Goal: Task Accomplishment & Management: Use online tool/utility

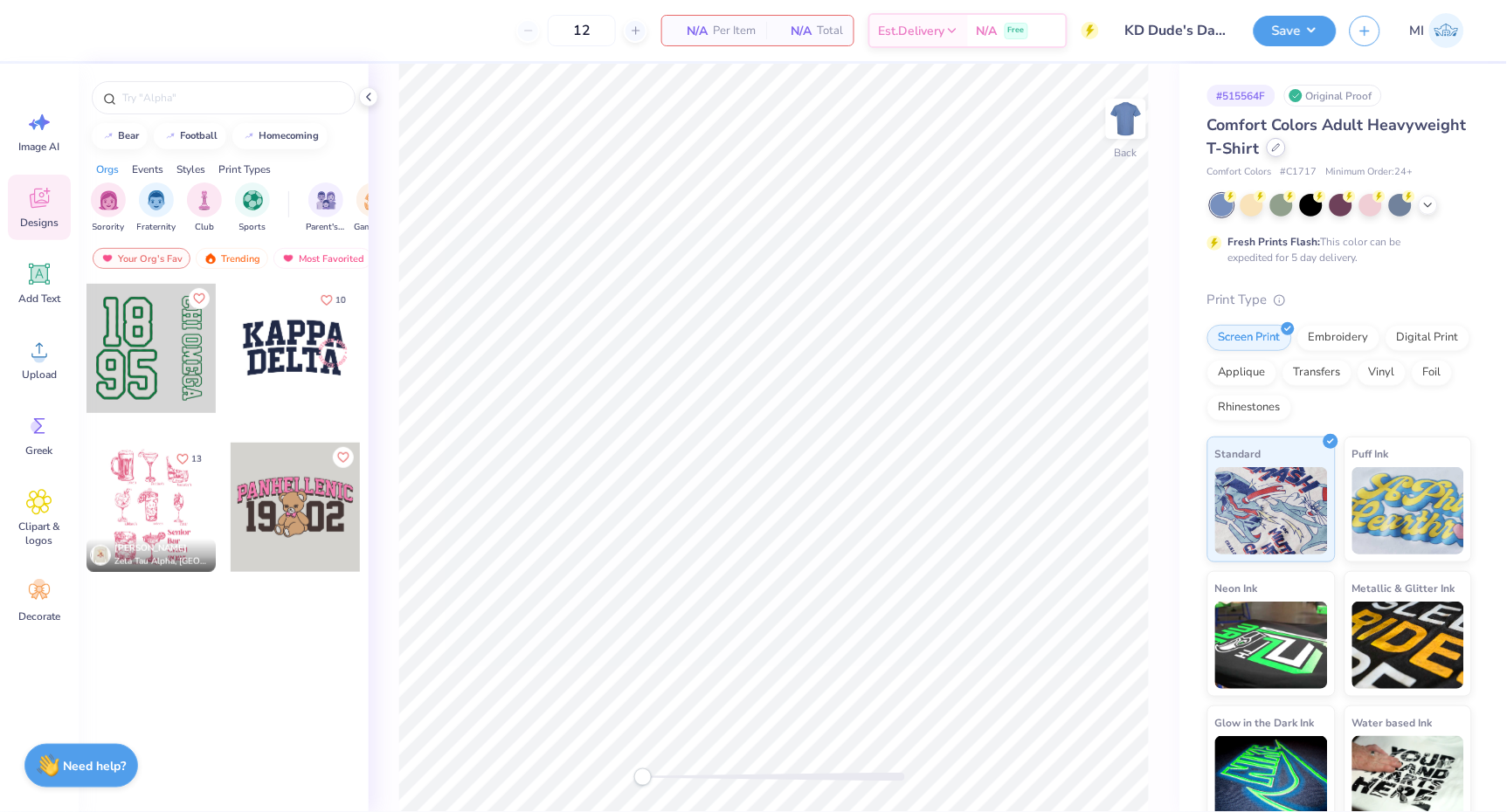
click at [1277, 150] on icon at bounding box center [1277, 147] width 9 height 9
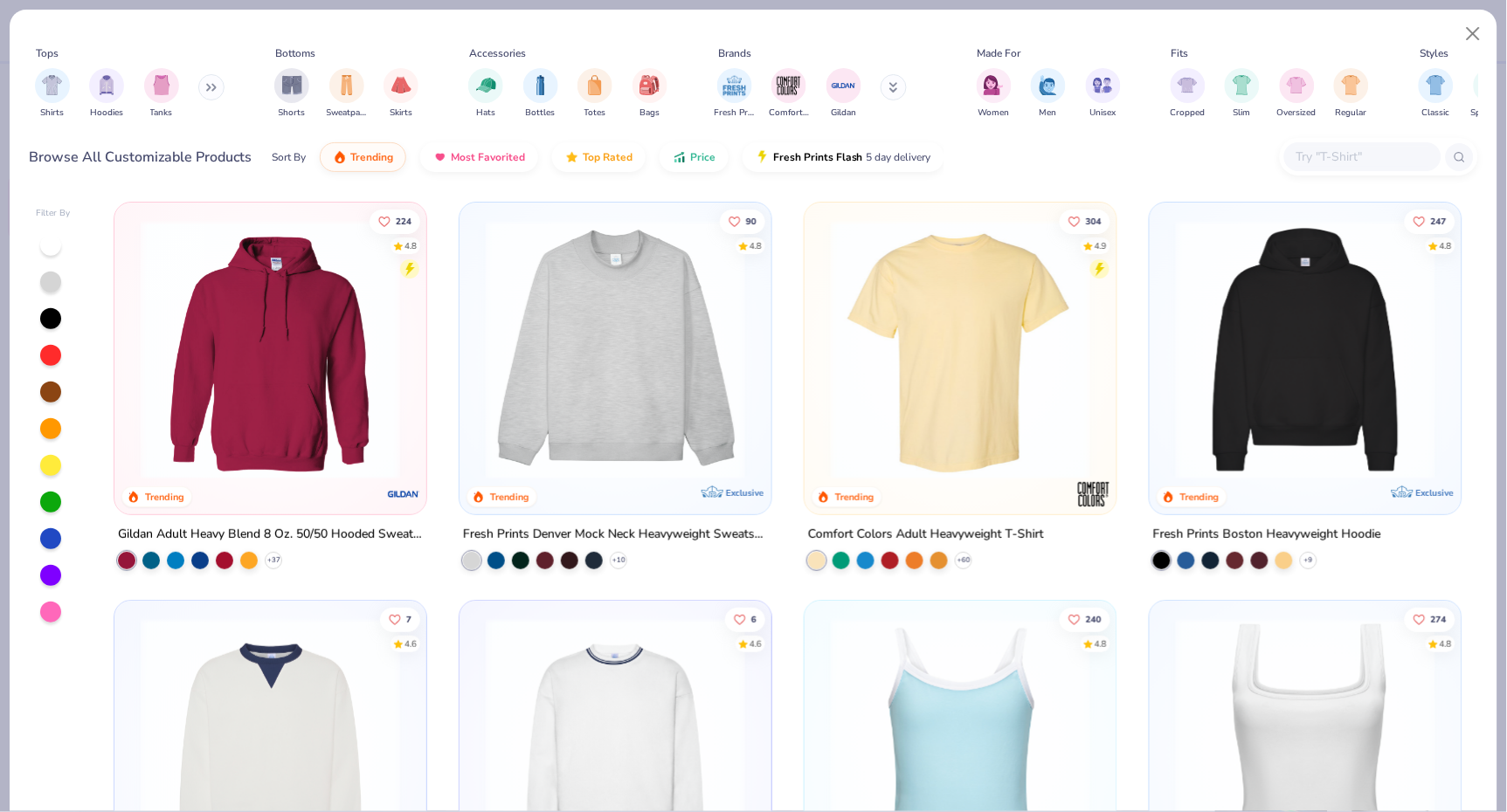
click at [1340, 159] on input "text" at bounding box center [1362, 157] width 134 height 21
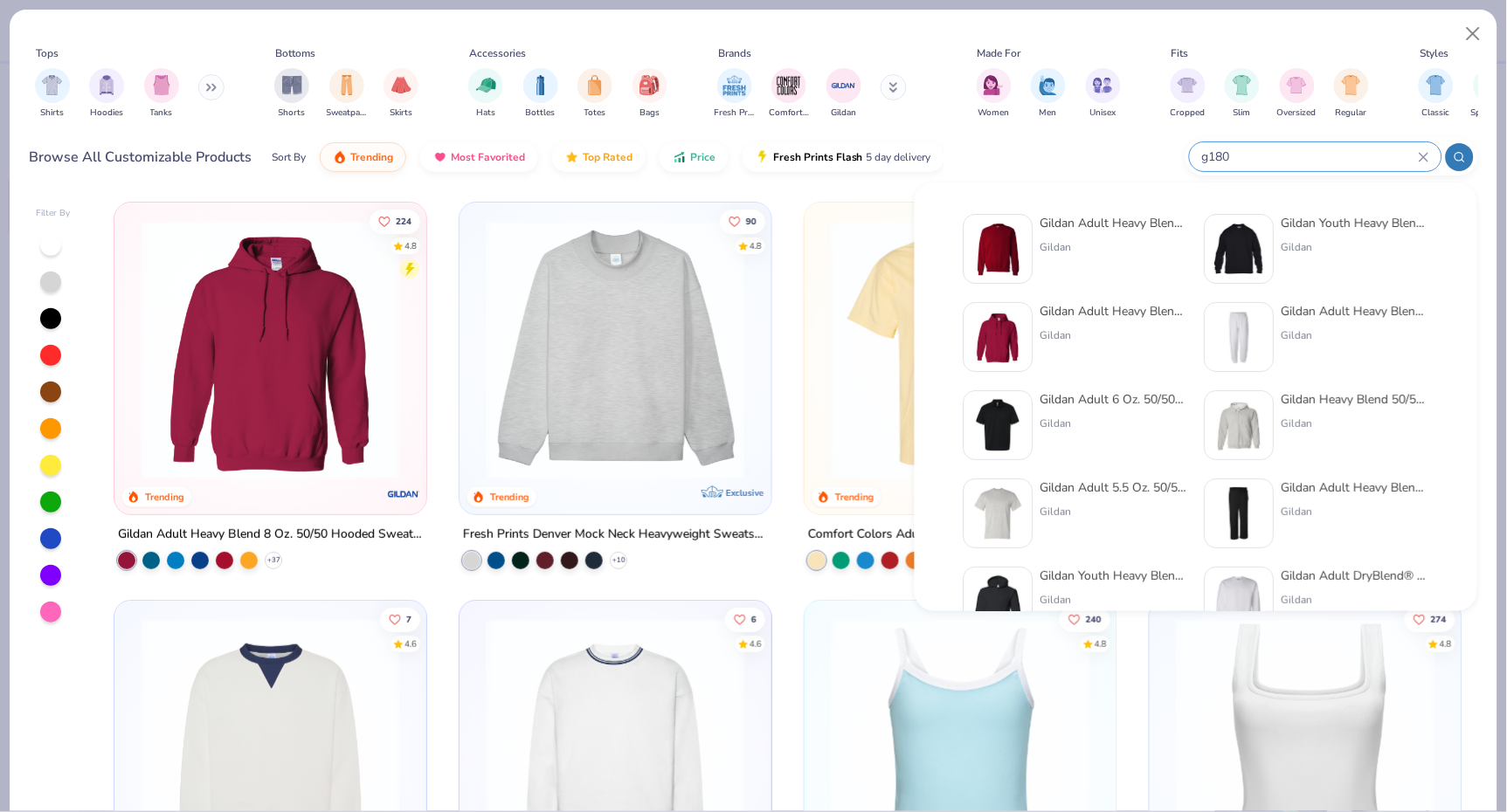
type input "g180"
click at [1006, 263] on img at bounding box center [998, 249] width 54 height 54
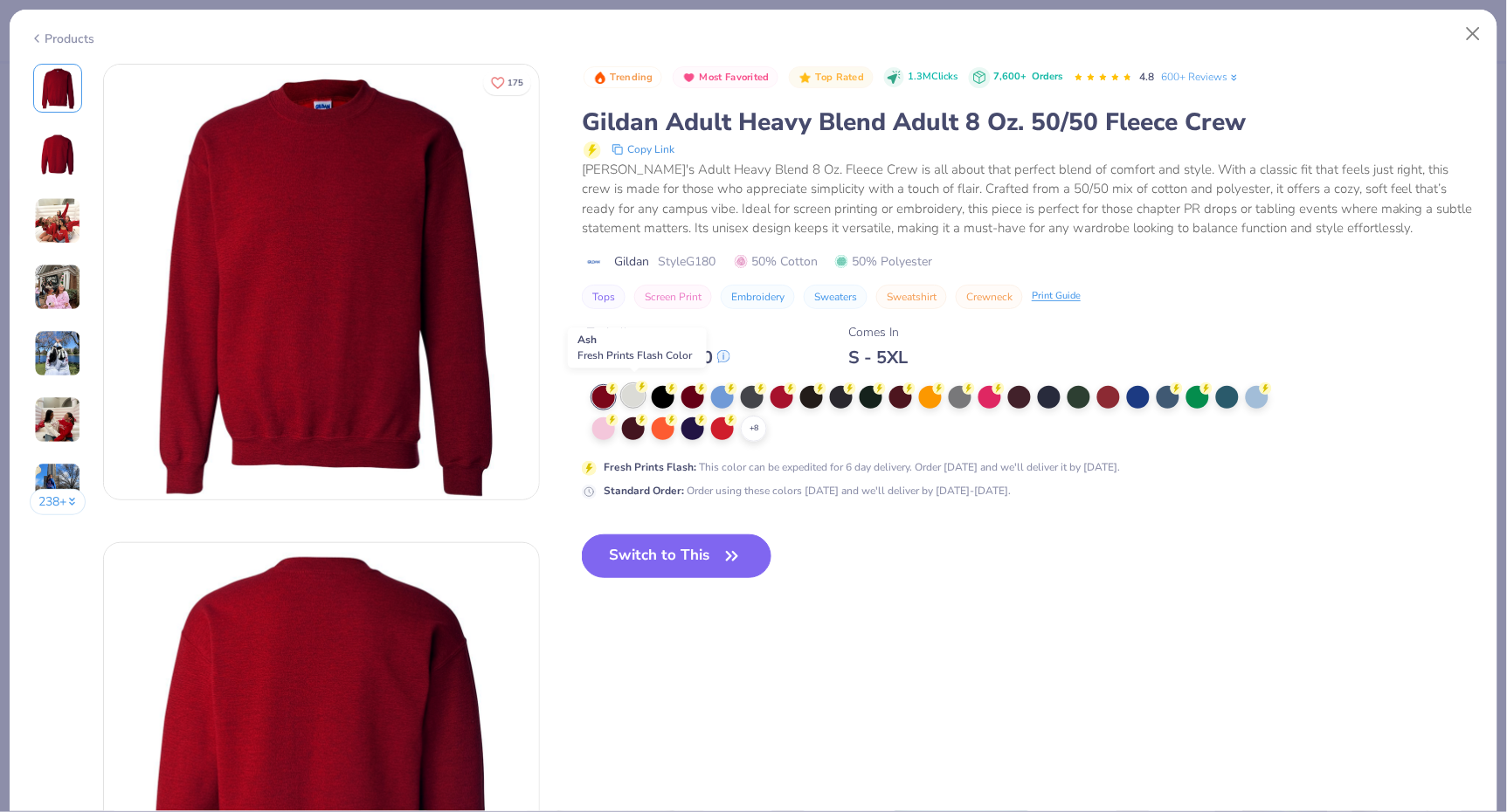
click at [638, 392] on div at bounding box center [633, 395] width 23 height 23
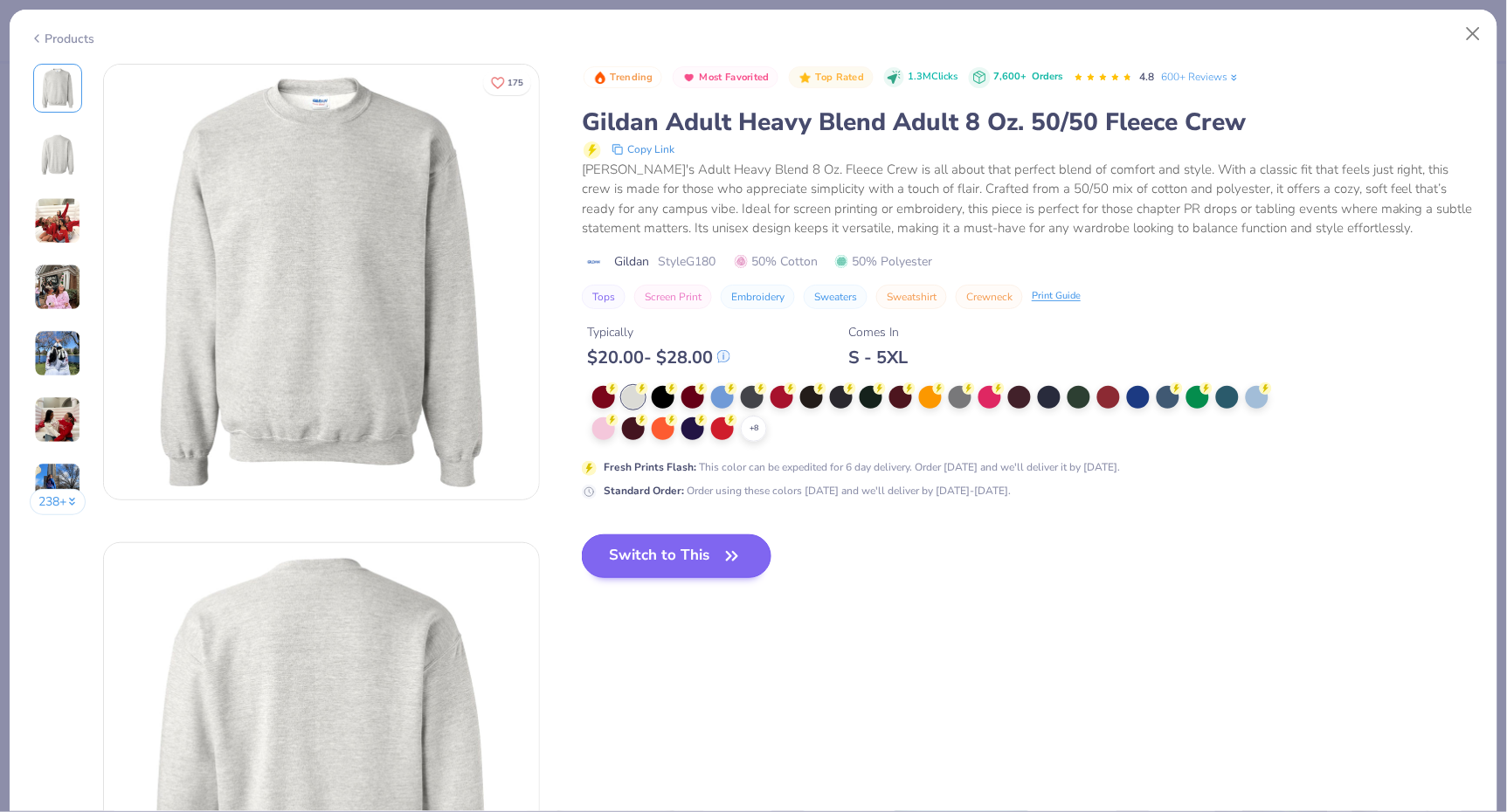
click at [707, 549] on button "Switch to This" at bounding box center [677, 556] width 190 height 44
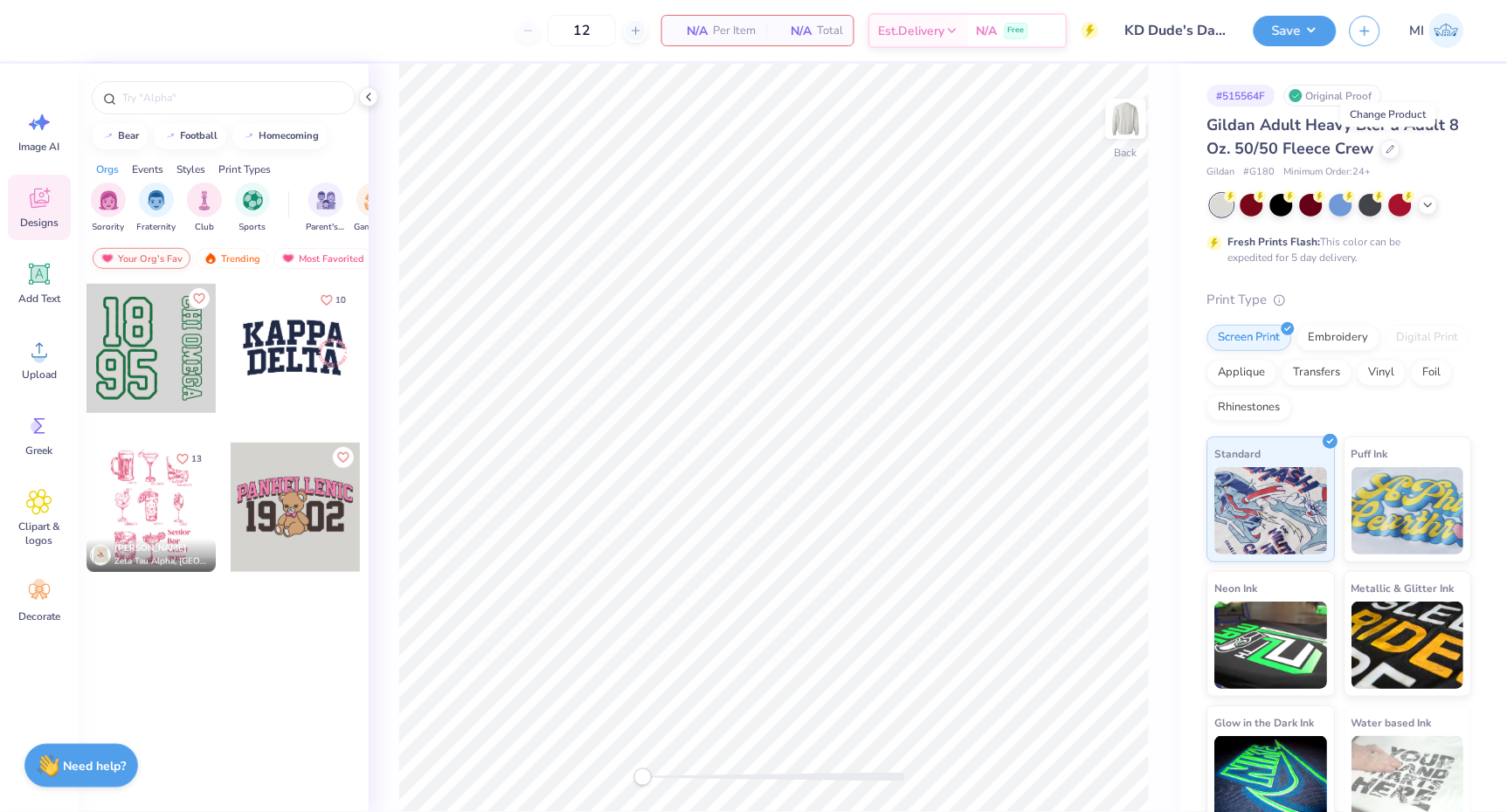
click at [148, 259] on div "Your Org's Fav" at bounding box center [142, 258] width 98 height 21
click at [246, 202] on img "filter for Sports" at bounding box center [253, 199] width 21 height 21
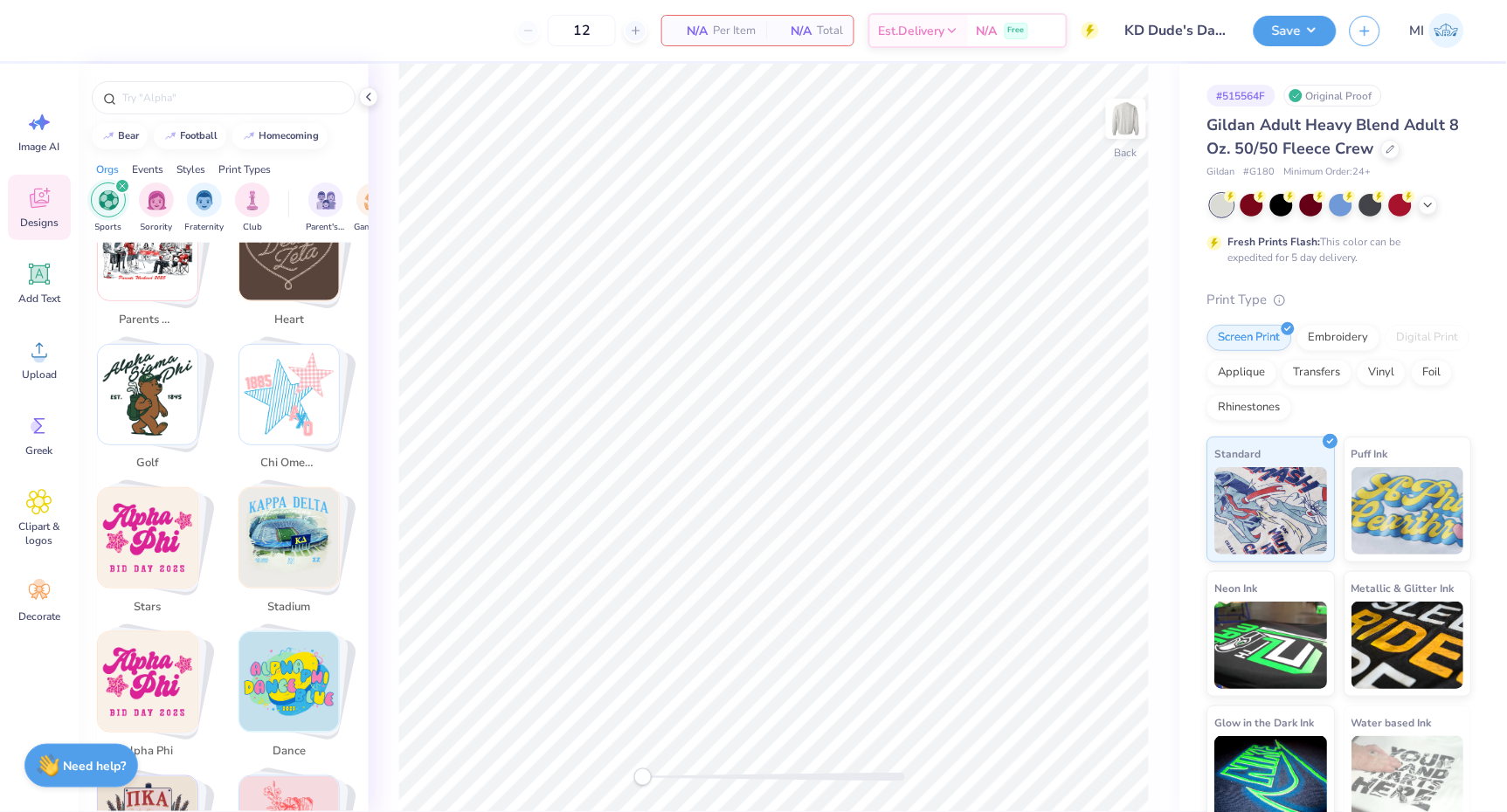
scroll to position [913, 0]
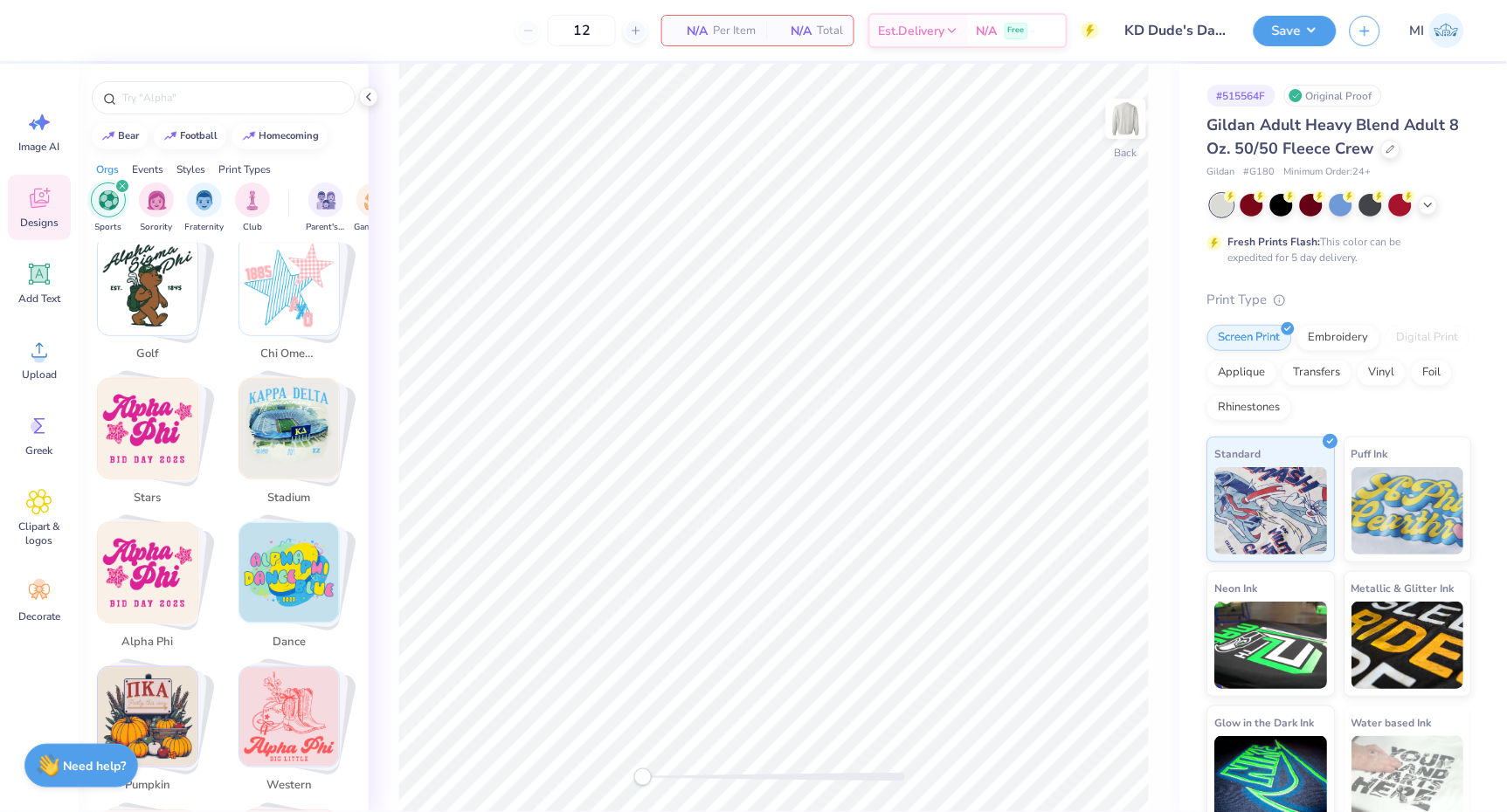
click at [298, 420] on img "Stack Card Button stadium" at bounding box center [289, 429] width 100 height 100
type input "stadium"
click at [300, 432] on img "Stack Card Button stadium" at bounding box center [289, 429] width 100 height 100
click at [265, 399] on img "Stack Card Button stadium" at bounding box center [289, 429] width 100 height 100
click at [282, 493] on div "stadium" at bounding box center [289, 498] width 70 height 30
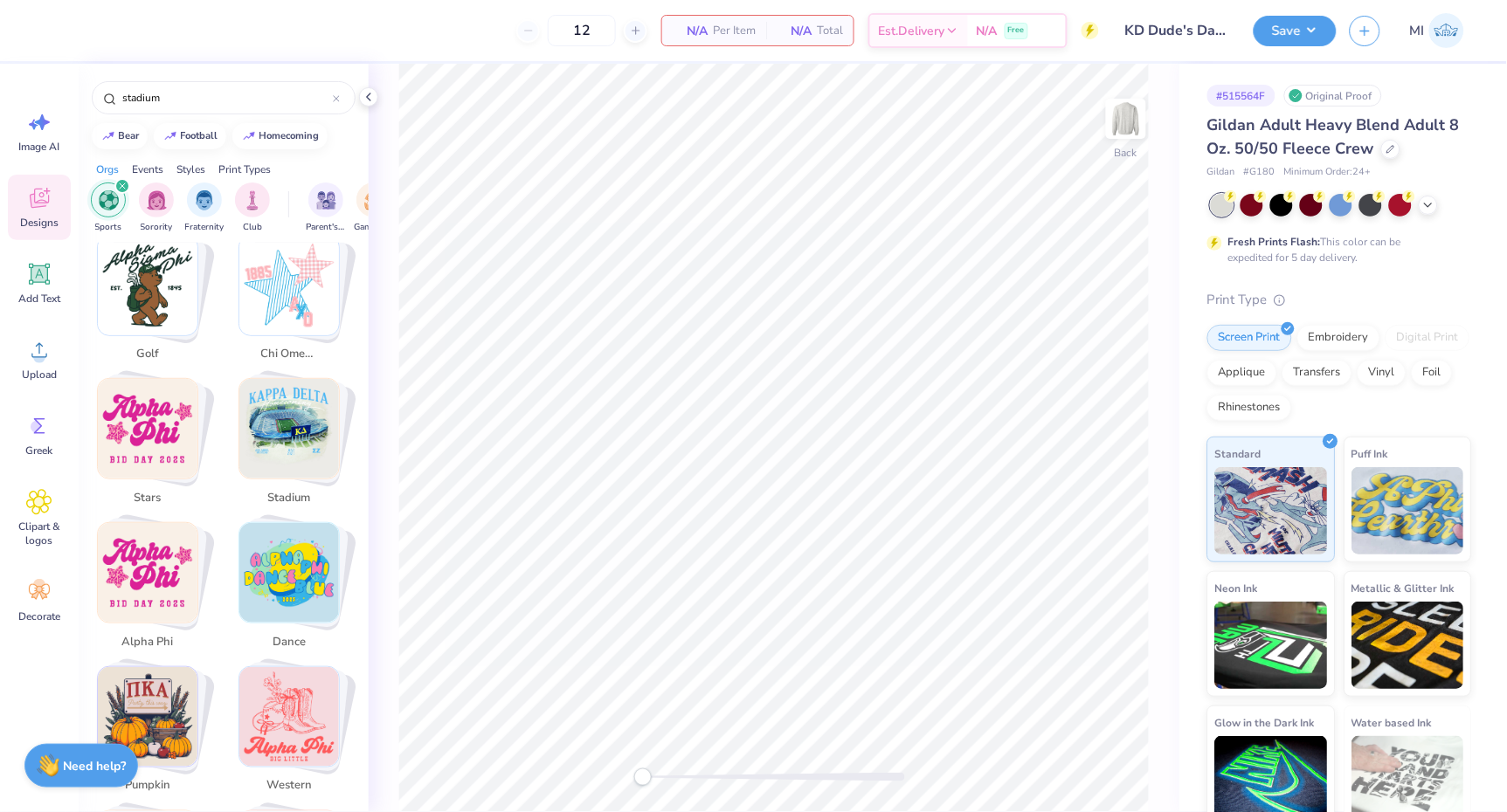
click at [288, 483] on div "stadium" at bounding box center [289, 498] width 70 height 30
click at [288, 432] on img "Stack Card Button stadium" at bounding box center [289, 429] width 100 height 100
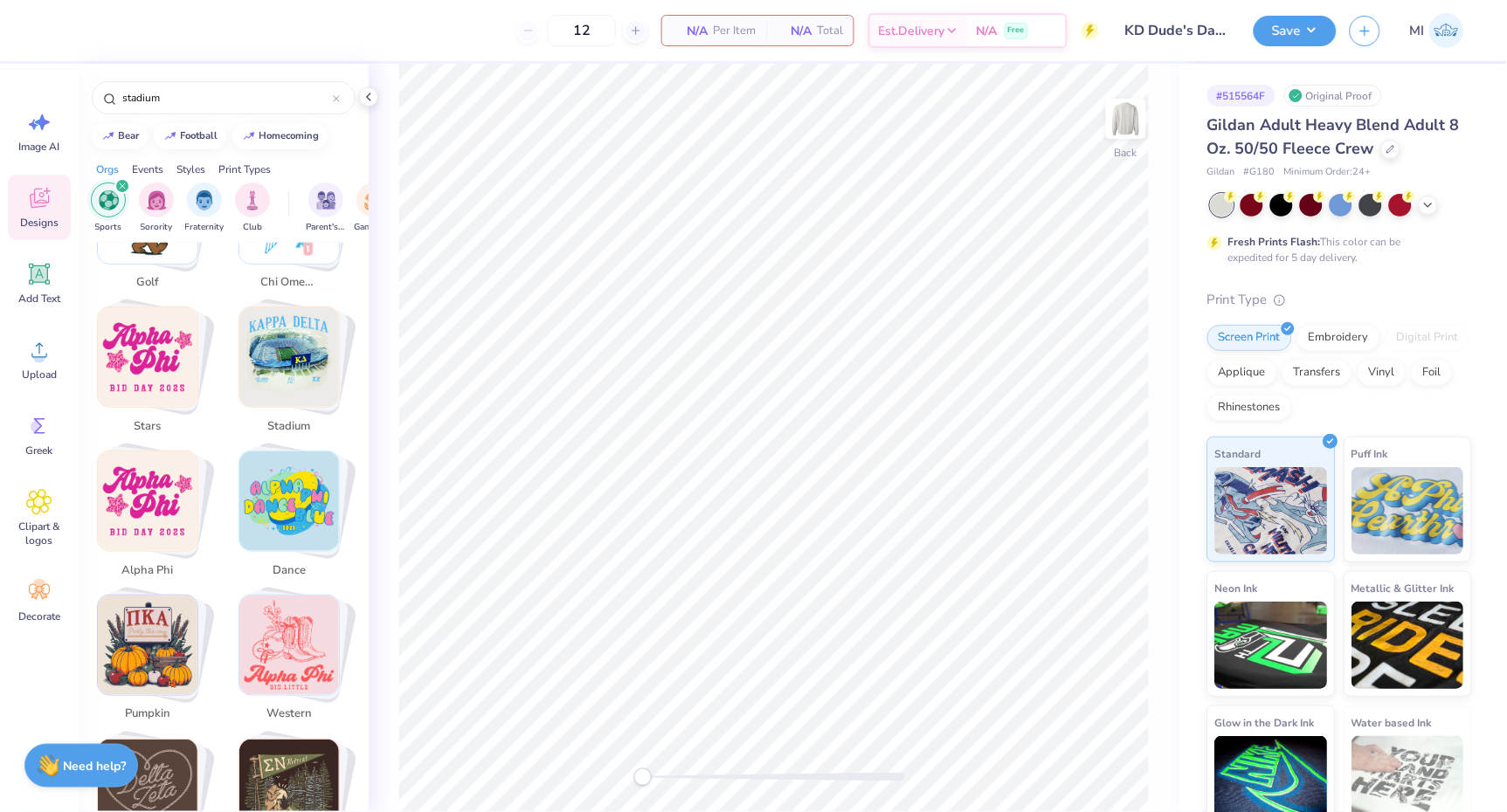
scroll to position [950, 0]
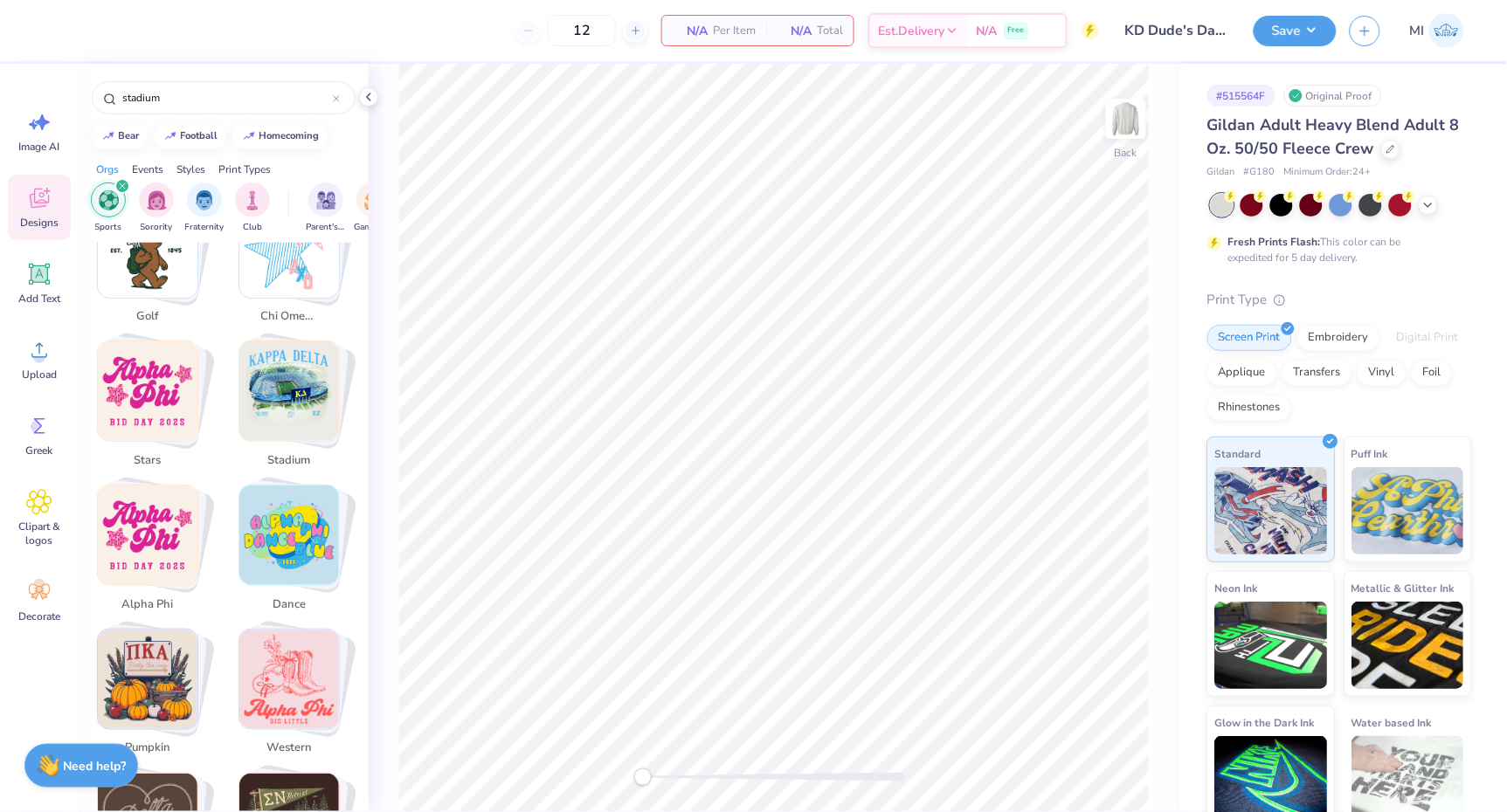
click at [282, 359] on img "Stack Card Button stadium" at bounding box center [289, 392] width 100 height 100
click at [262, 342] on img "Stack Card Button stadium" at bounding box center [289, 392] width 100 height 100
click at [322, 356] on img "Stack Card Button stadium" at bounding box center [289, 392] width 100 height 100
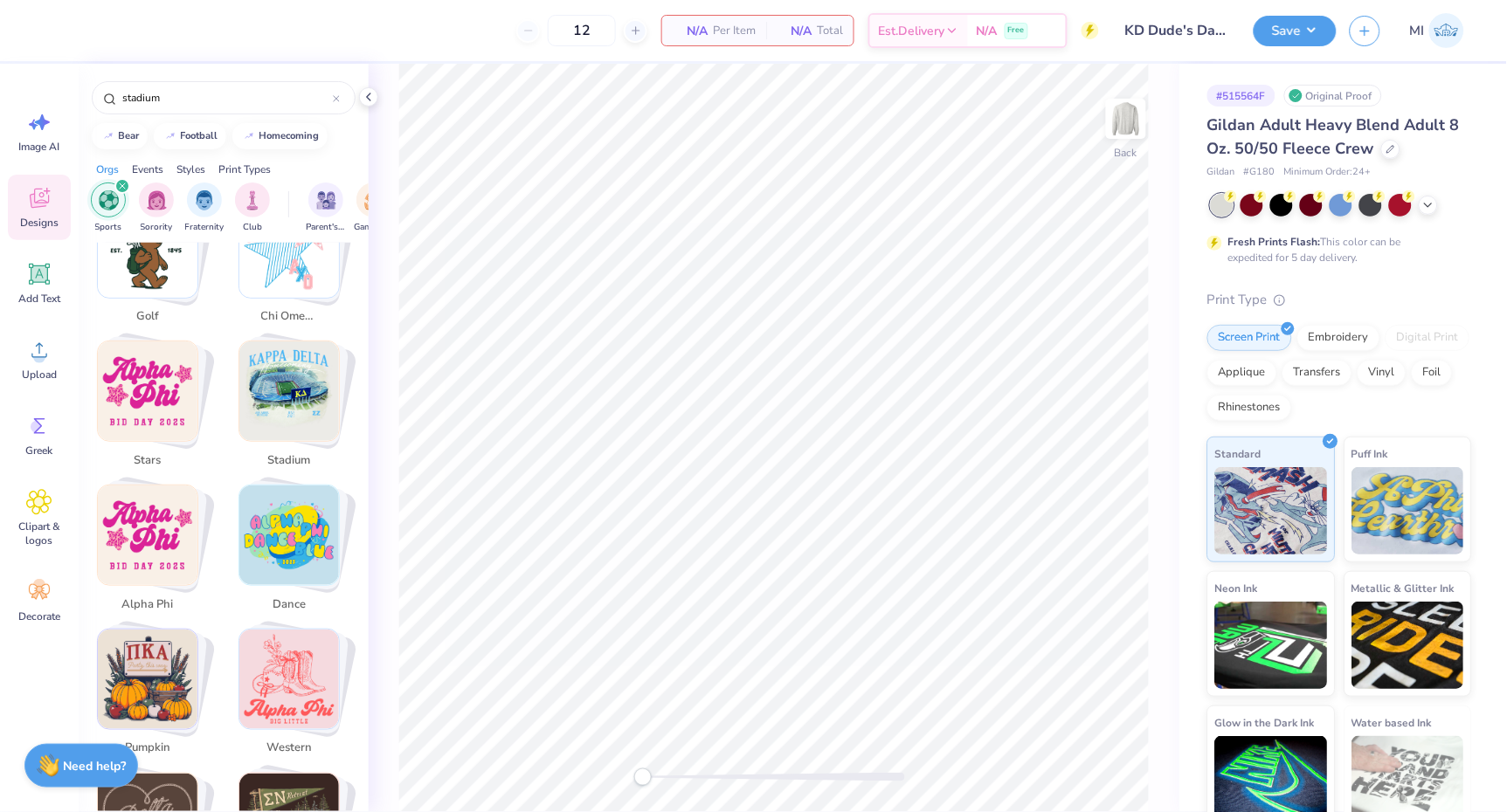
click at [322, 356] on img "Stack Card Button stadium" at bounding box center [289, 392] width 100 height 100
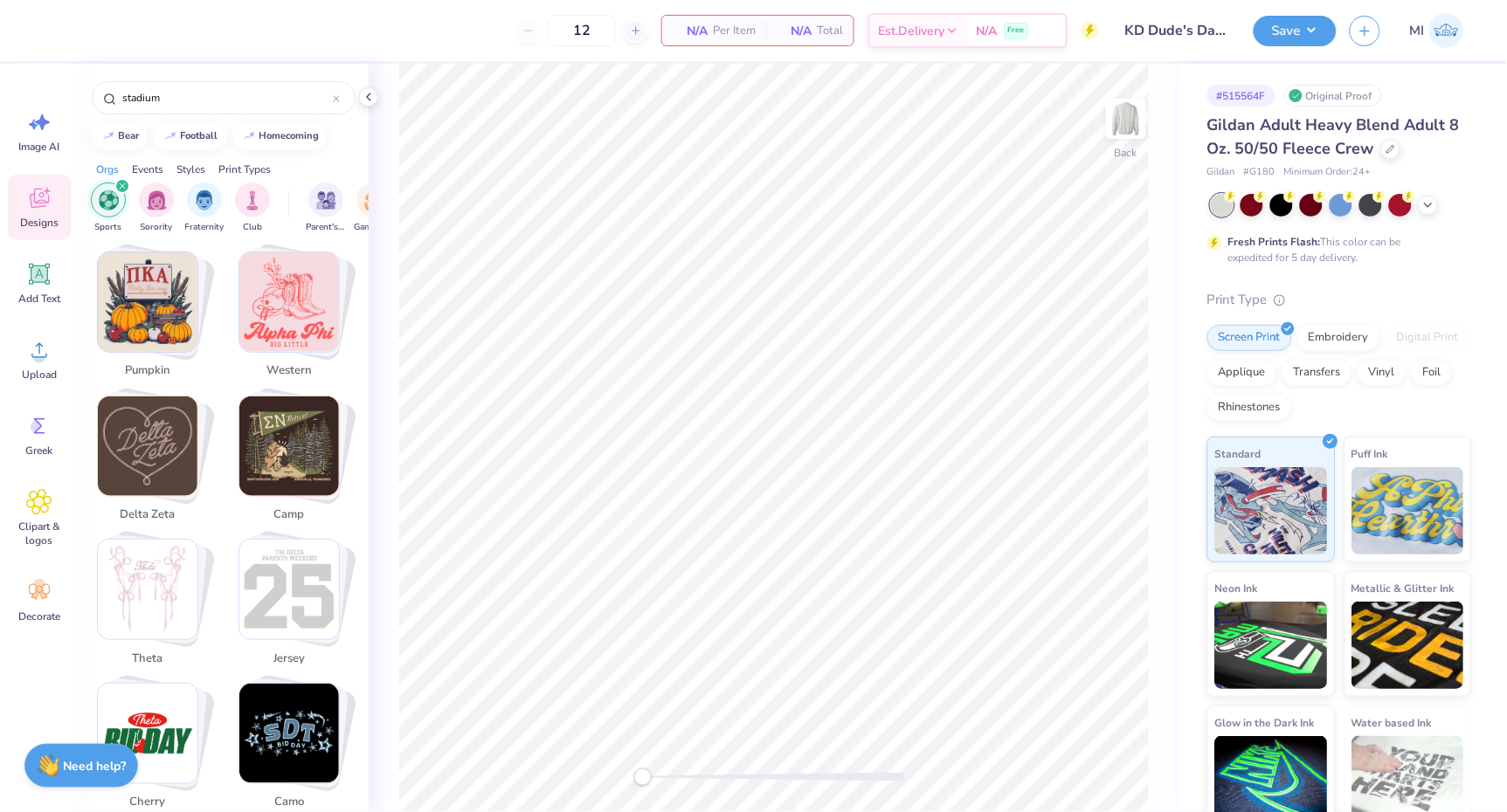
scroll to position [1236, 0]
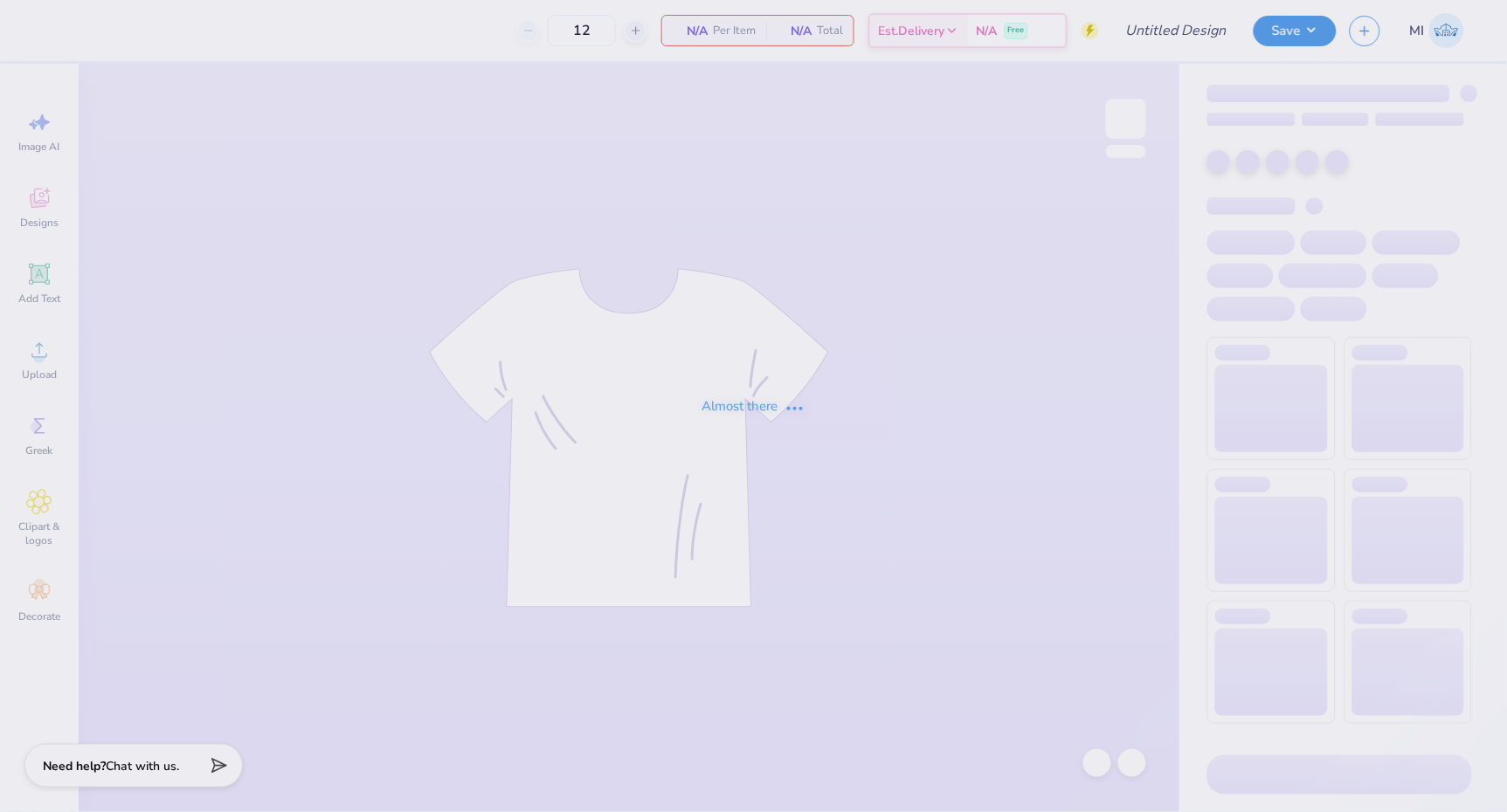
type input "50"
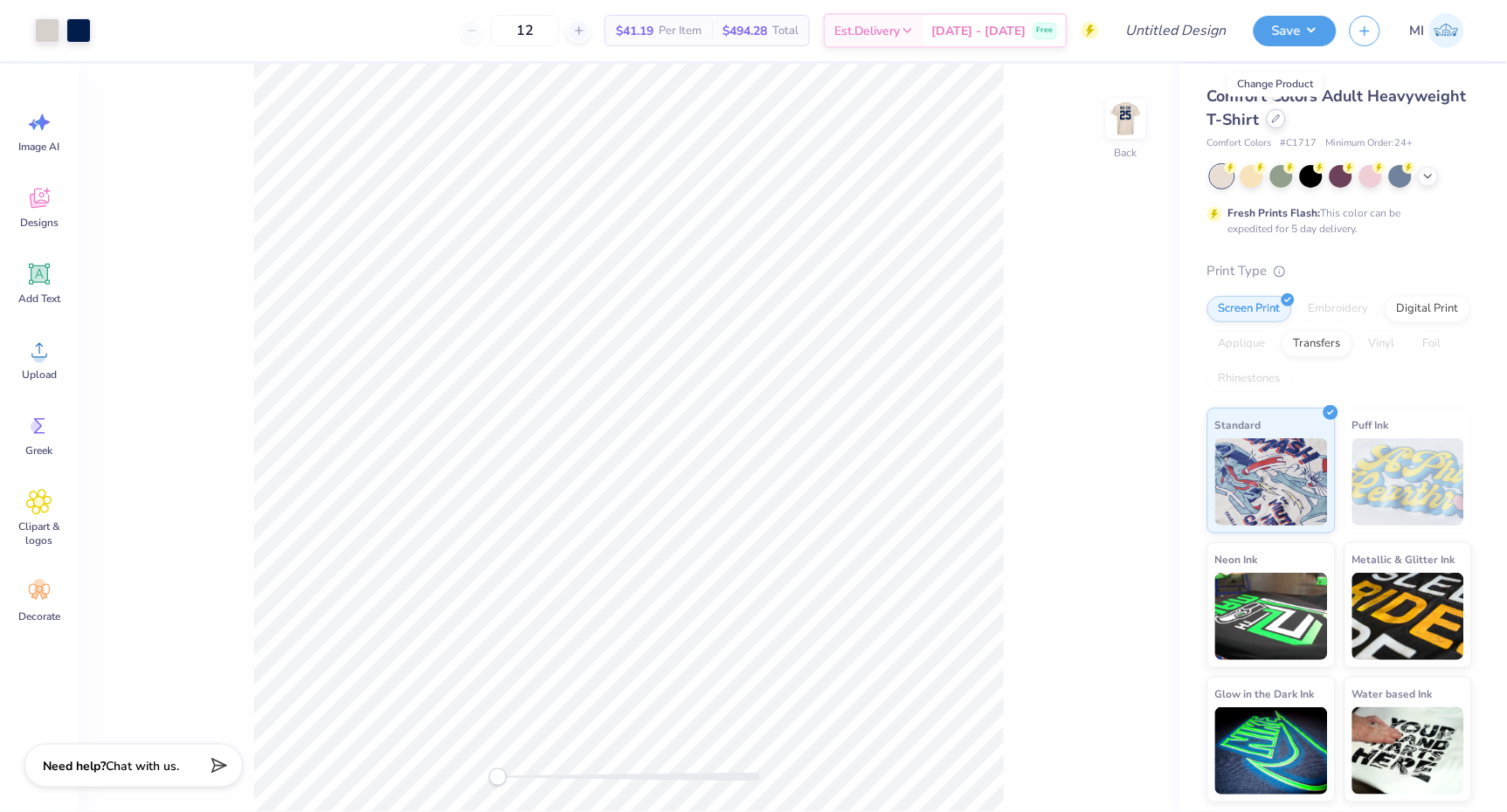
click at [1274, 113] on div at bounding box center [1277, 119] width 20 height 20
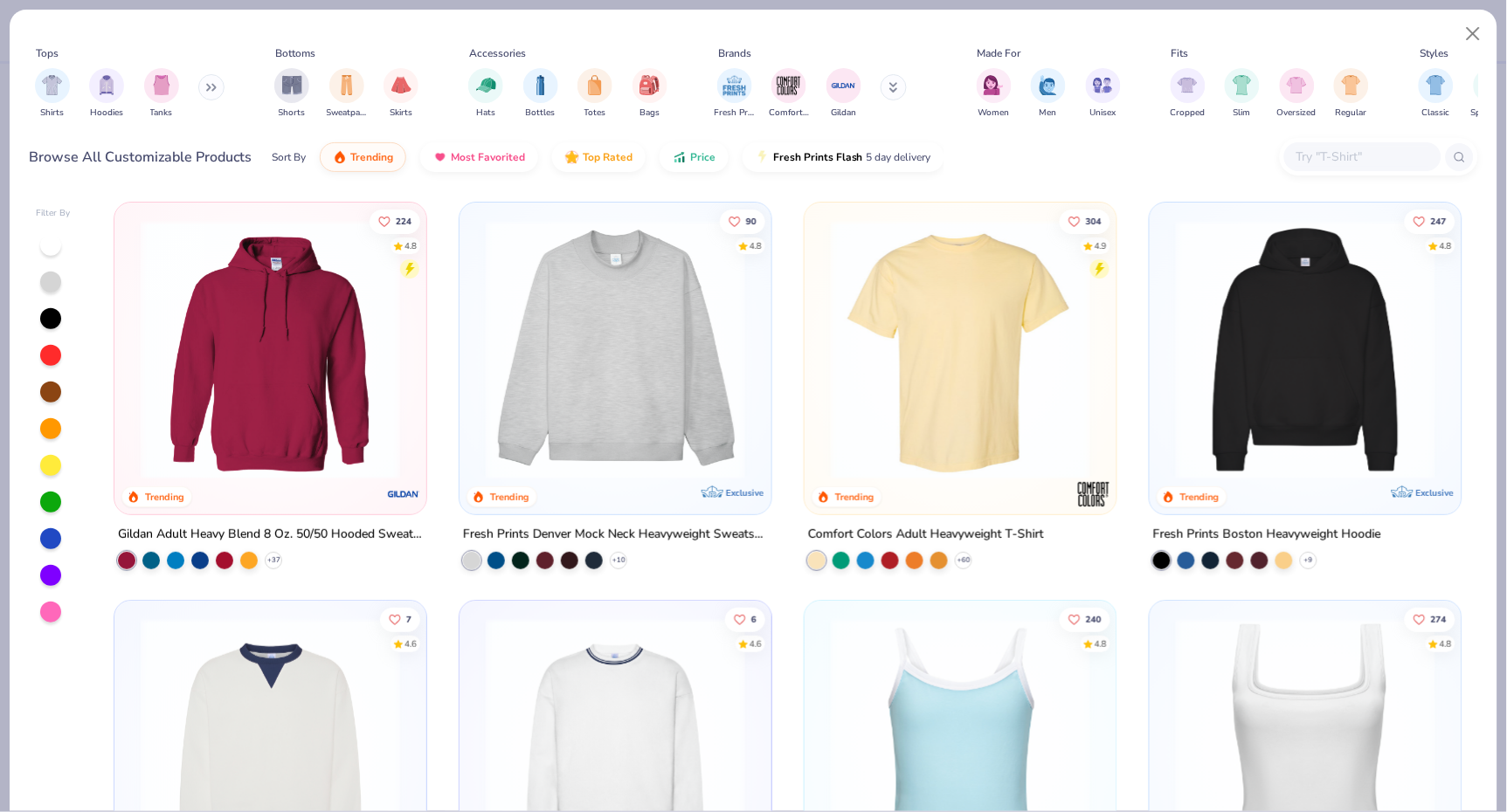
click at [1327, 144] on div at bounding box center [1363, 156] width 158 height 28
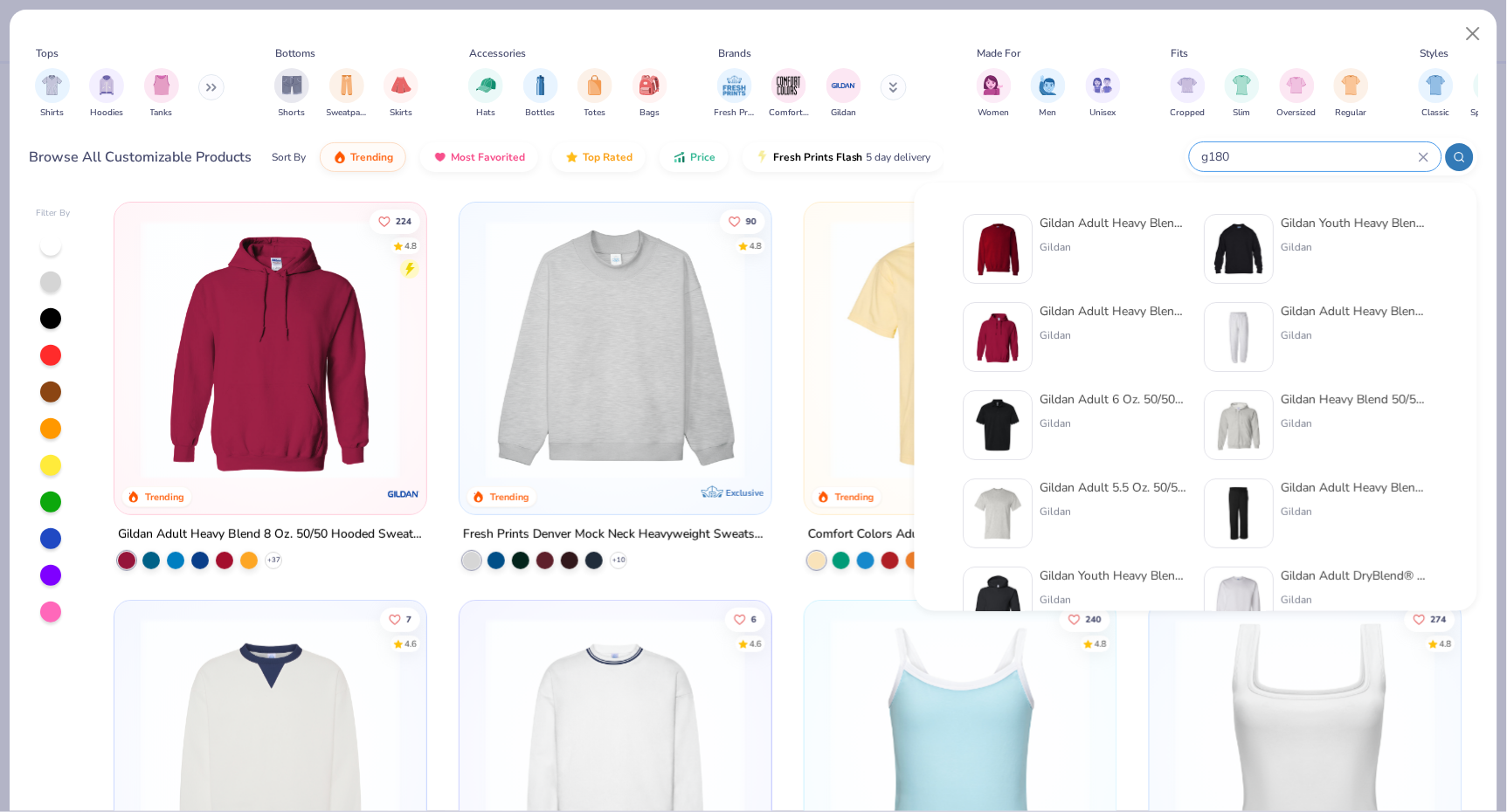
type input "g180"
click at [1004, 246] on img at bounding box center [998, 249] width 54 height 54
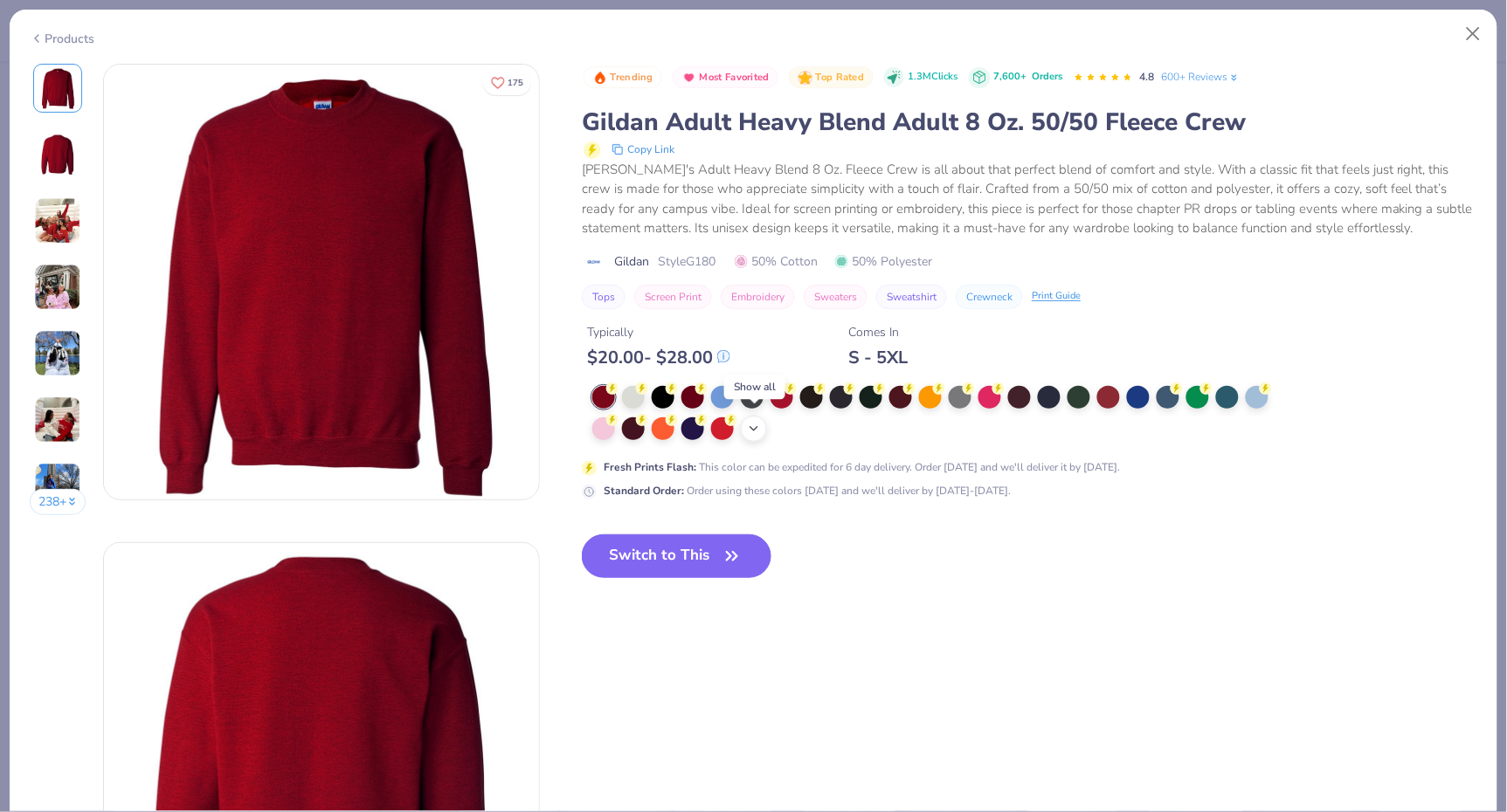
click at [751, 423] on icon at bounding box center [754, 429] width 14 height 14
click at [903, 423] on div at bounding box center [900, 427] width 23 height 23
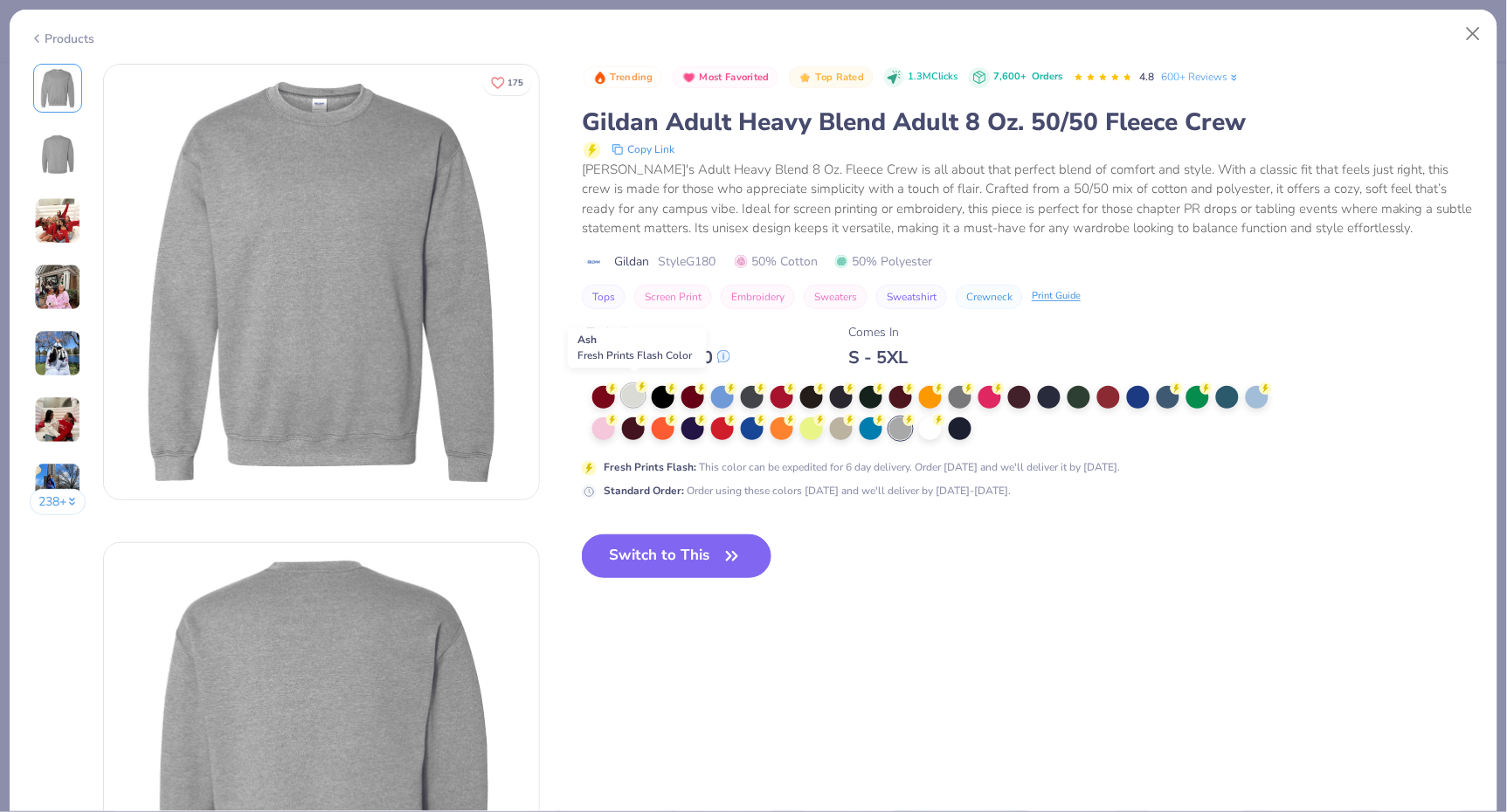
click at [638, 389] on div at bounding box center [633, 395] width 23 height 23
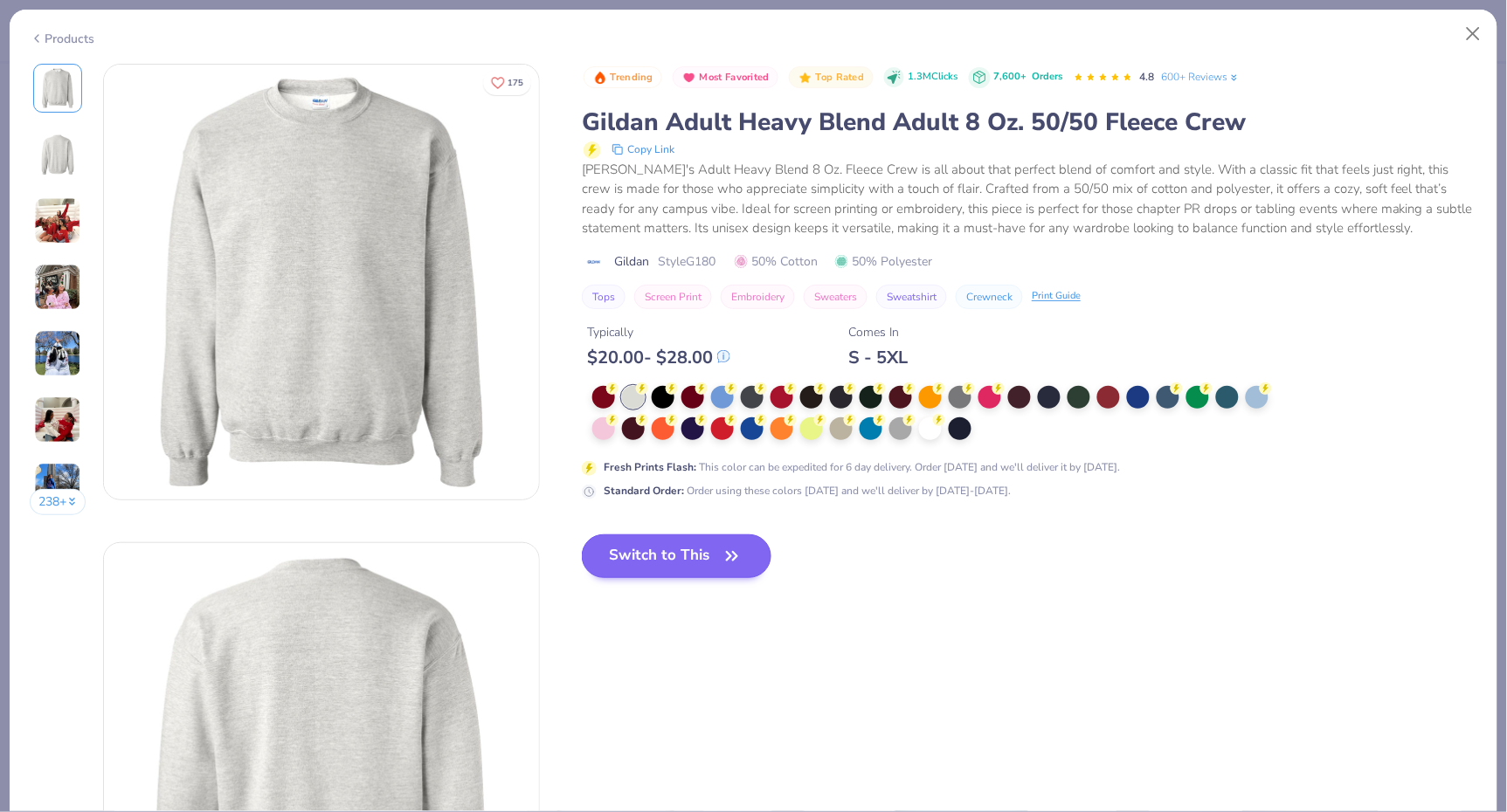
click at [655, 552] on button "Switch to This" at bounding box center [677, 556] width 190 height 44
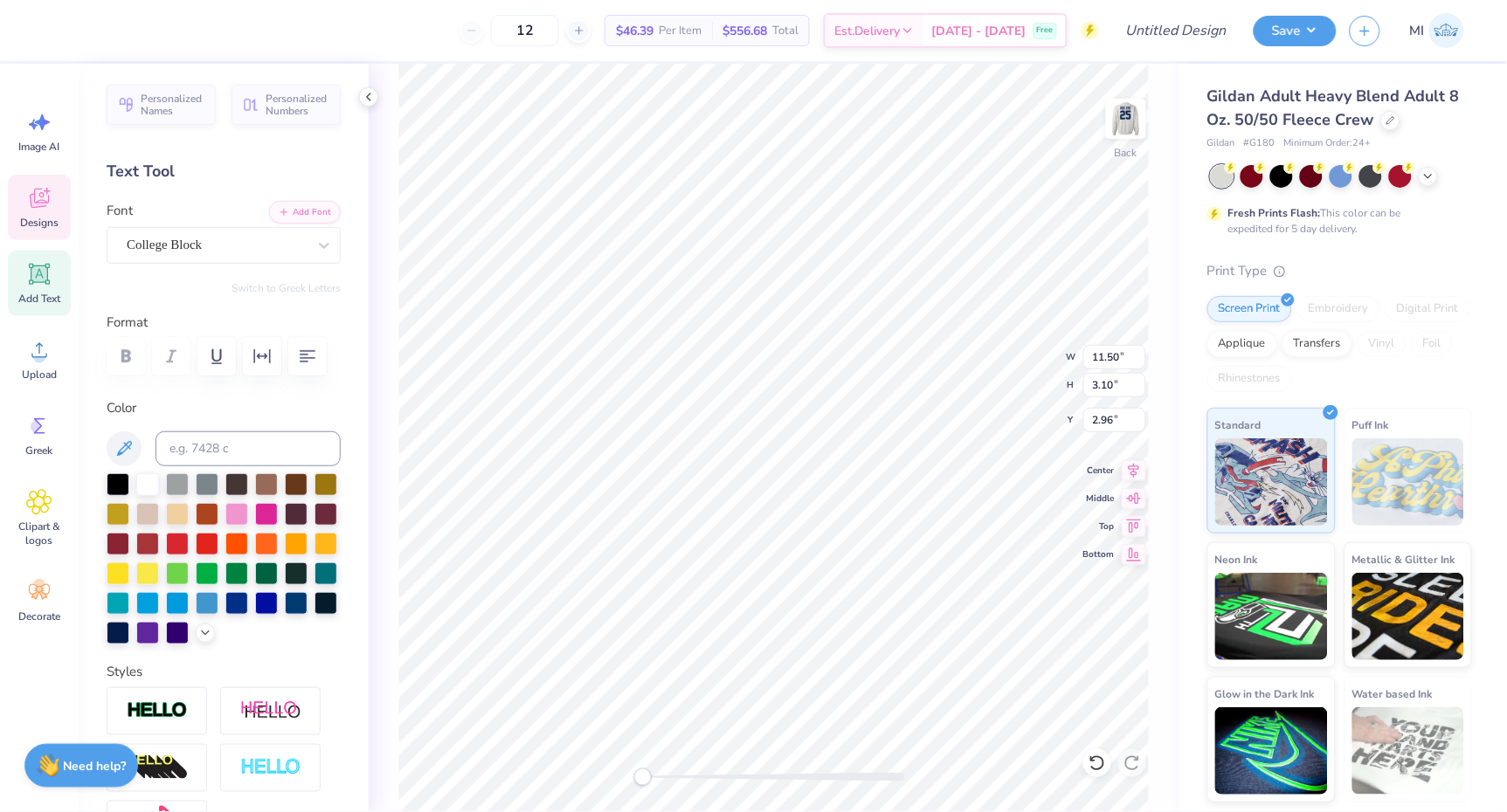
type textarea "D"
type textarea "KAPPA DELTA"
type input "12.50"
type input "3.07"
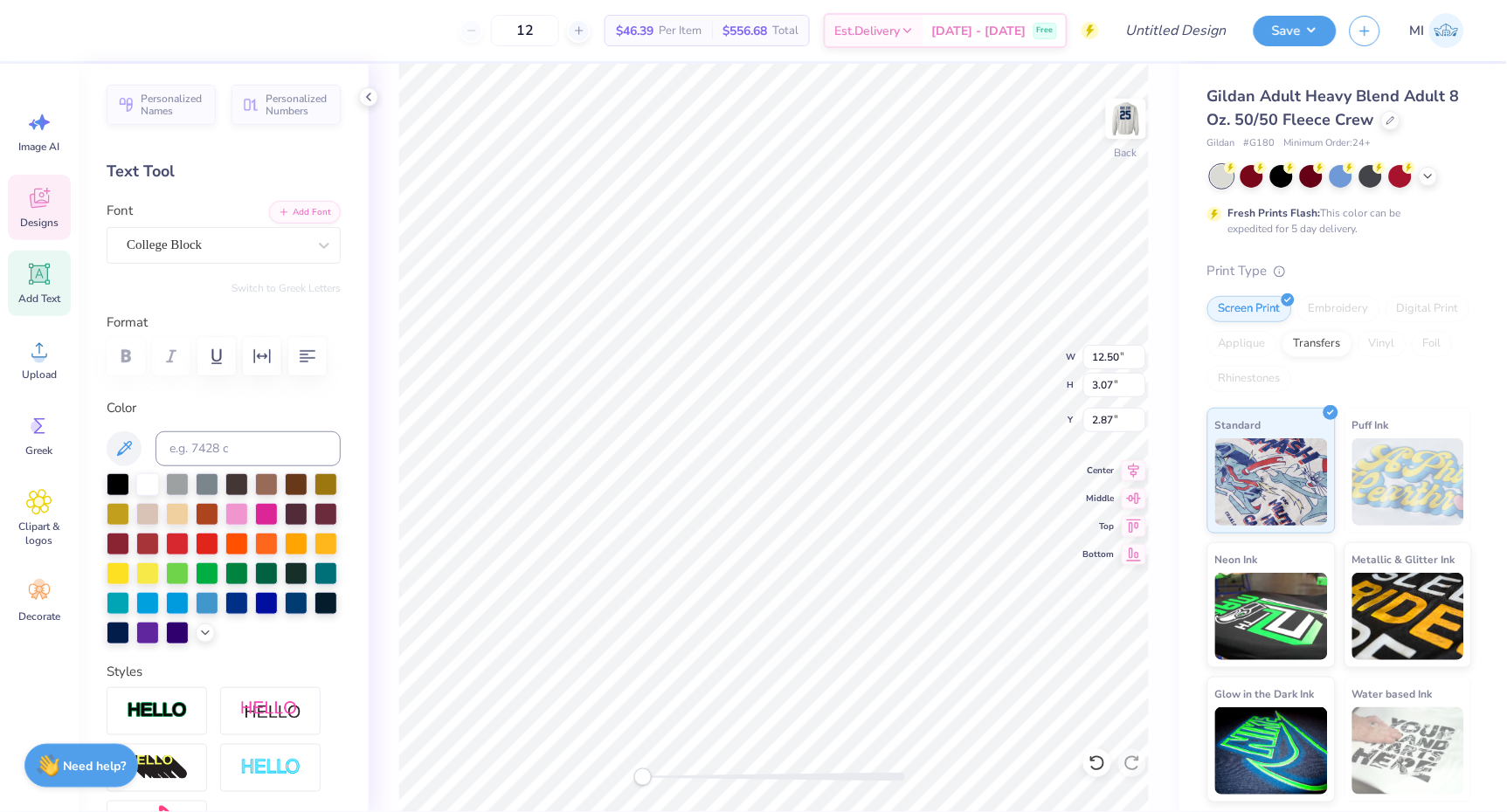
type input "9.74"
type input "2.82"
type input "12.73"
type textarea "Dude's Day 2025"
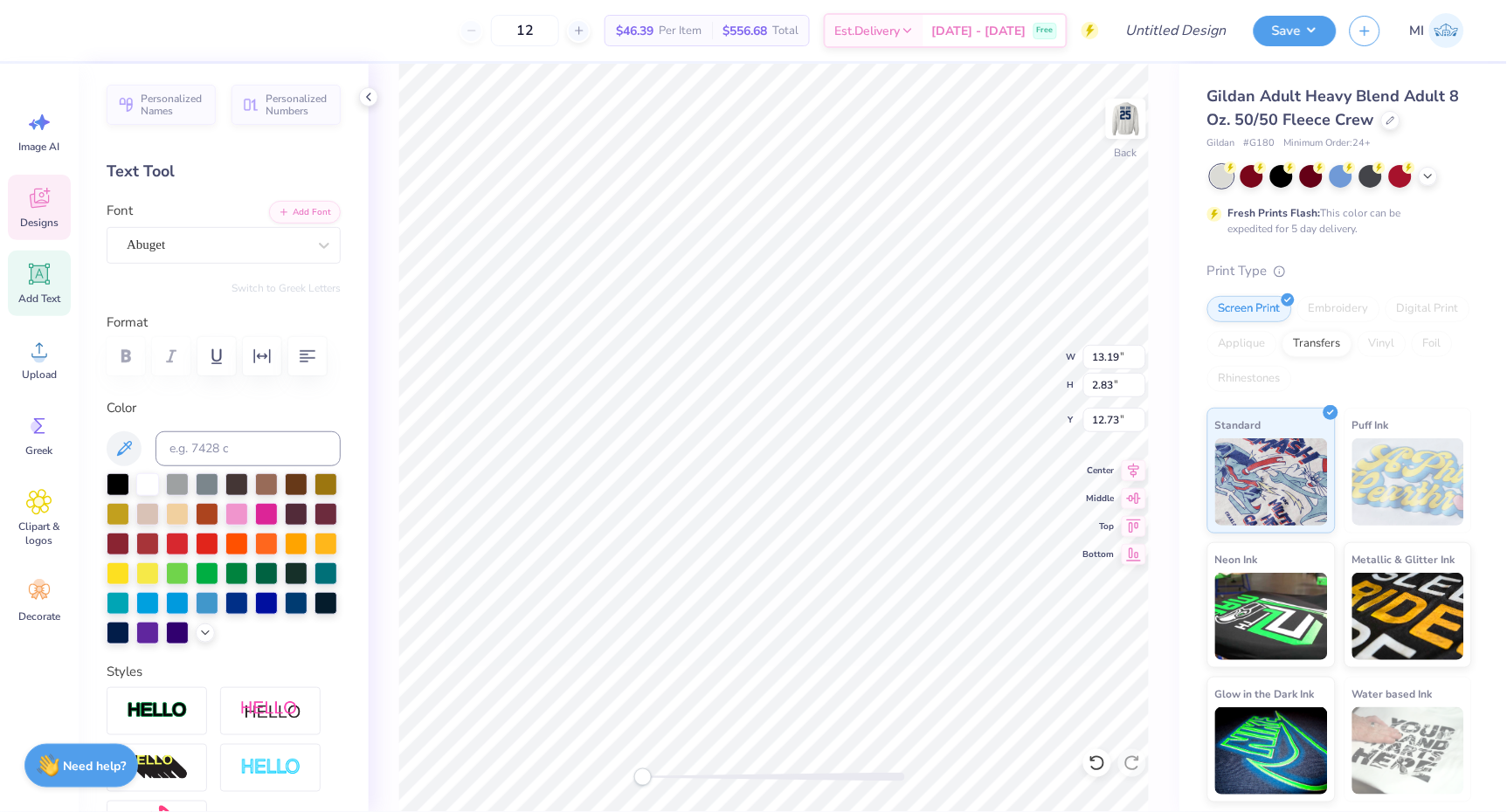
type input "12.27"
type input "2.63"
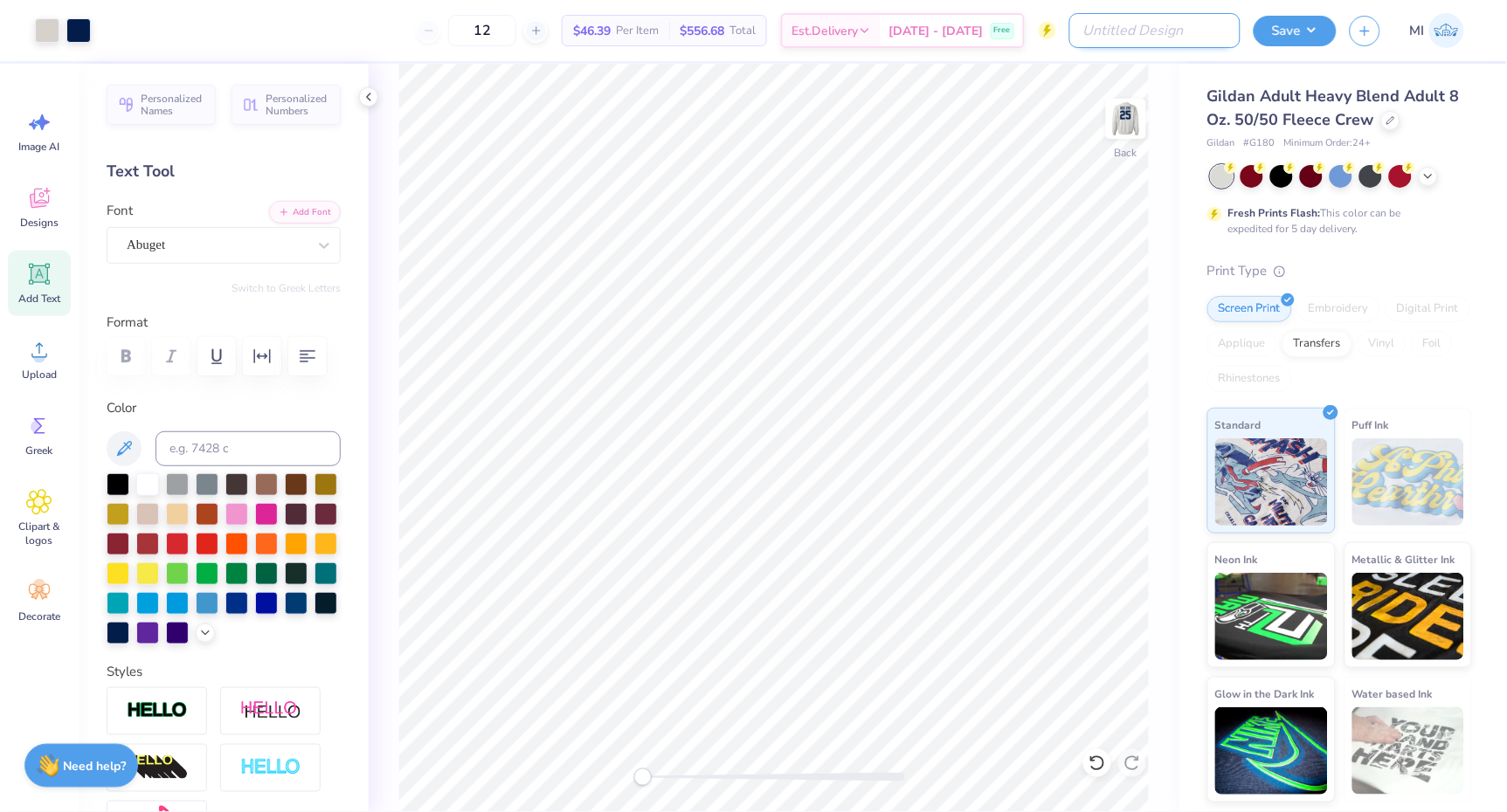
click at [1221, 31] on input "Design Title" at bounding box center [1155, 30] width 171 height 35
type input "KD Dude's Day 2025 Football"
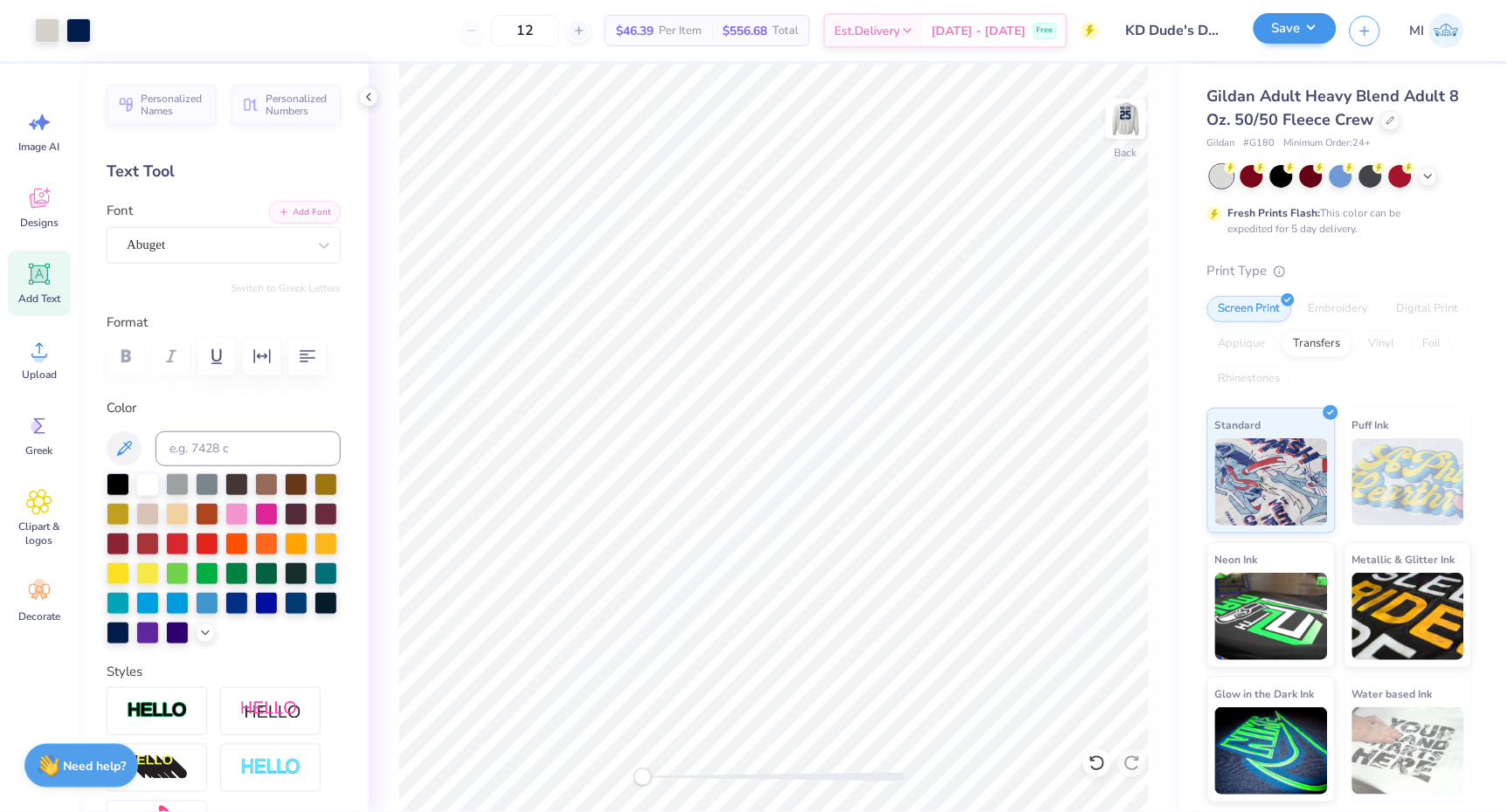
click at [1307, 32] on button "Save" at bounding box center [1295, 27] width 83 height 30
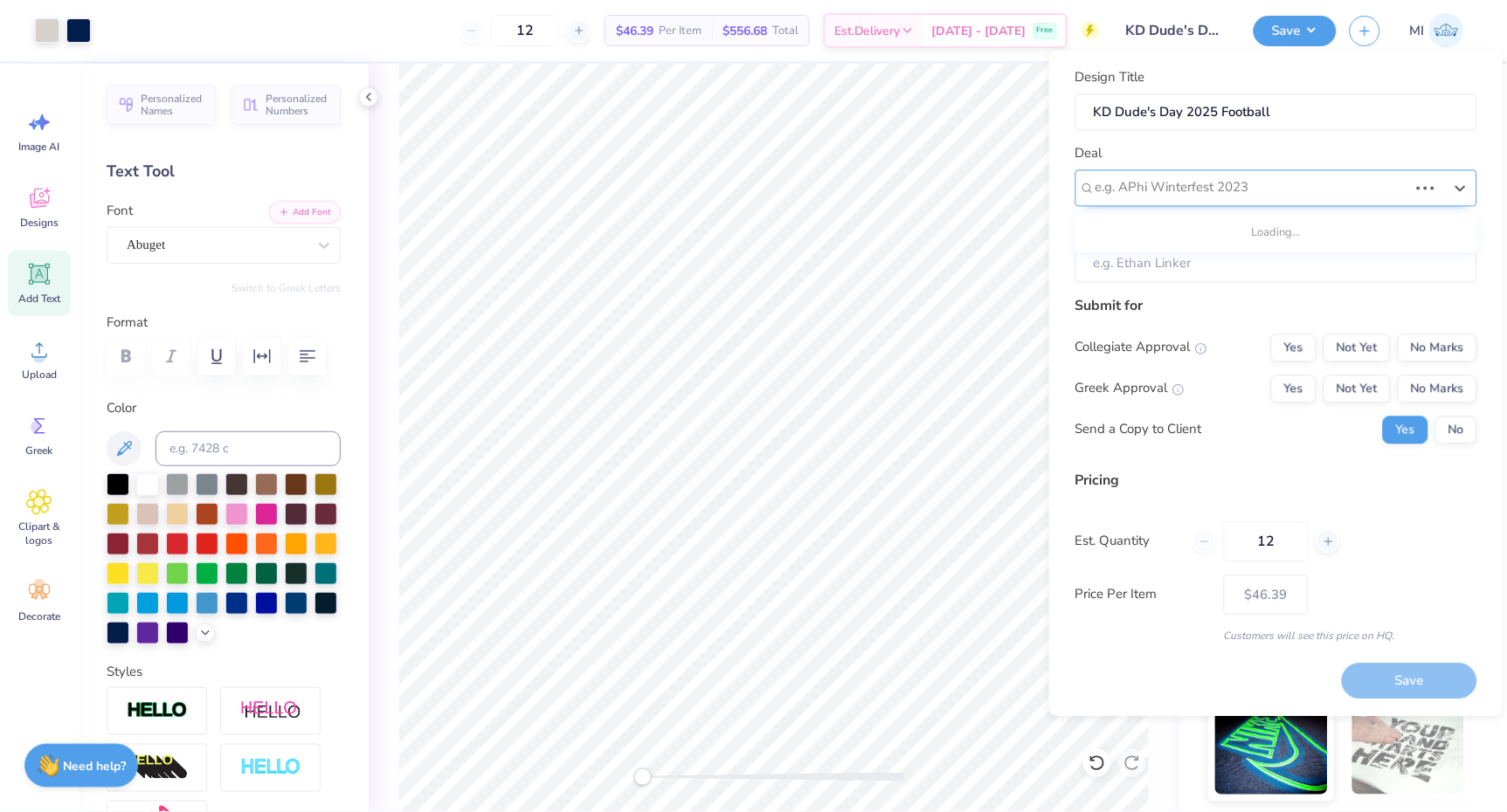
click at [1248, 188] on div "e.g. APhi Winterfest 2023" at bounding box center [1251, 188] width 313 height 21
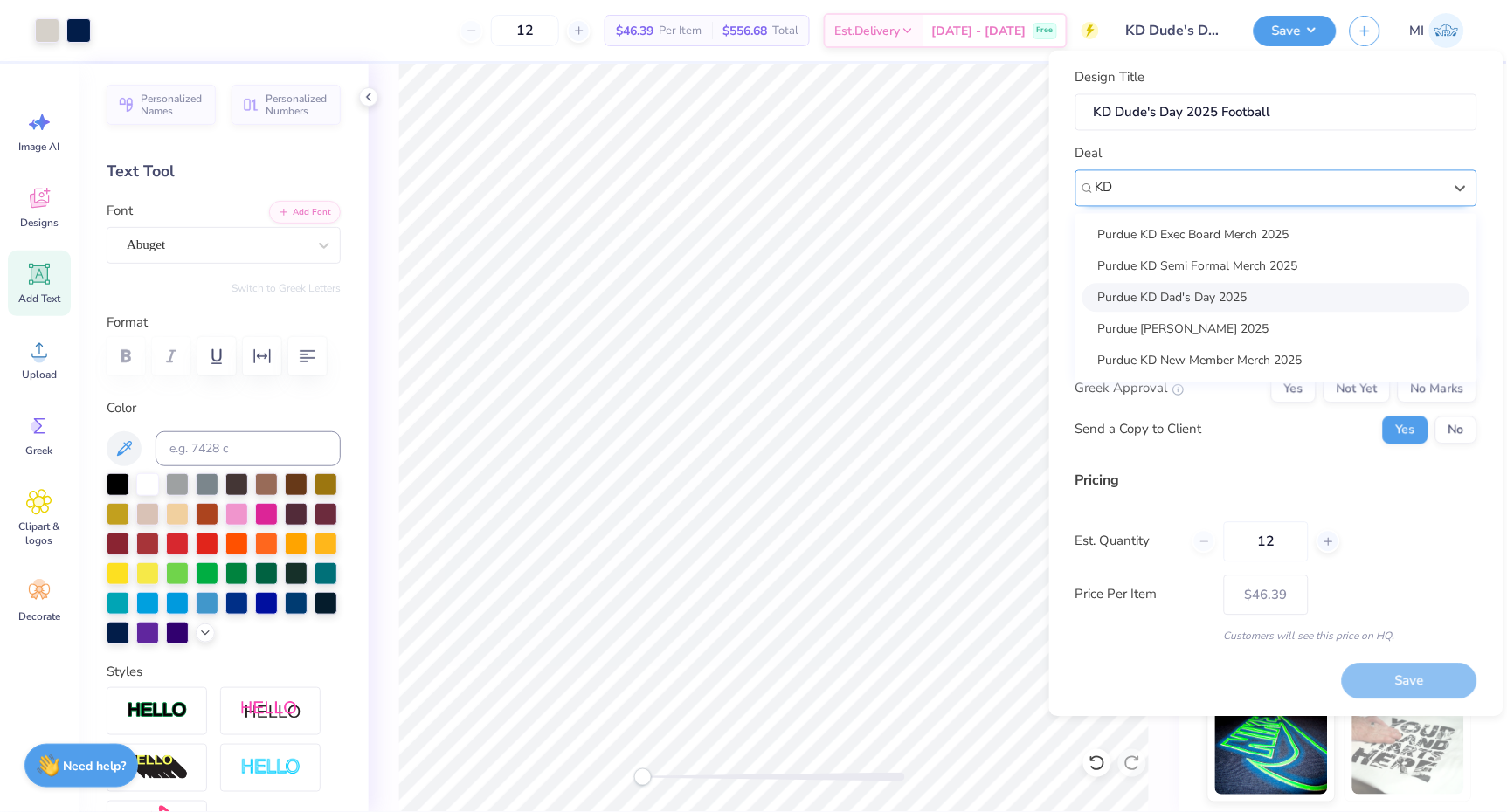
click at [1261, 295] on div "Purdue KD Dad's Day 2025" at bounding box center [1277, 297] width 388 height 28
type input "KD"
type input "Marin Davis"
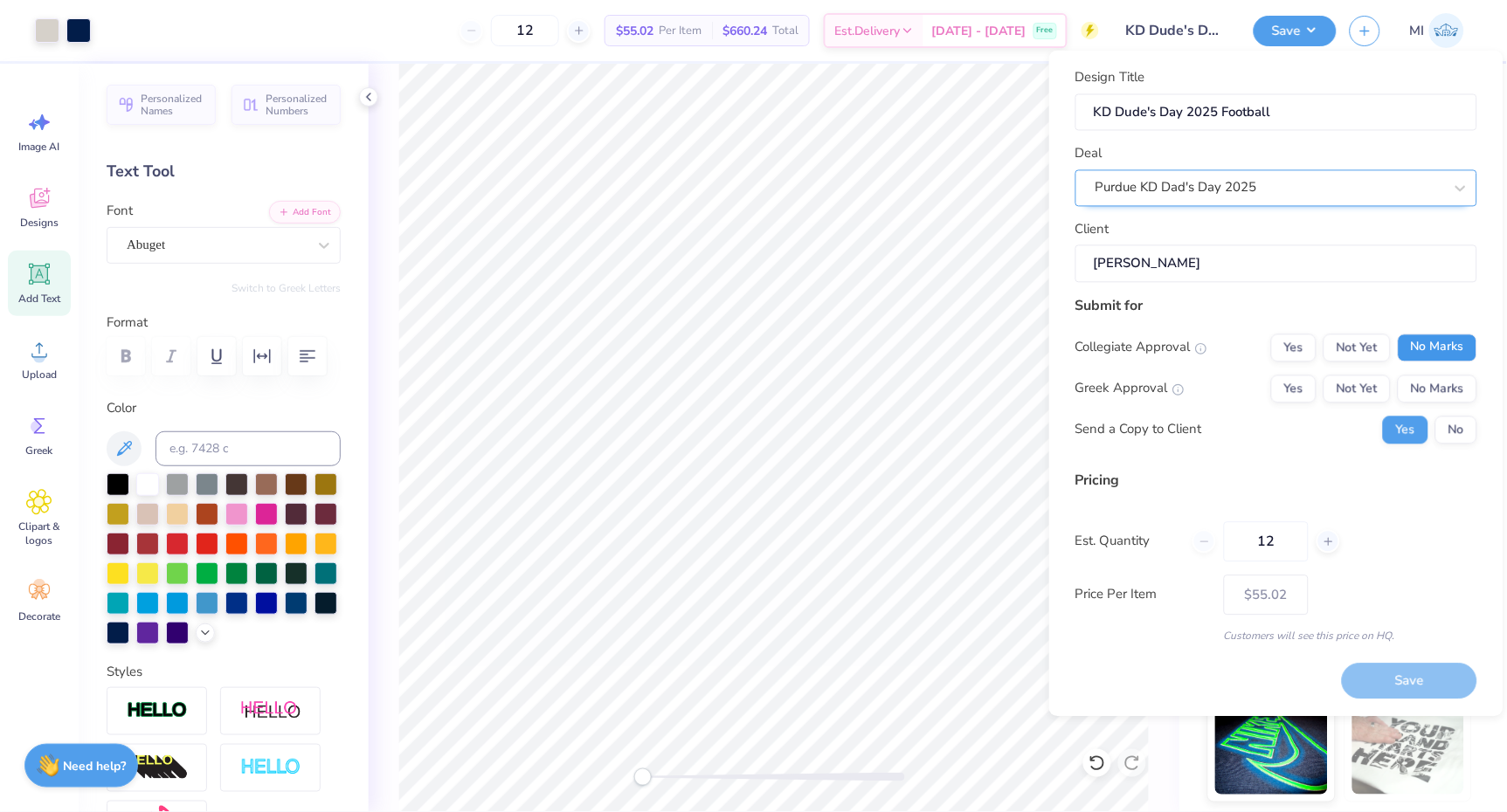
click at [1445, 351] on button "No Marks" at bounding box center [1437, 348] width 79 height 28
click at [1373, 388] on button "Not Yet" at bounding box center [1357, 389] width 68 height 28
click at [1464, 430] on button "No" at bounding box center [1456, 430] width 42 height 28
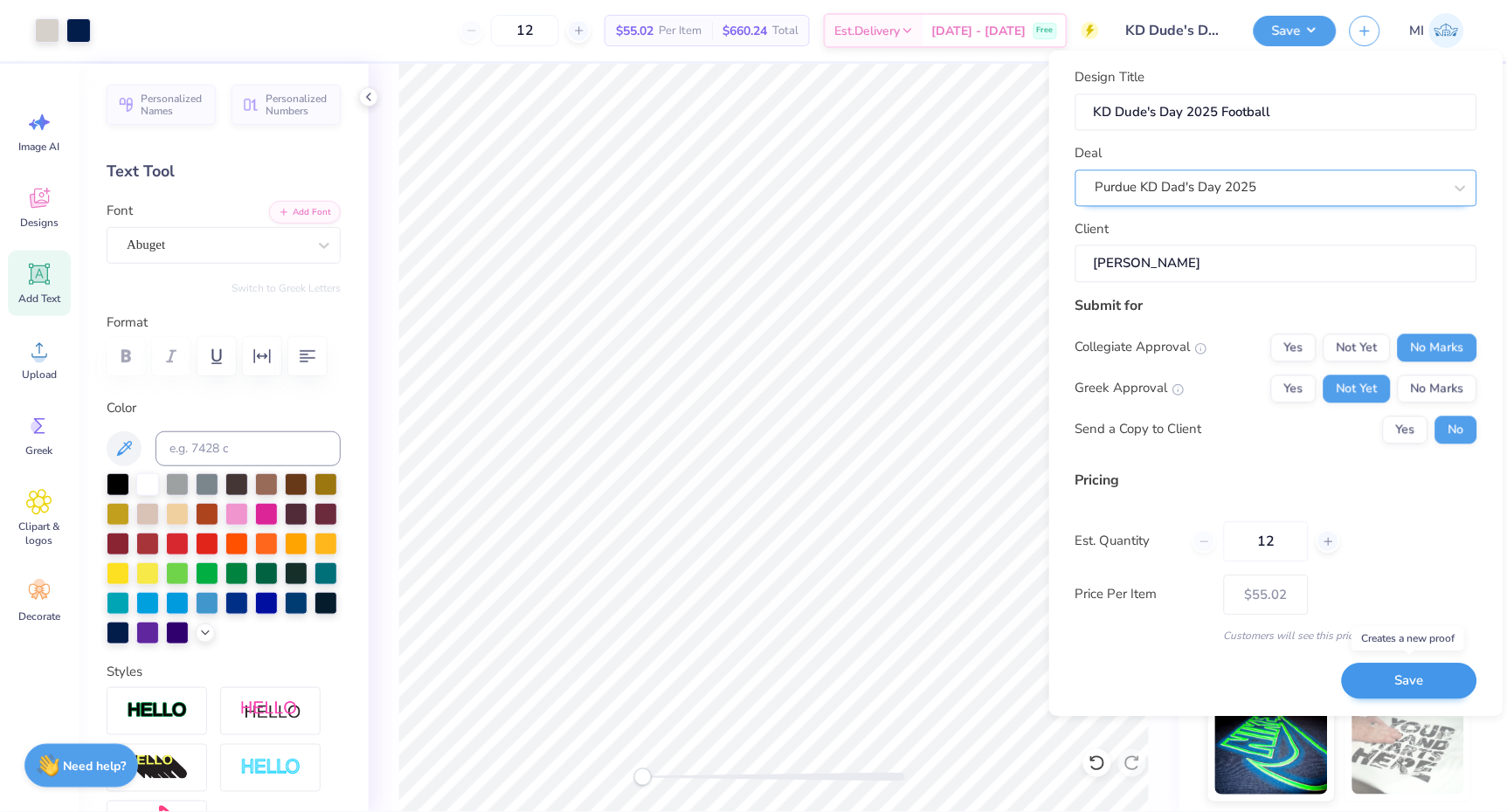
click at [1411, 681] on button "Save" at bounding box center [1410, 682] width 135 height 36
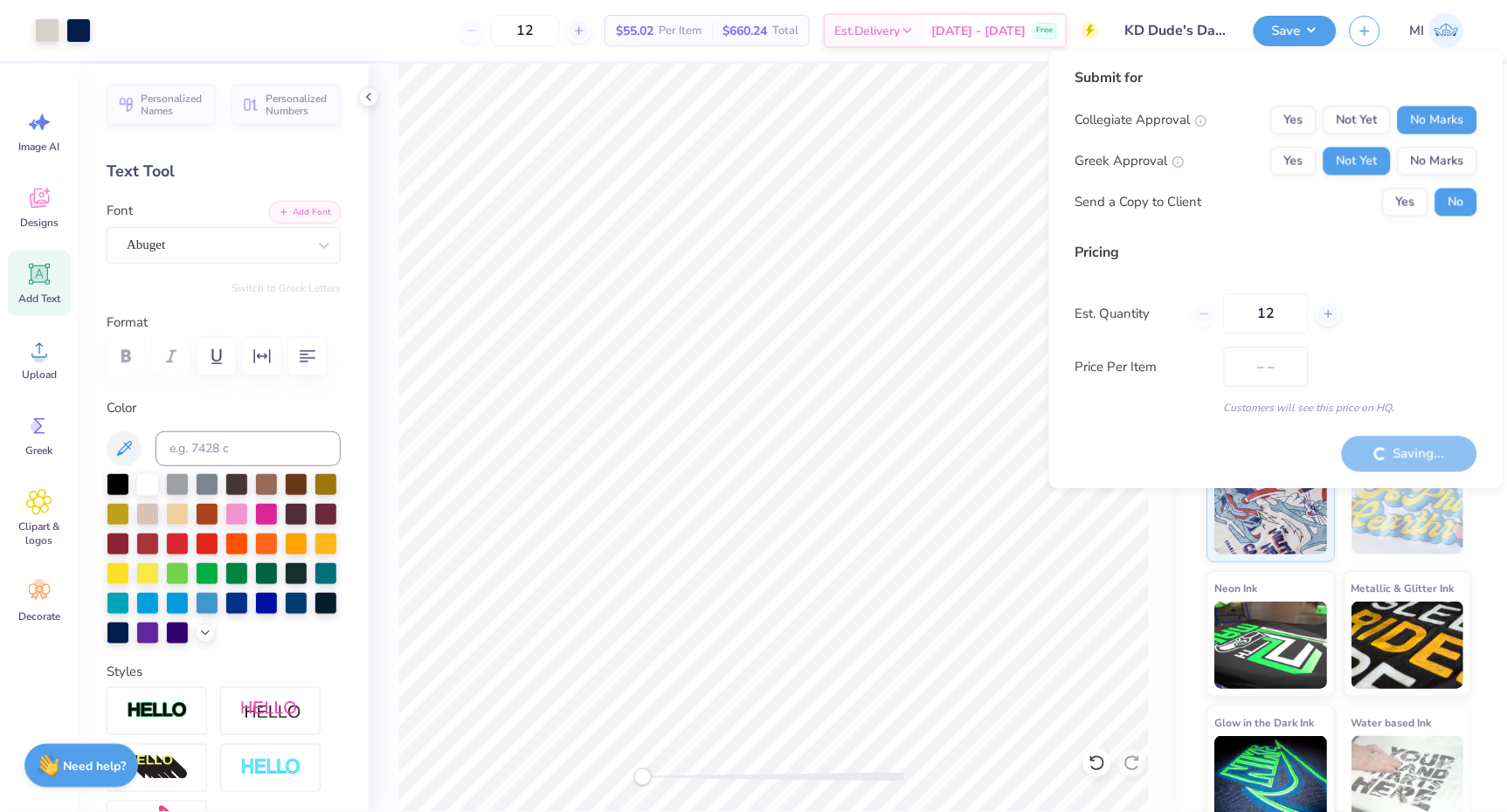
type input "$55.02"
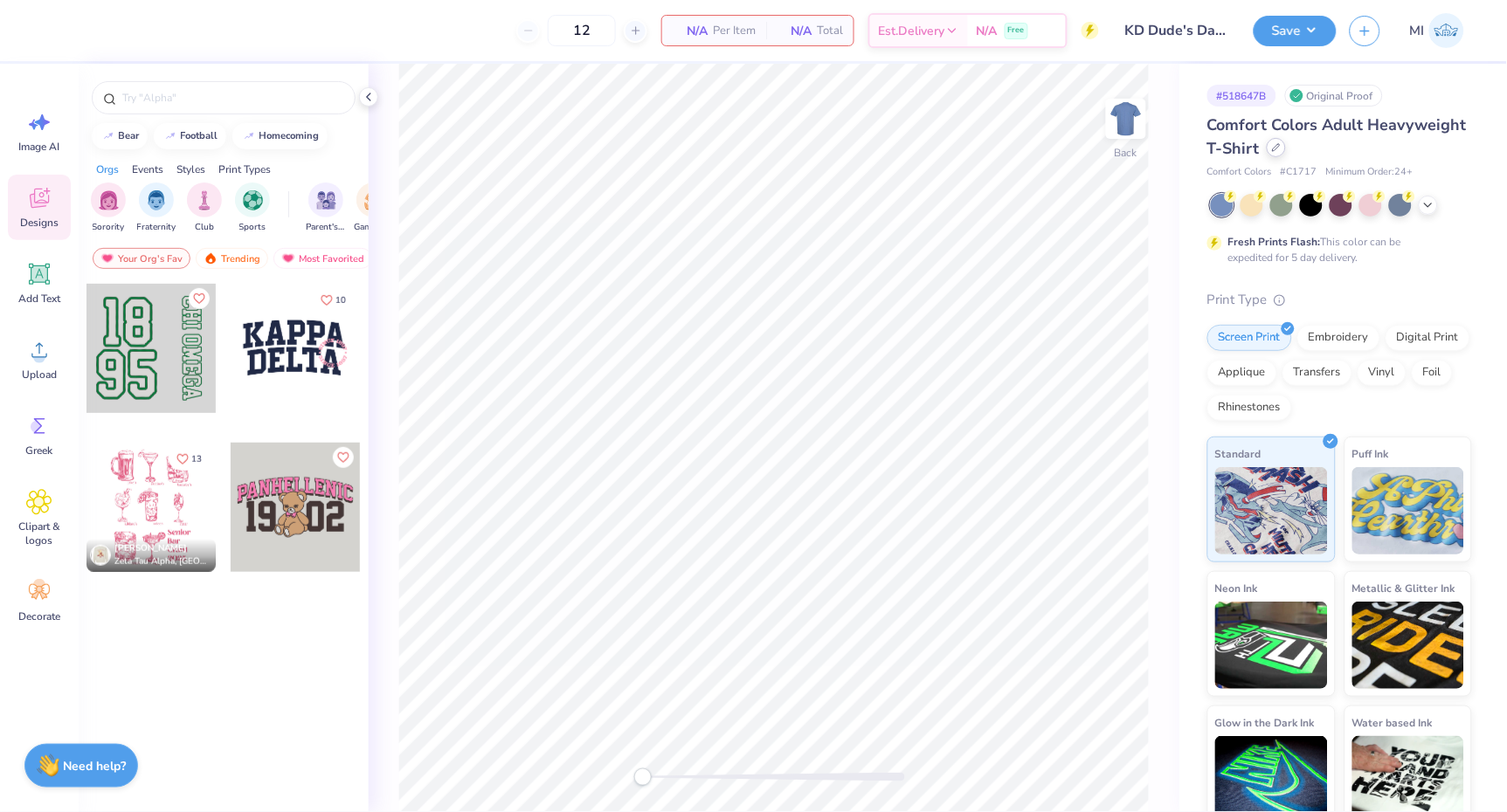
click at [1268, 150] on div at bounding box center [1277, 148] width 20 height 20
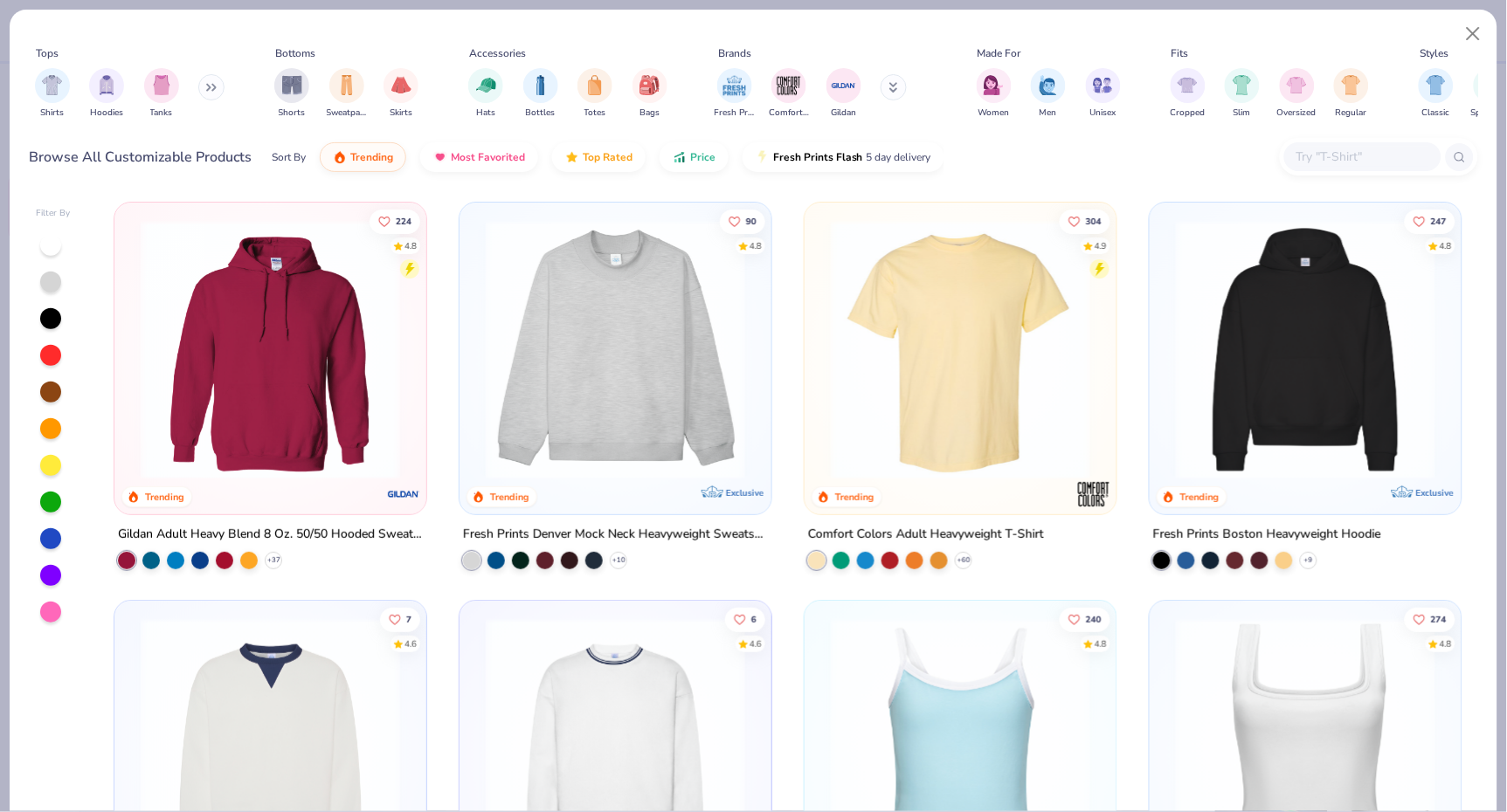
click at [1315, 161] on input "text" at bounding box center [1362, 157] width 134 height 21
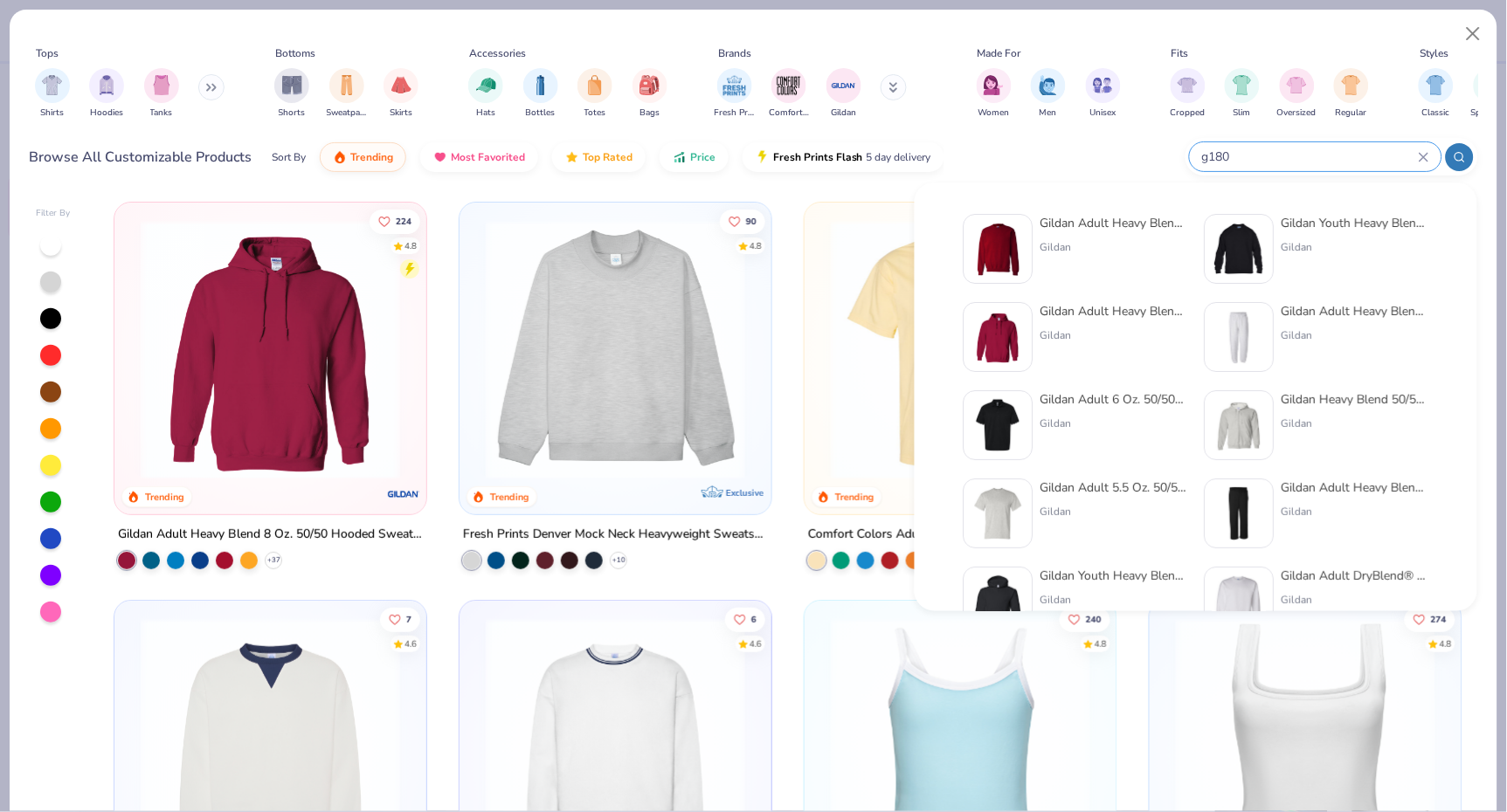
type input "g180"
click at [1004, 264] on img at bounding box center [998, 249] width 54 height 54
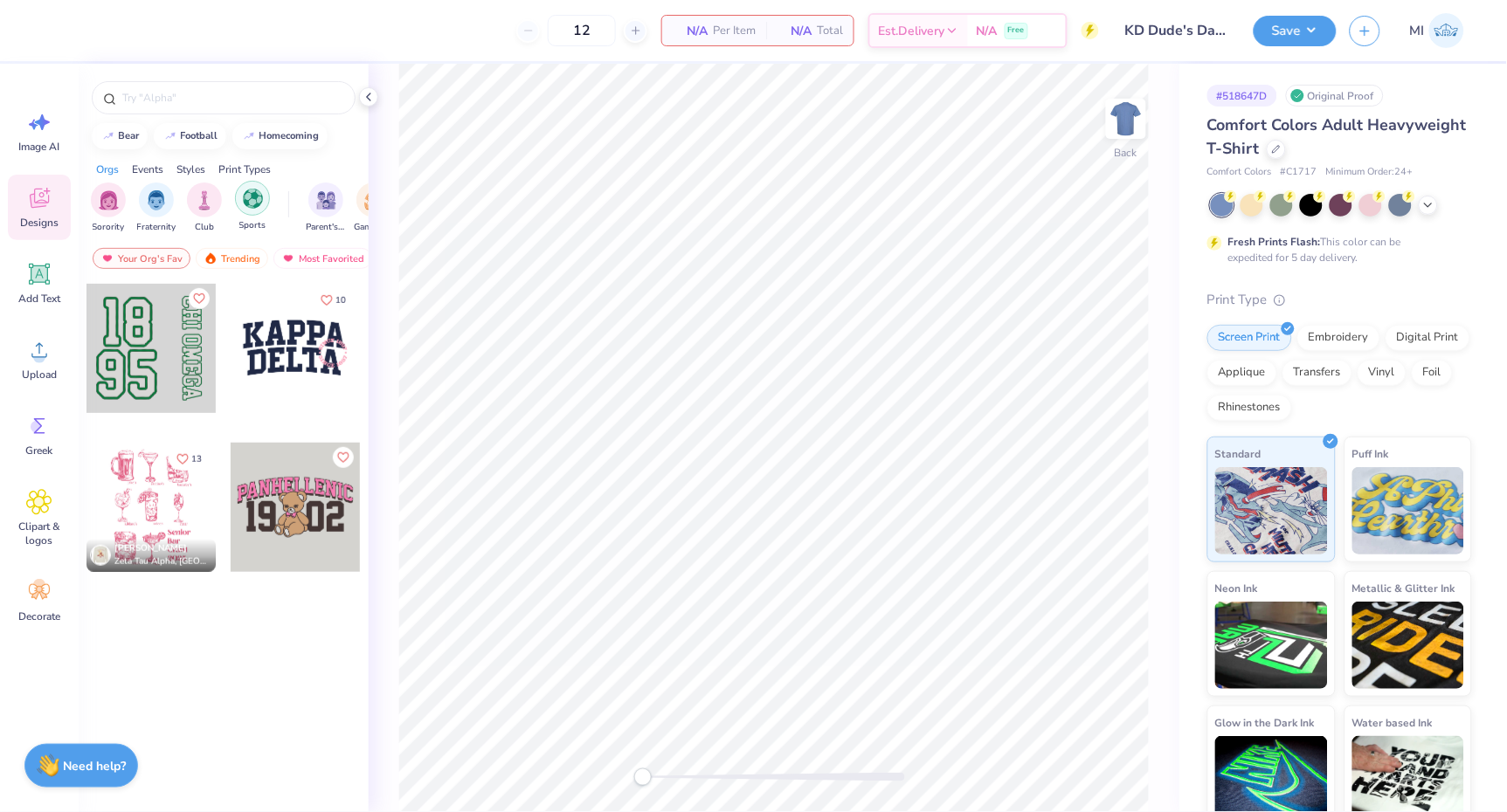
click at [258, 205] on img "filter for Sports" at bounding box center [253, 199] width 21 height 21
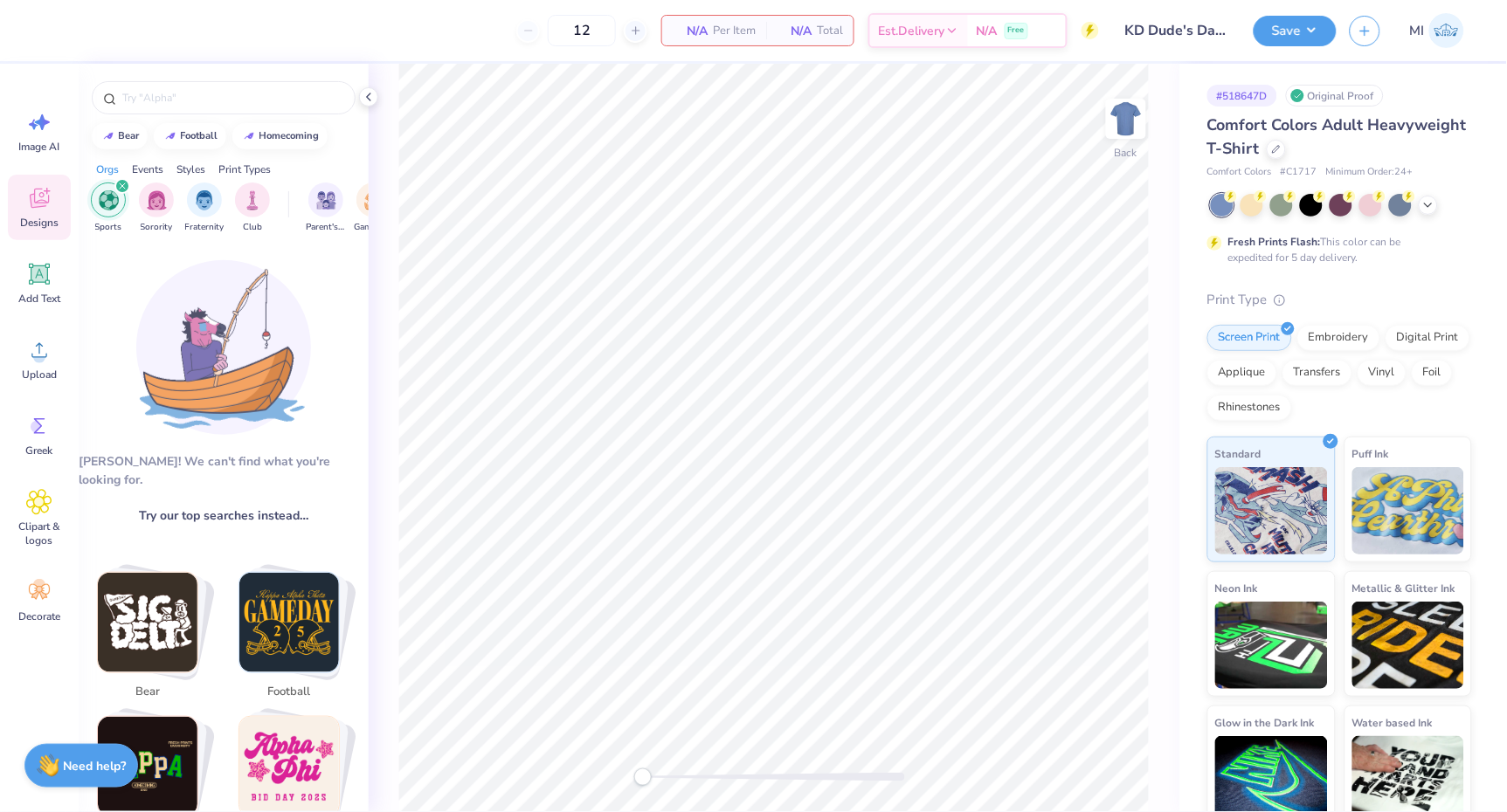
click at [124, 182] on div "filter for Sports" at bounding box center [122, 186] width 16 height 16
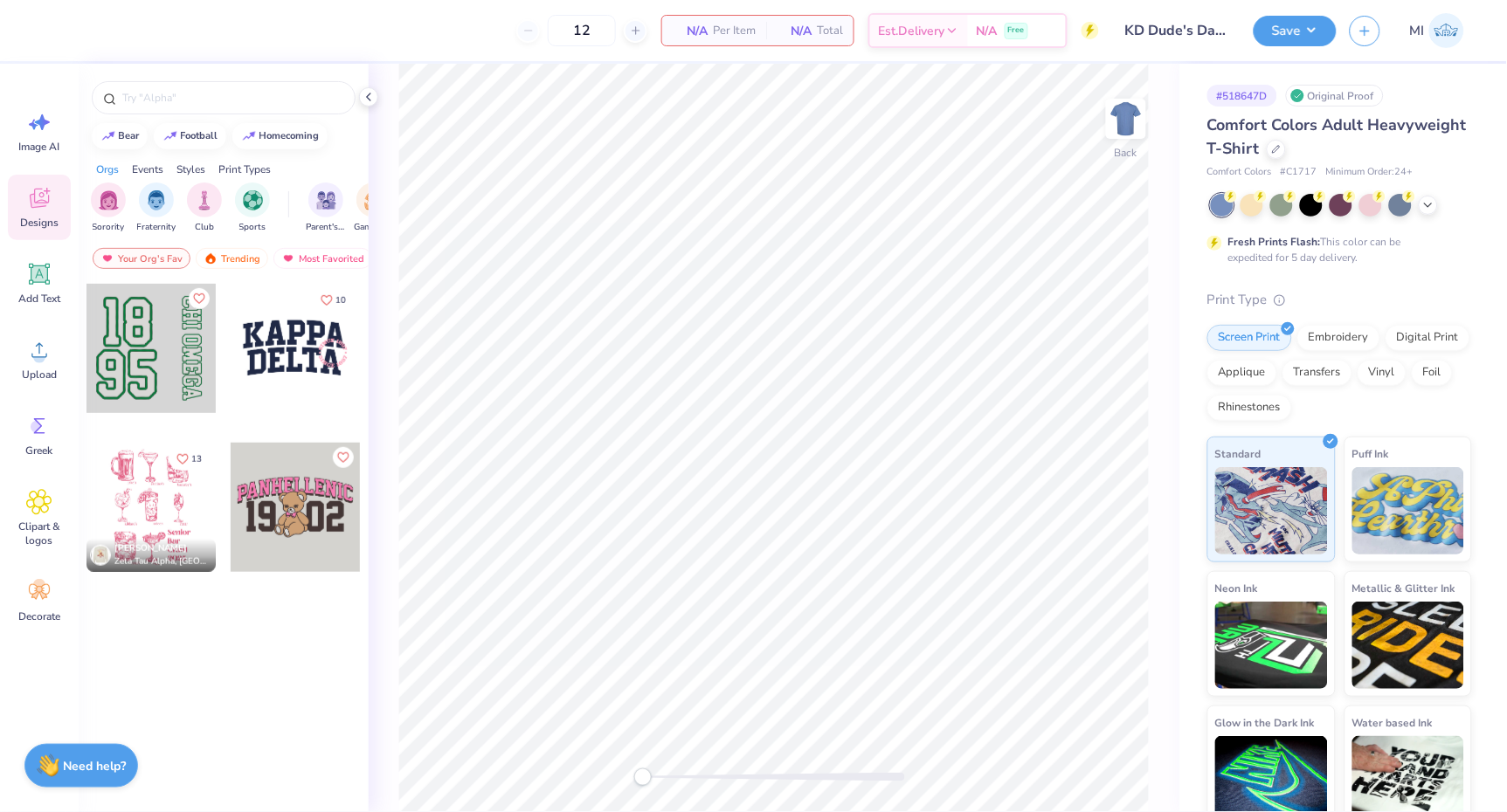
click at [134, 270] on div "Your Org's Fav Trending Most Favorited Newest" at bounding box center [223, 263] width 290 height 40
click at [197, 258] on div "Trending" at bounding box center [232, 258] width 73 height 21
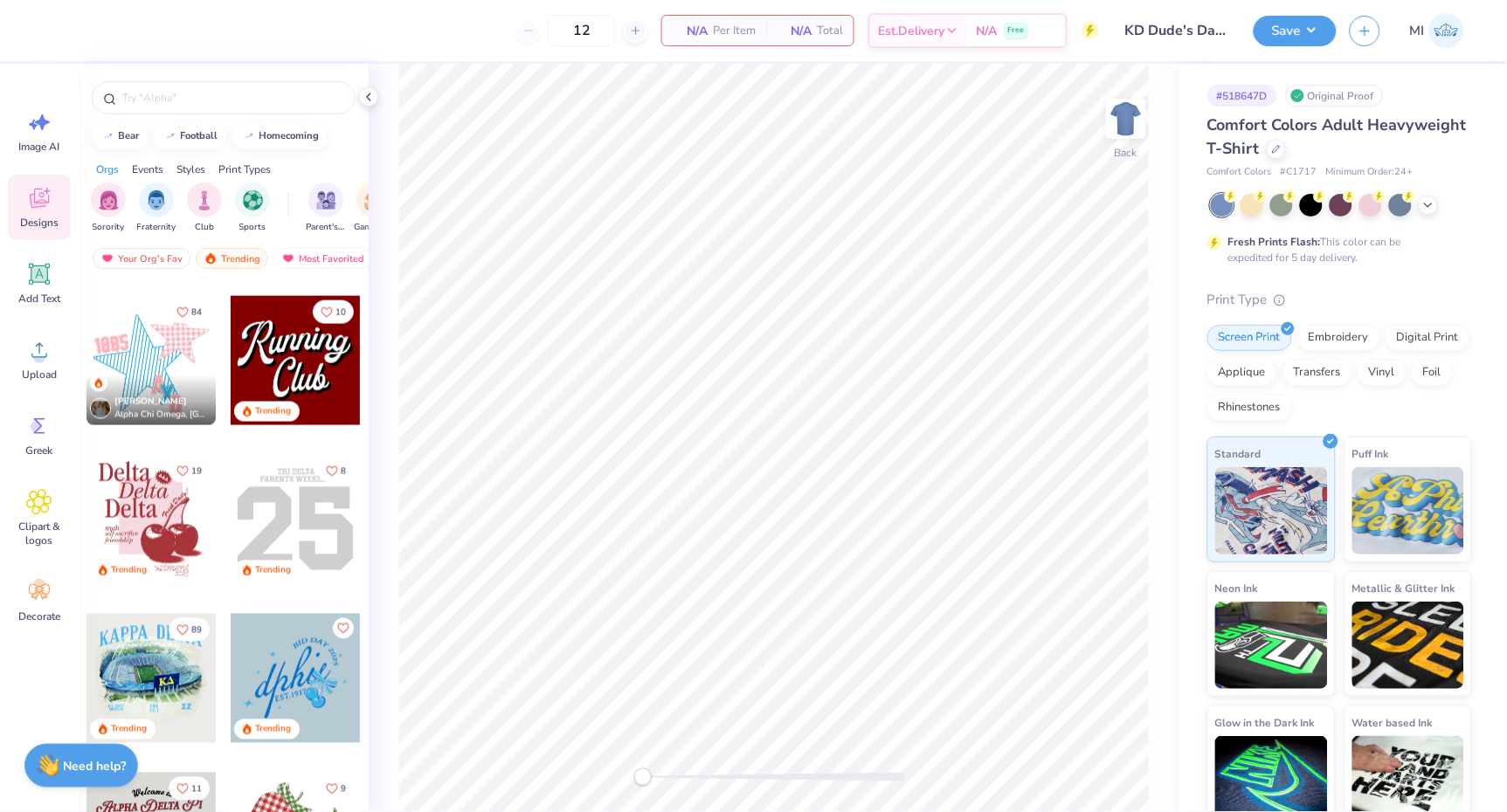
scroll to position [2355, 0]
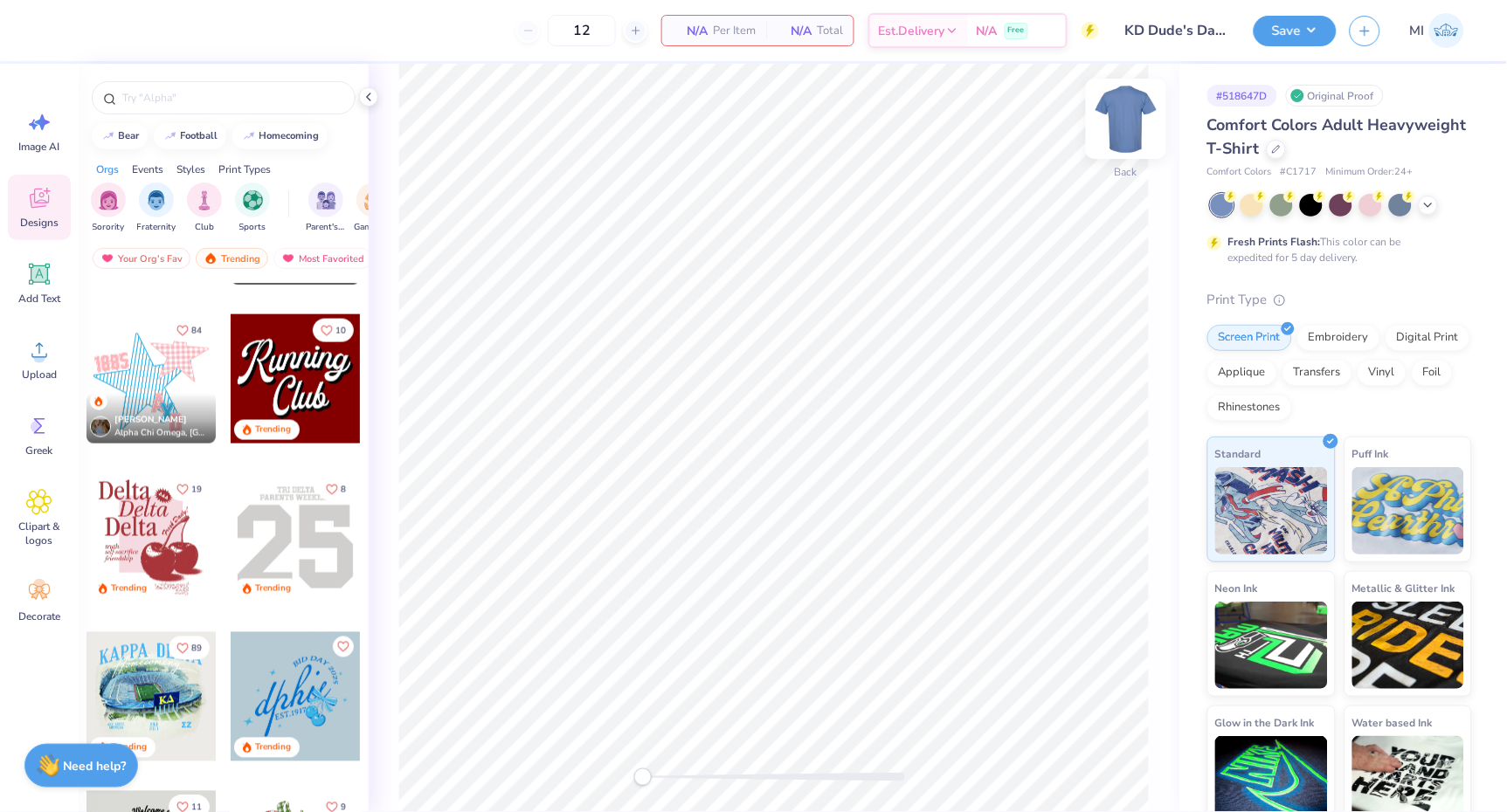
click at [1113, 116] on img at bounding box center [1126, 119] width 70 height 70
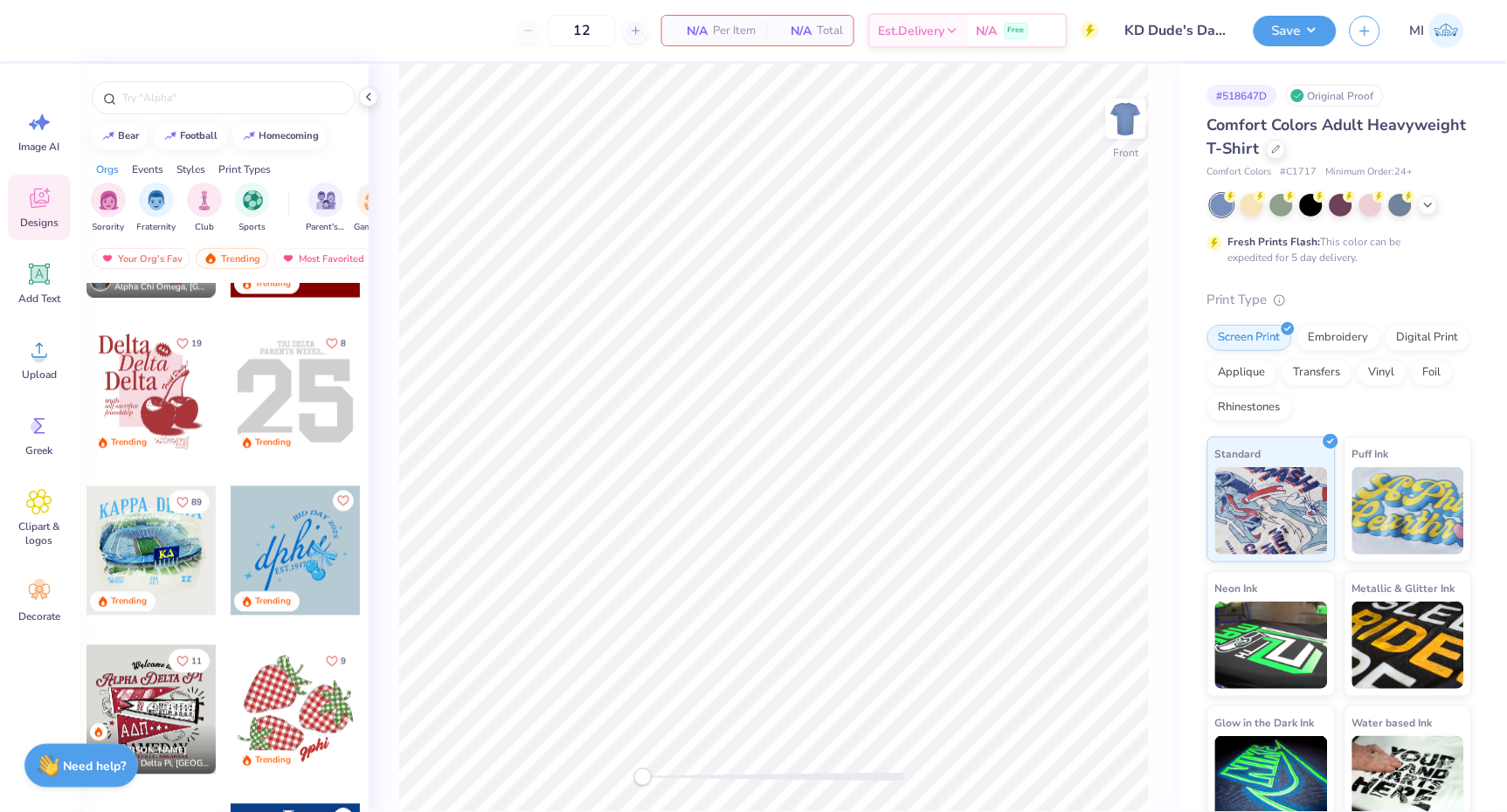
scroll to position [2533, 0]
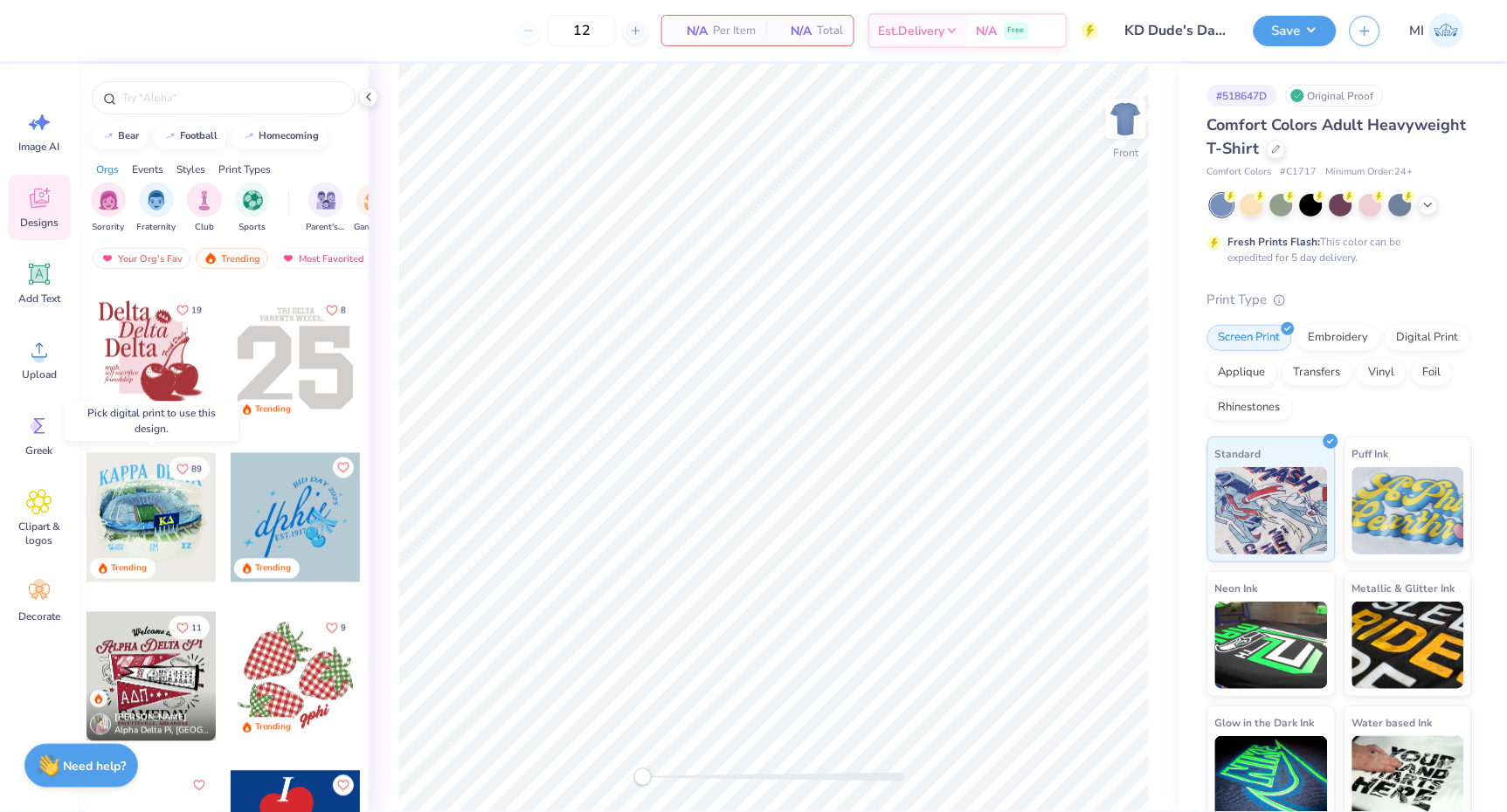
click at [177, 535] on div at bounding box center [151, 518] width 129 height 129
click at [164, 513] on div at bounding box center [151, 518] width 129 height 129
click at [164, 513] on div at bounding box center [151, 518] width 388 height 129
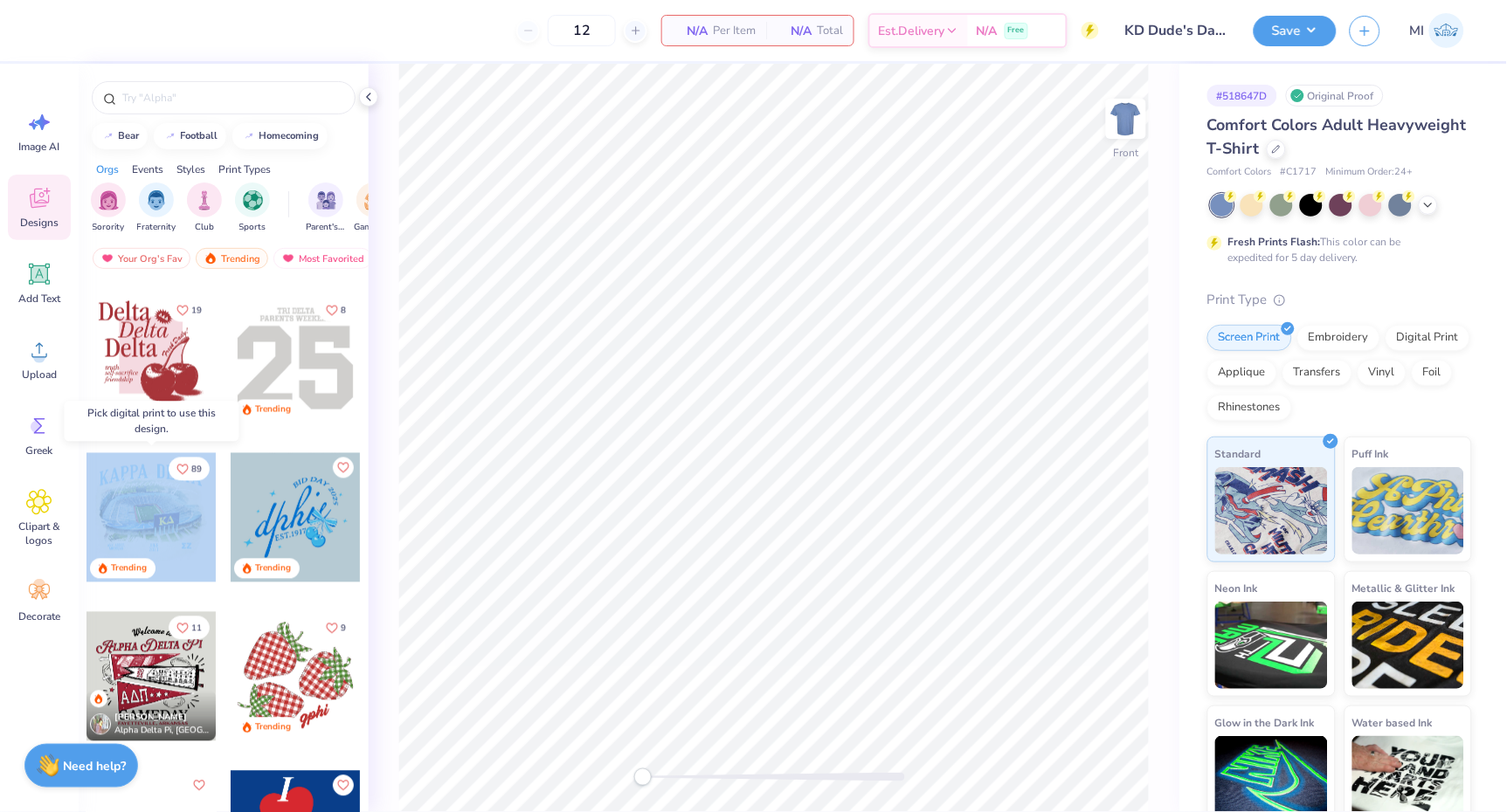
click at [162, 537] on div at bounding box center [22, 518] width 388 height 129
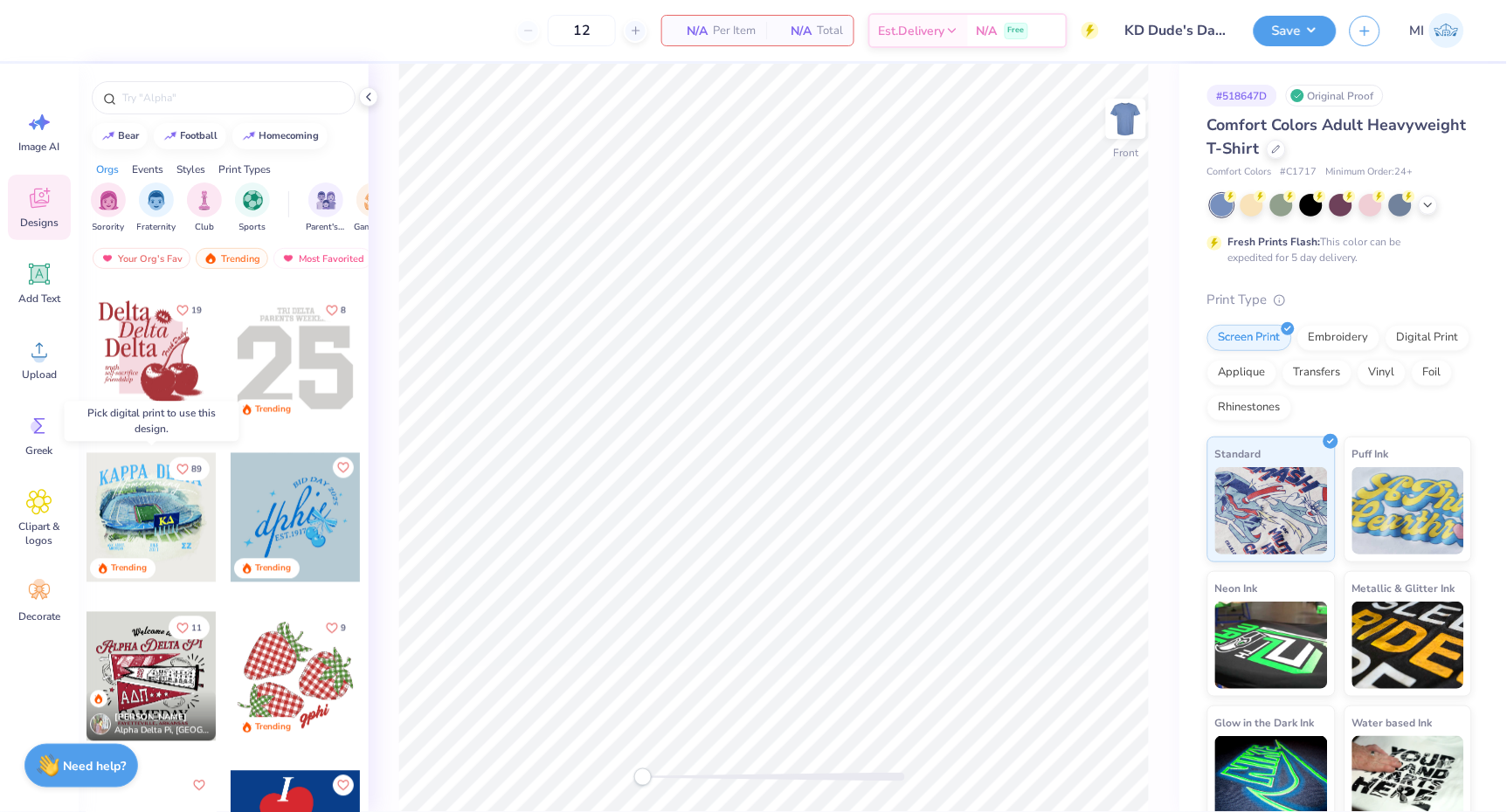
click at [162, 537] on div at bounding box center [151, 518] width 129 height 129
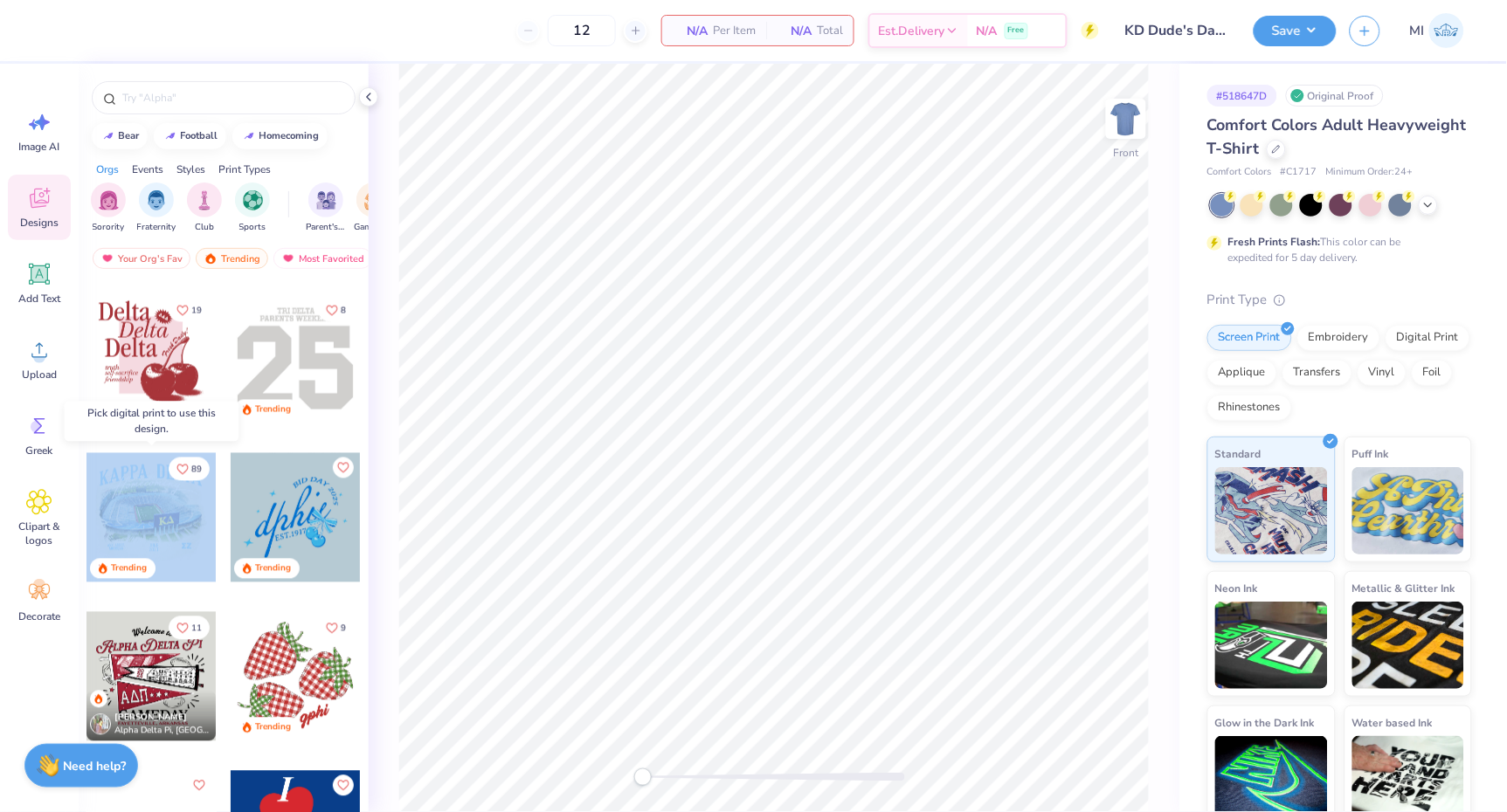
click at [162, 537] on div at bounding box center [151, 518] width 129 height 129
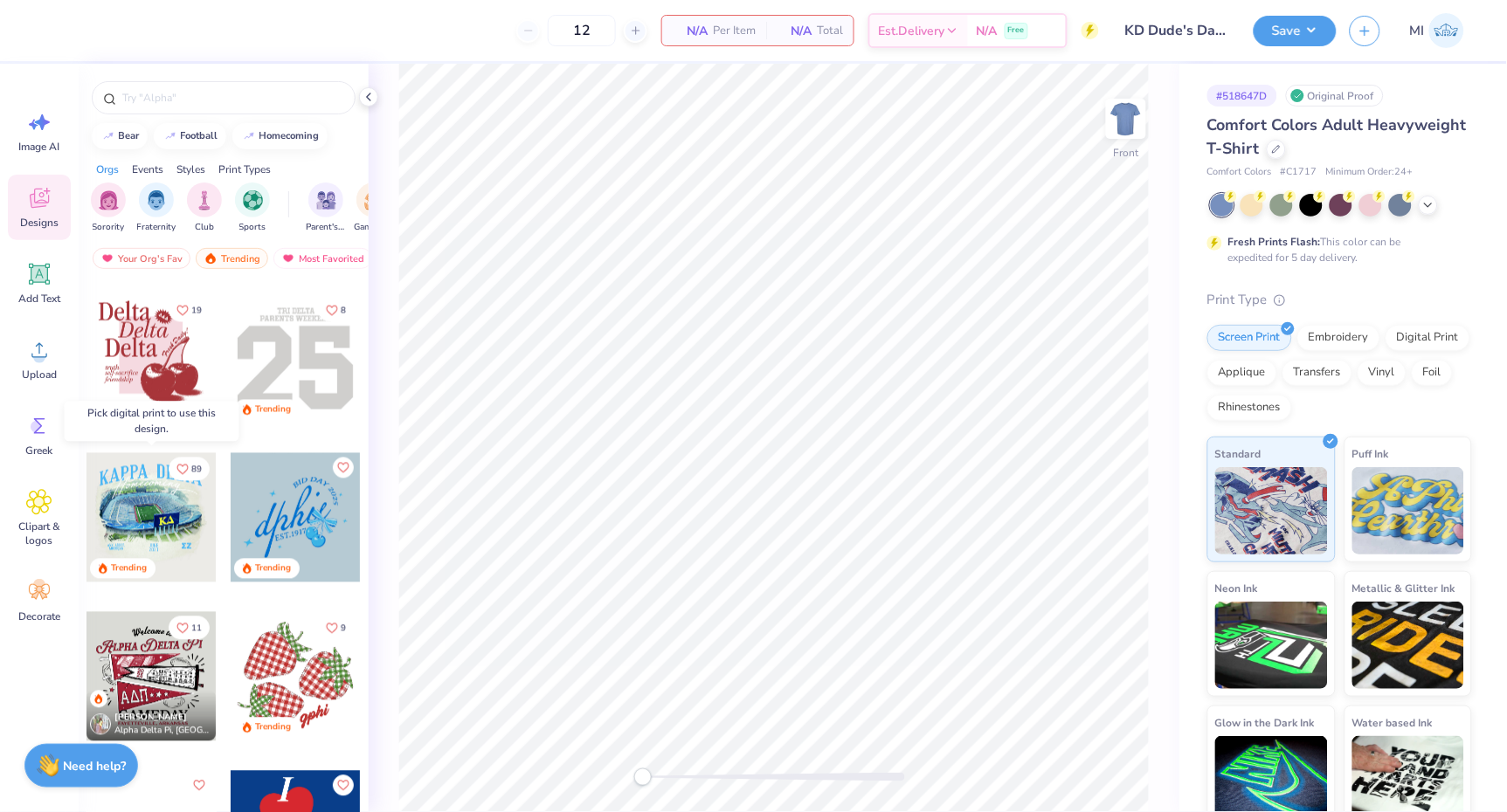
click at [205, 591] on div "89 Trending" at bounding box center [151, 531] width 131 height 158
click at [181, 517] on div at bounding box center [151, 518] width 129 height 129
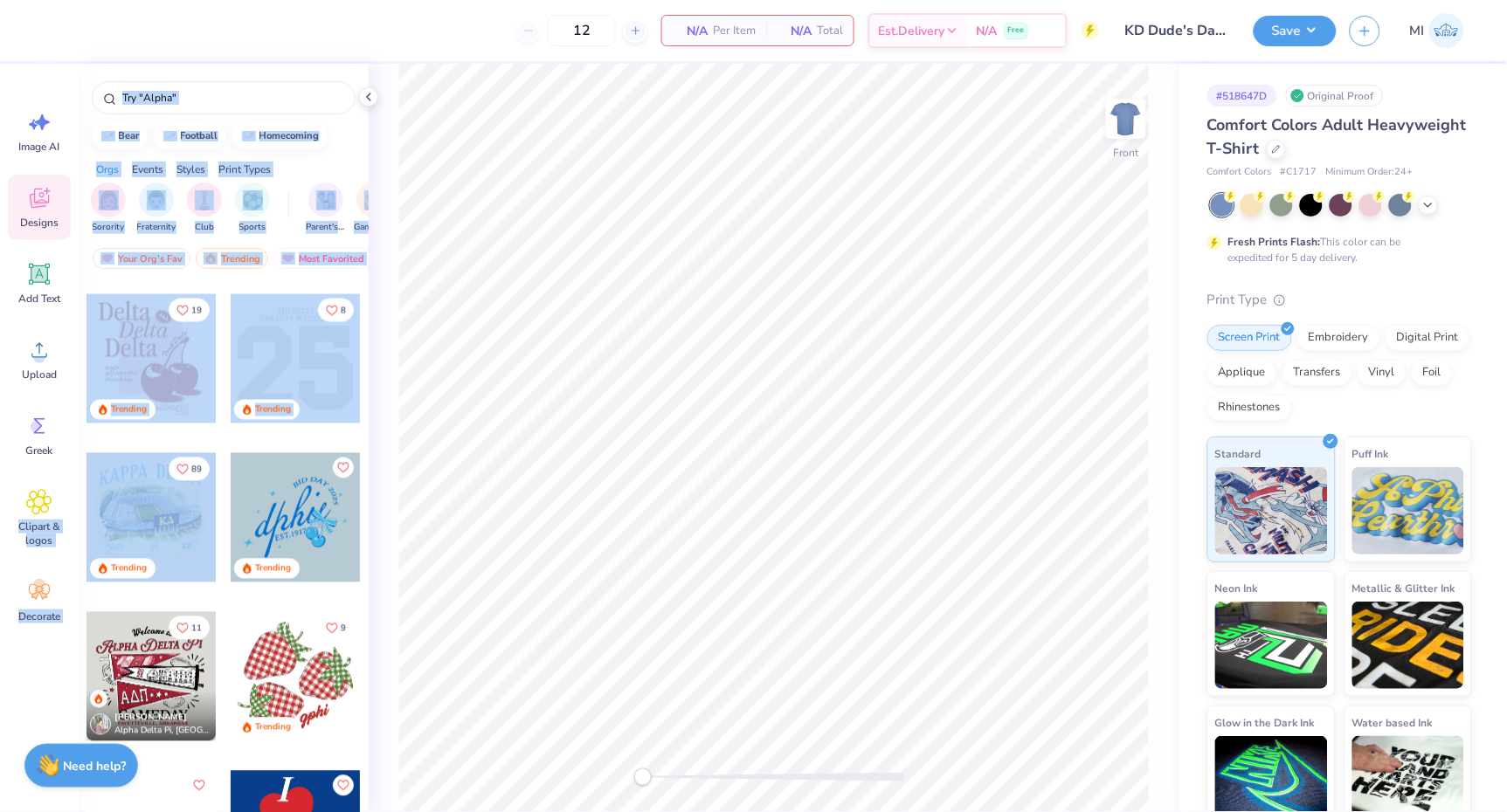
drag, startPoint x: 181, startPoint y: 517, endPoint x: -35, endPoint y: 513, distance: 216.0
click at [0, 513] on html "12 N/A Per Item N/A Total Est. Delivery N/A Free Design Title KD Dude's Day 202…" at bounding box center [754, 406] width 1507 height 812
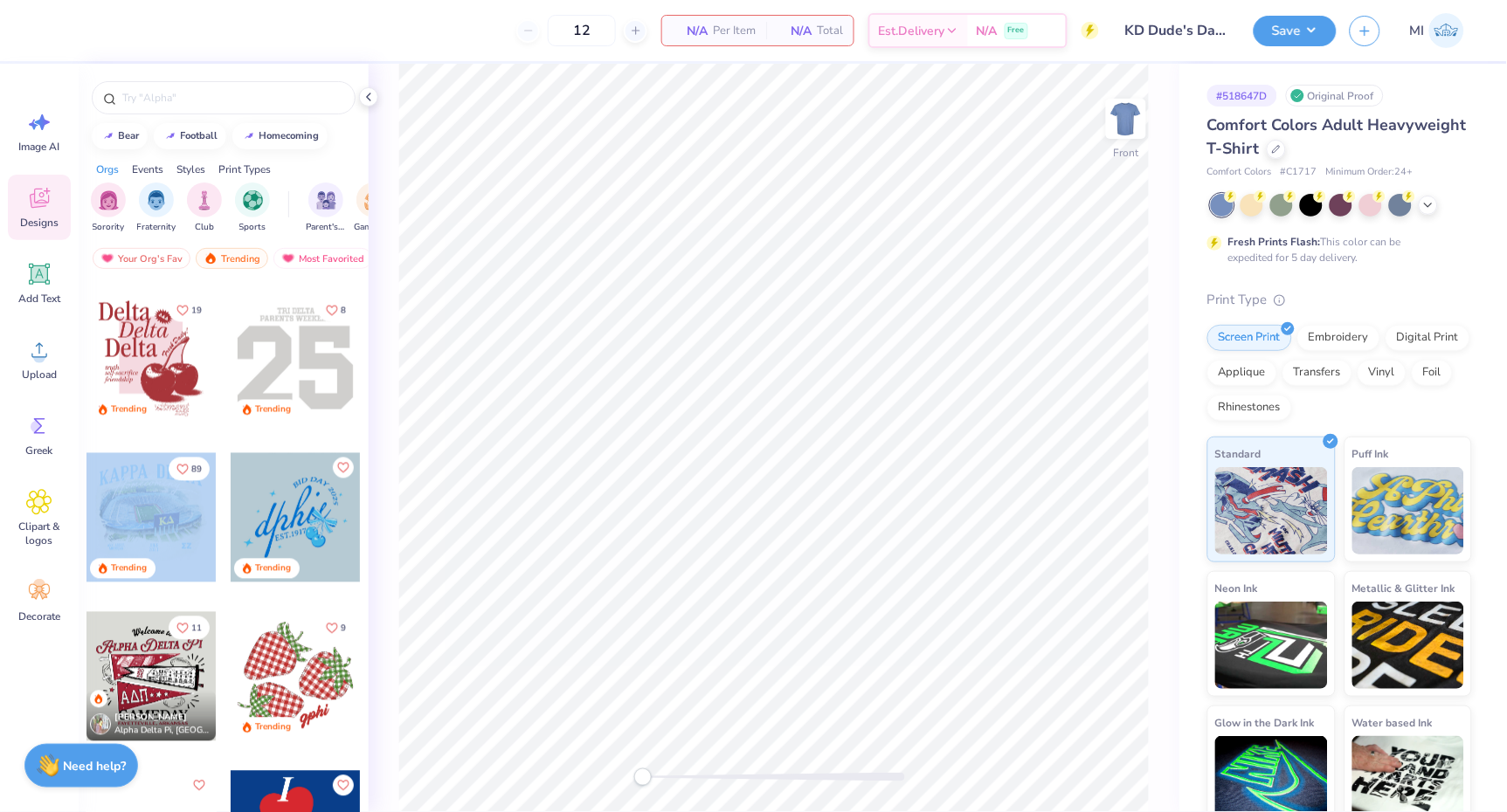
click at [101, 514] on div at bounding box center [151, 518] width 129 height 129
click at [116, 514] on div at bounding box center [151, 518] width 129 height 129
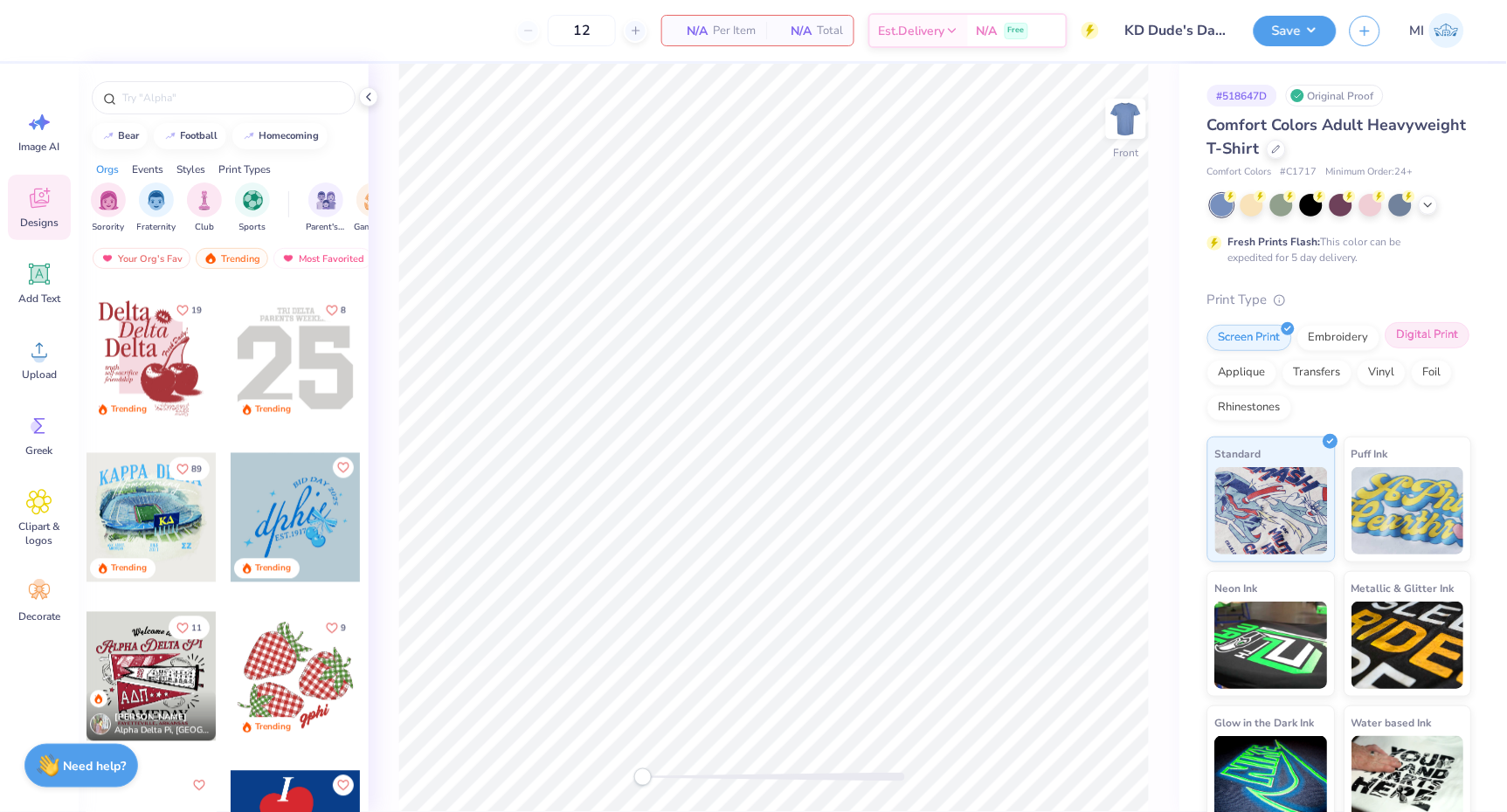
click at [1428, 335] on div "Digital Print" at bounding box center [1428, 335] width 85 height 26
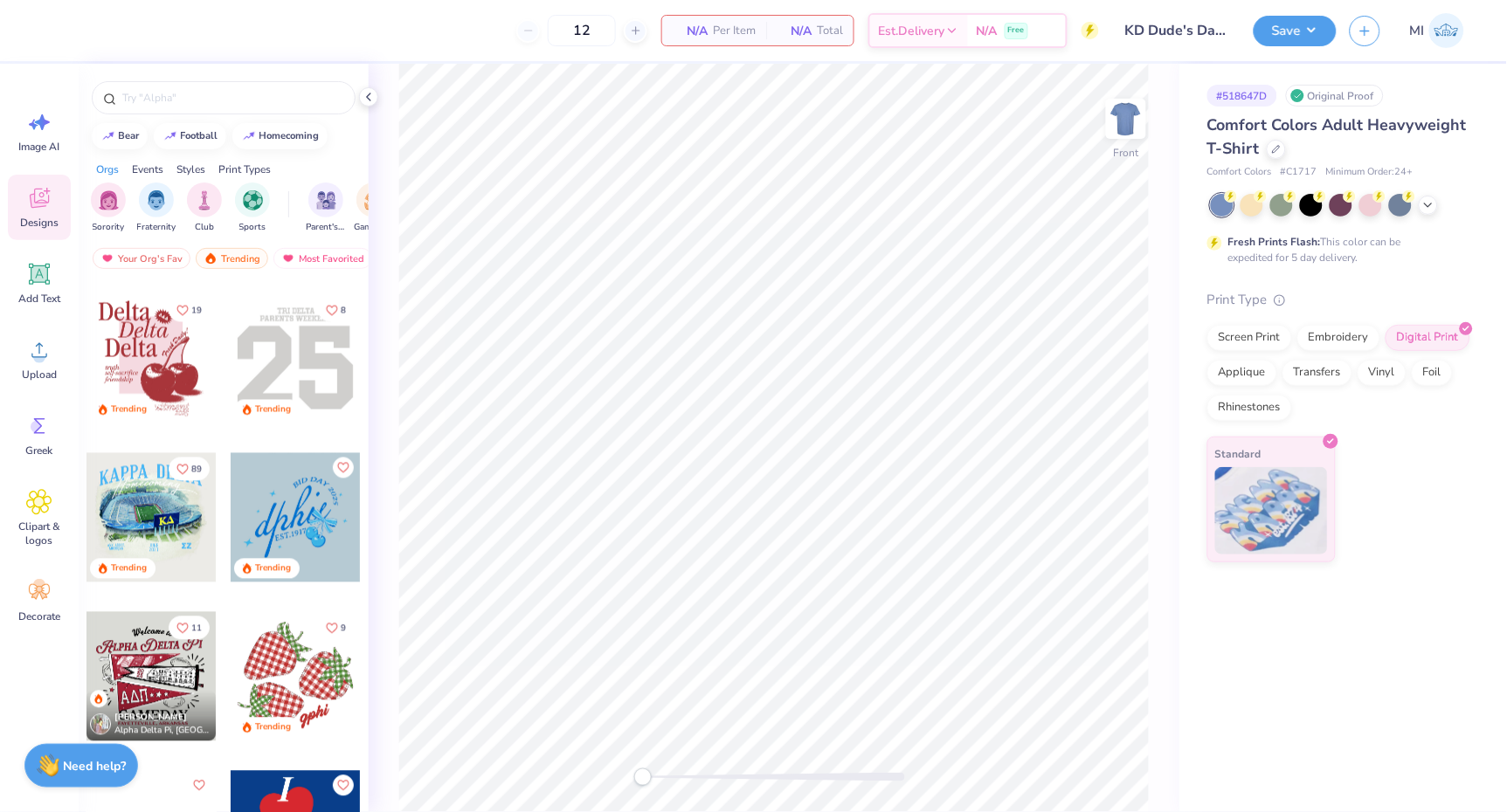
click at [187, 546] on div at bounding box center [151, 518] width 129 height 129
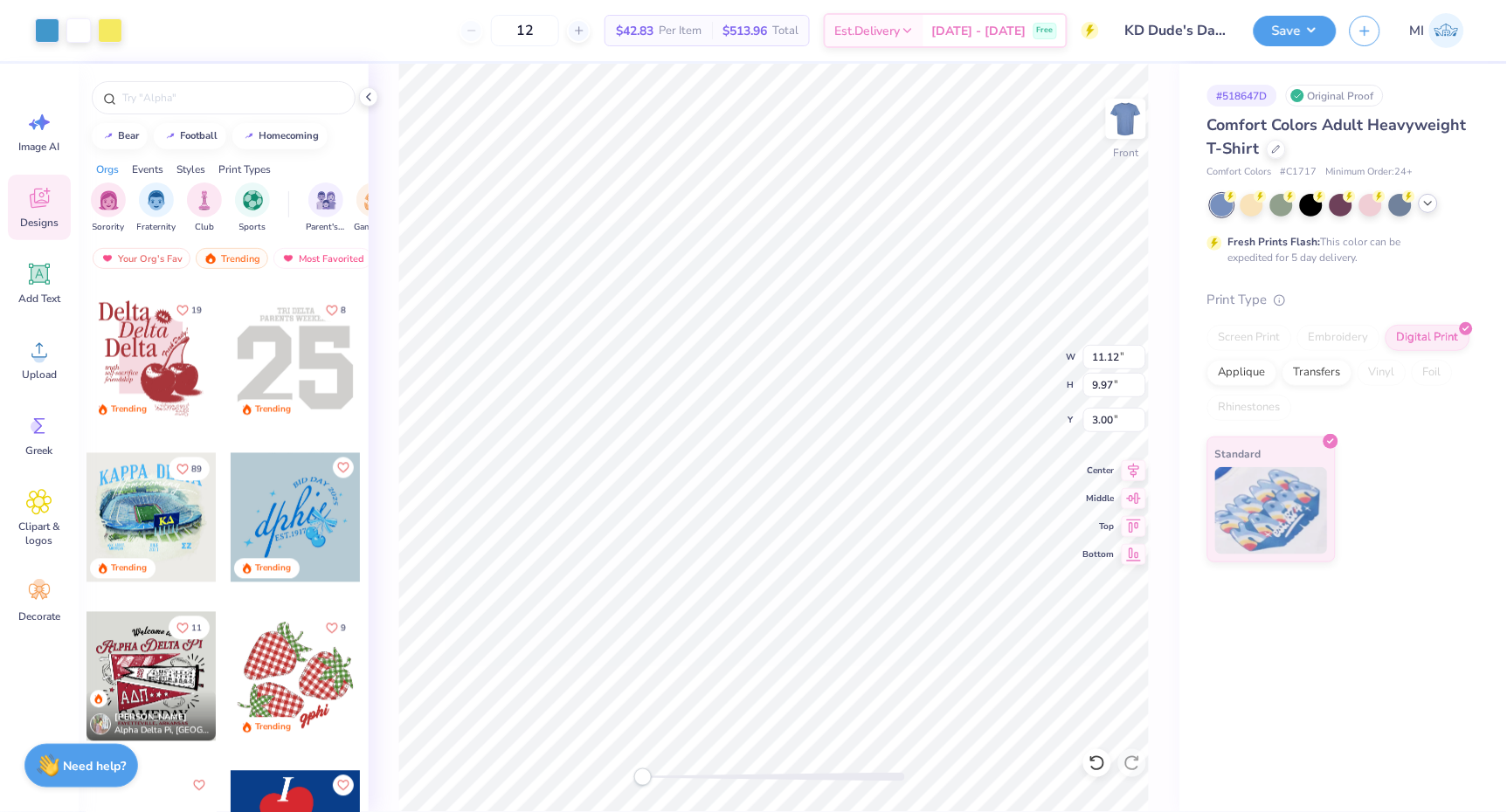
click at [1434, 206] on icon at bounding box center [1429, 204] width 14 height 14
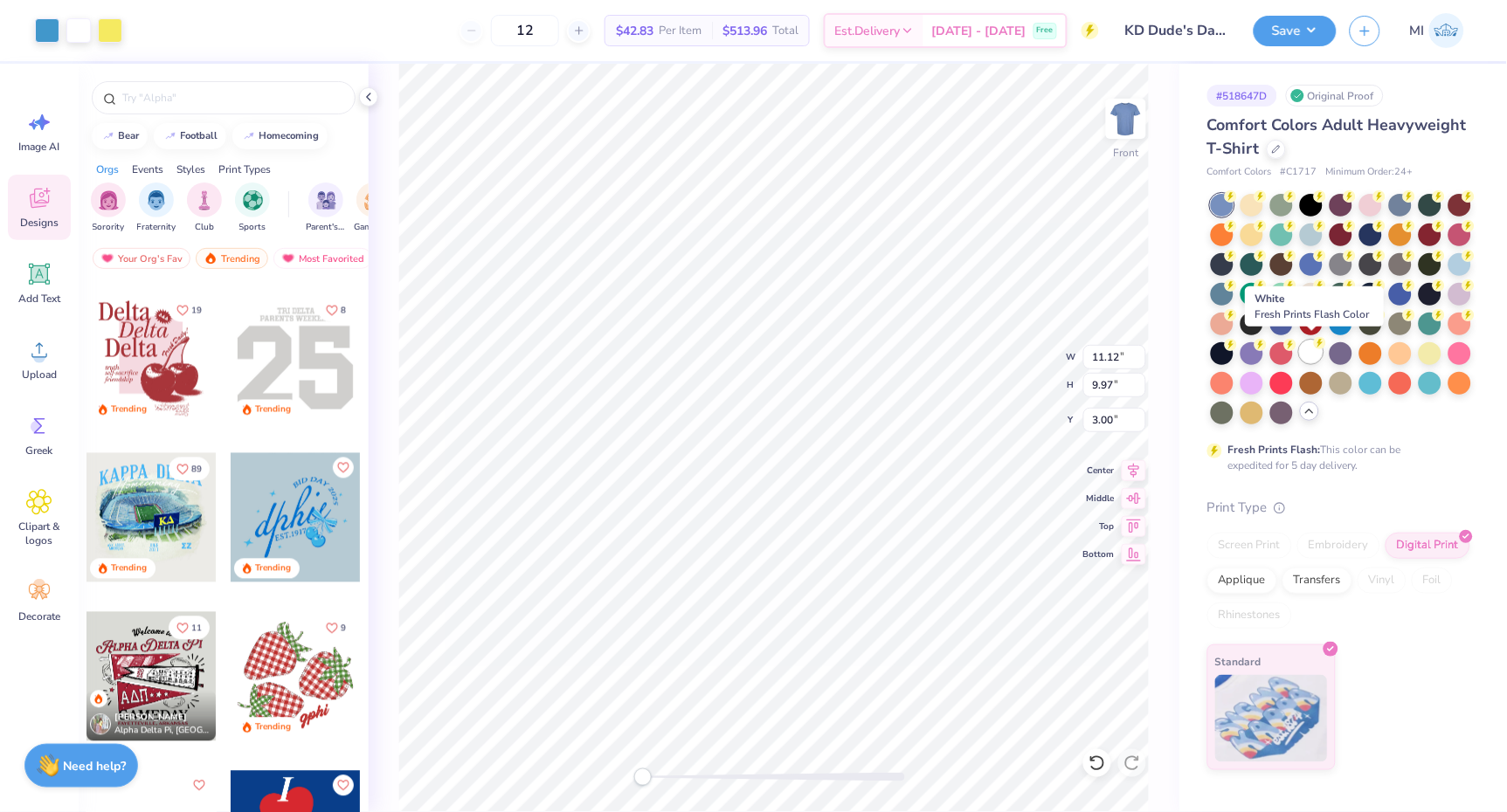
click at [1305, 348] on div at bounding box center [1311, 352] width 23 height 23
click at [1250, 207] on div at bounding box center [1251, 203] width 23 height 23
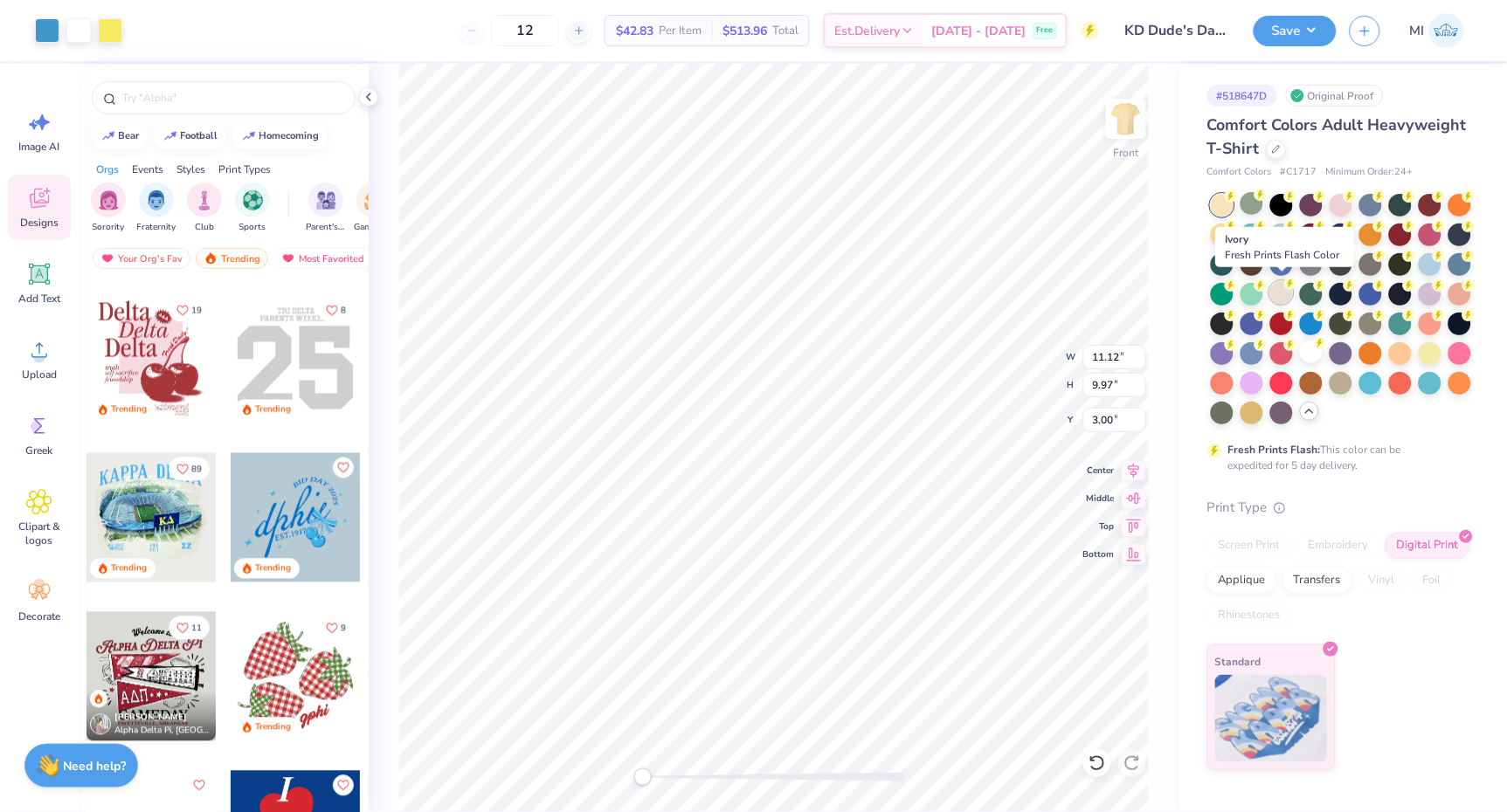
click at [1280, 290] on div at bounding box center [1282, 292] width 23 height 23
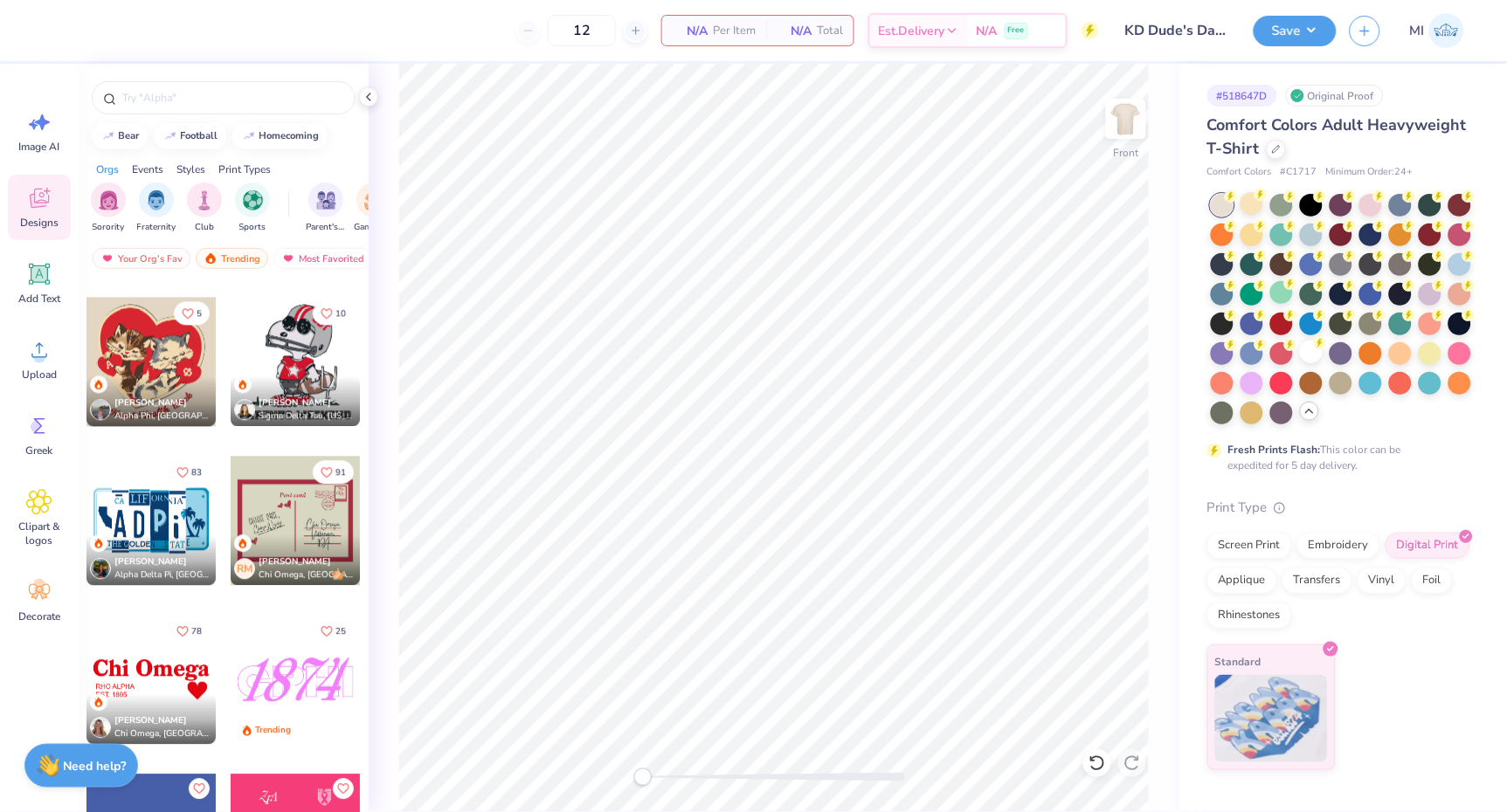
scroll to position [6376, 0]
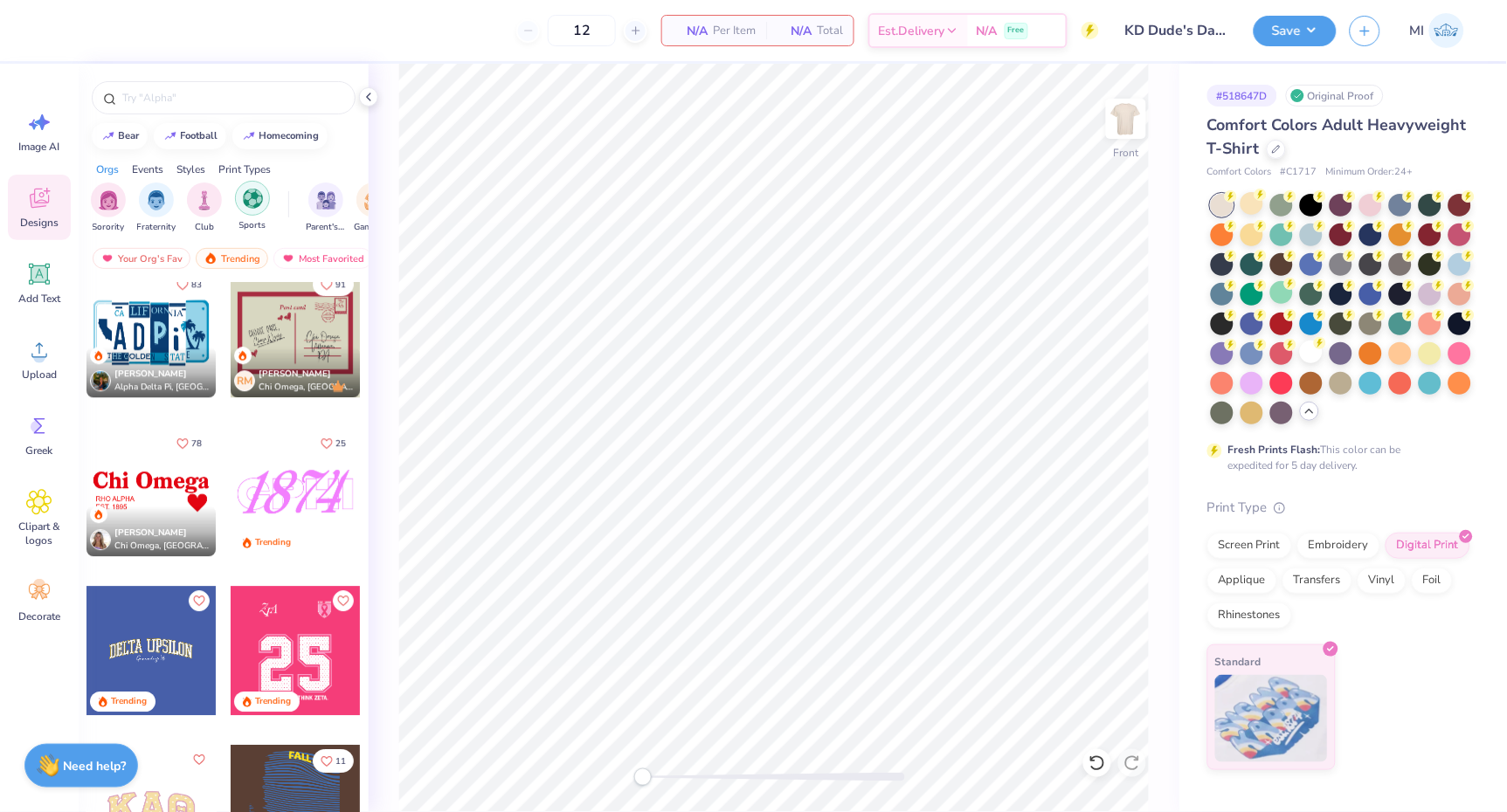
click at [246, 215] on div "filter for Sports" at bounding box center [253, 199] width 35 height 35
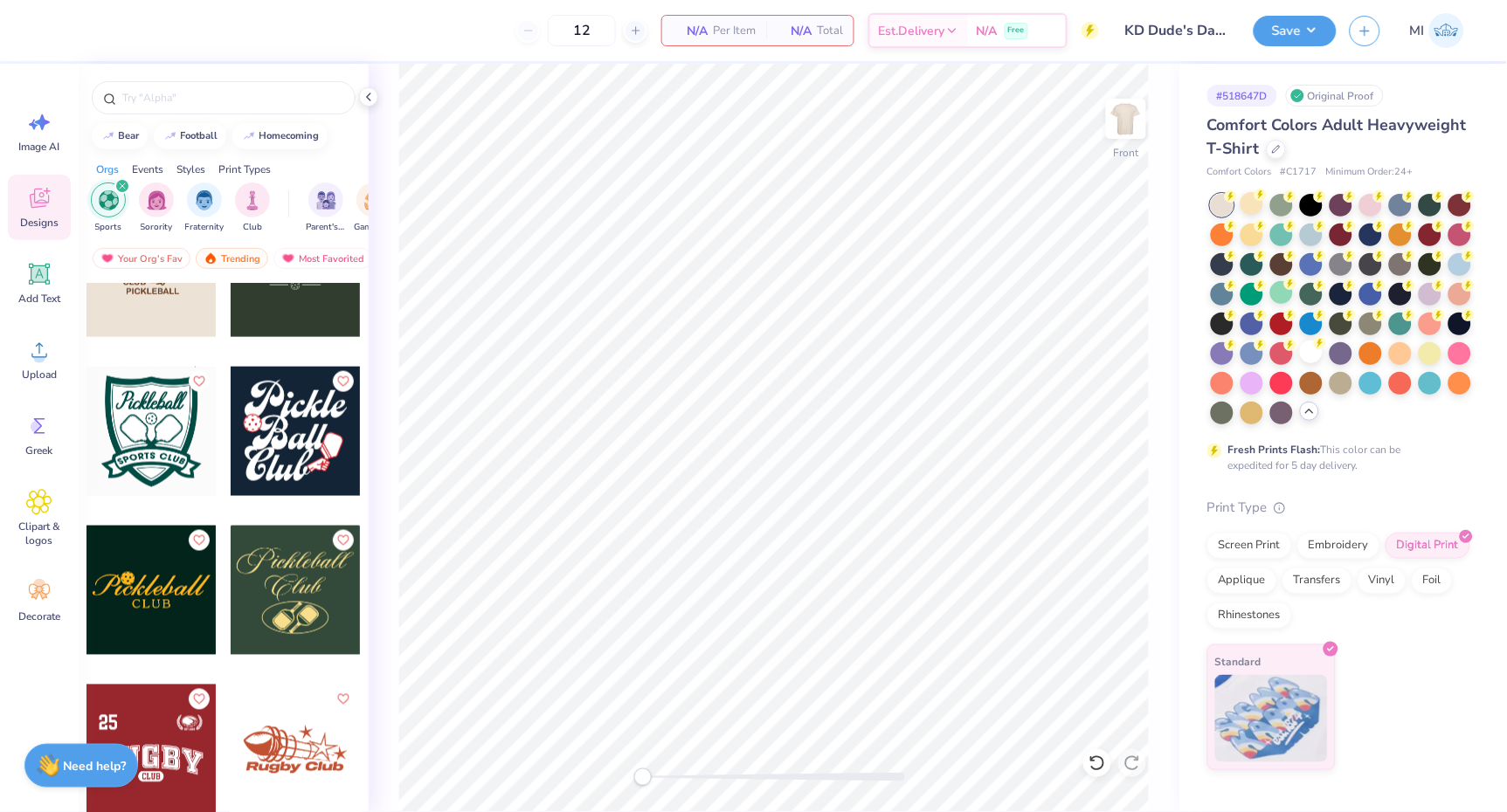
scroll to position [2429, 0]
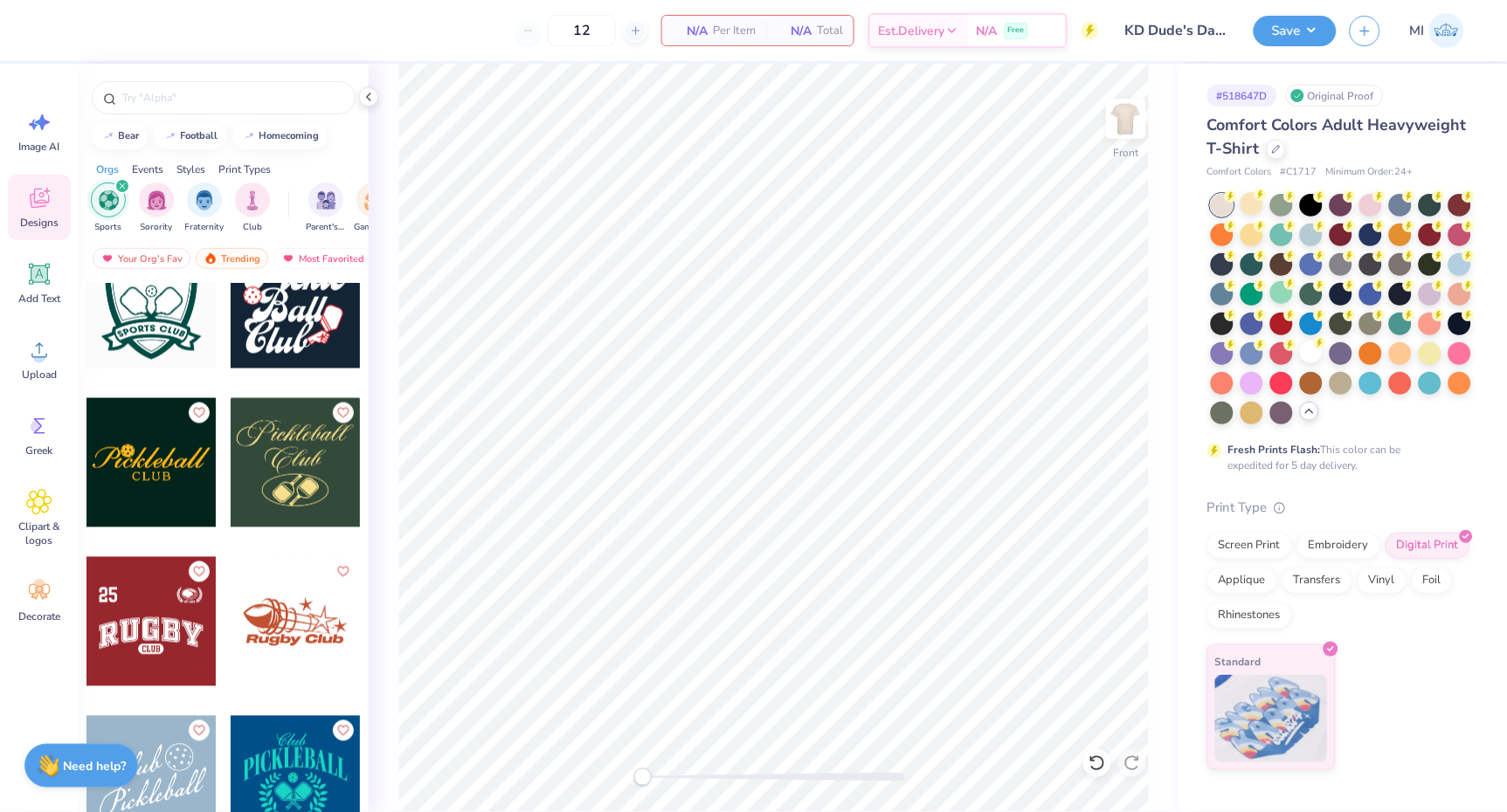
click at [120, 187] on icon "filter for Sports" at bounding box center [122, 185] width 7 height 7
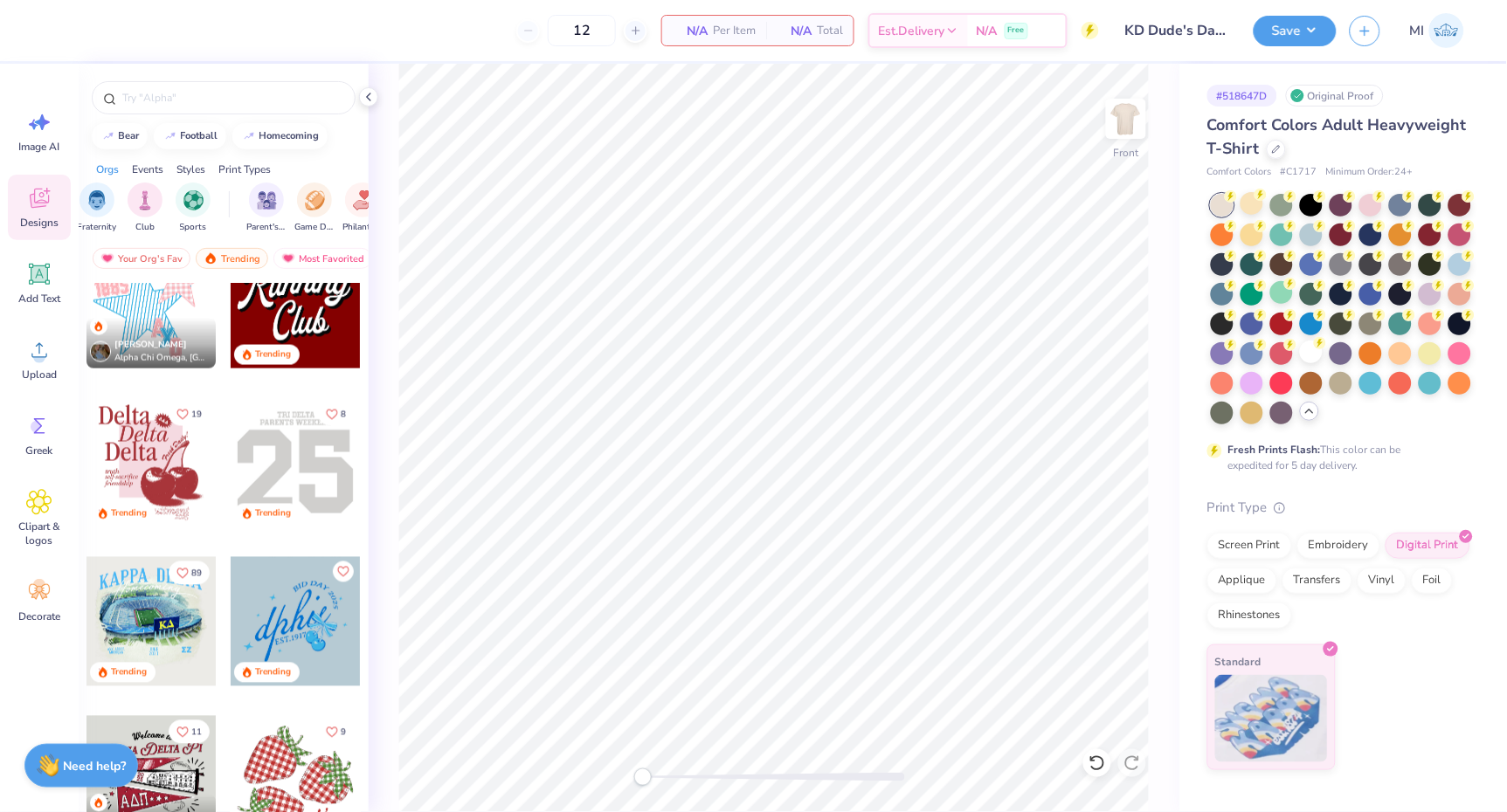
scroll to position [0, 71]
click at [290, 200] on div "filter for Game Day" at bounding box center [304, 199] width 35 height 35
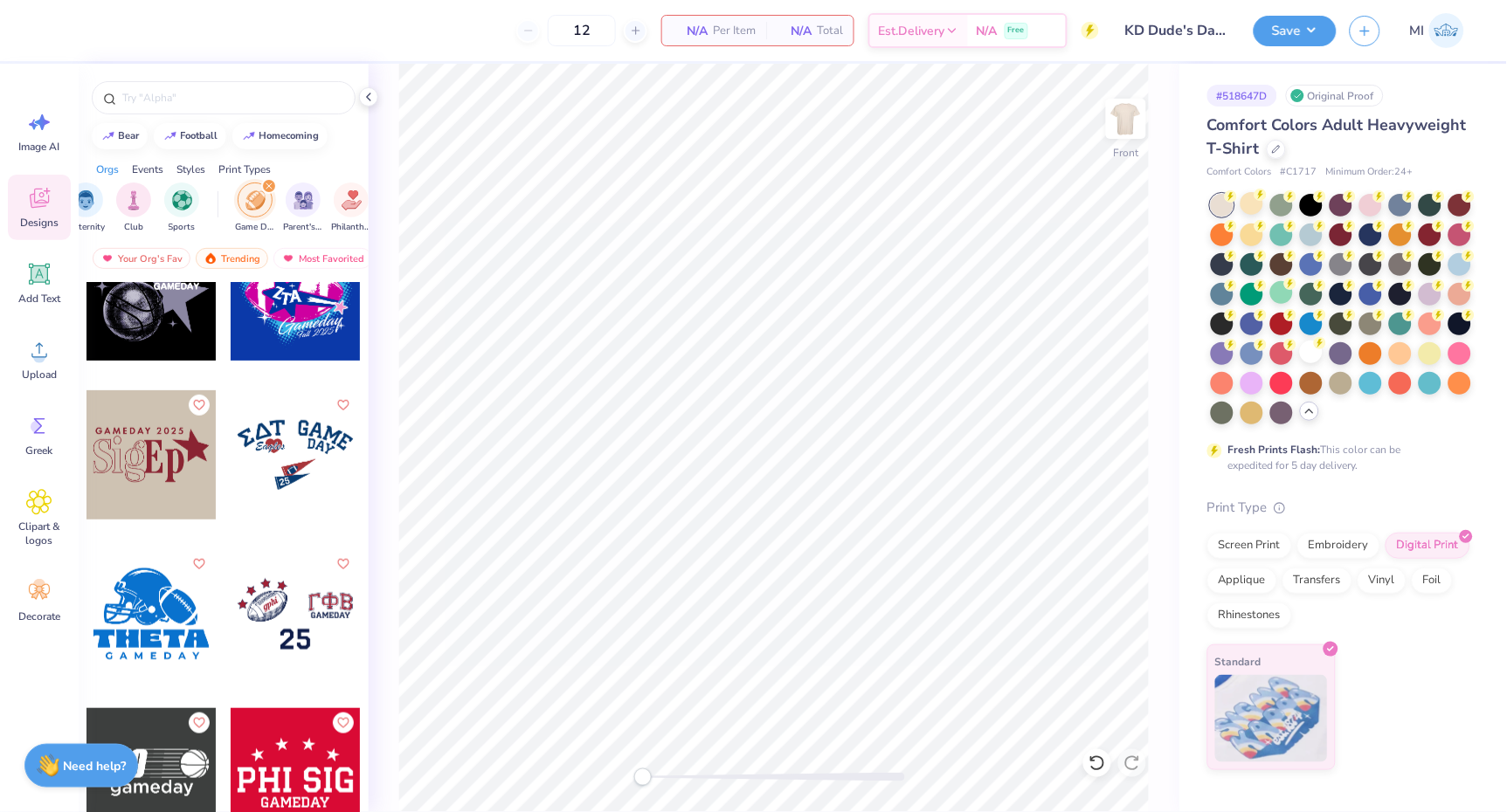
scroll to position [7087, 0]
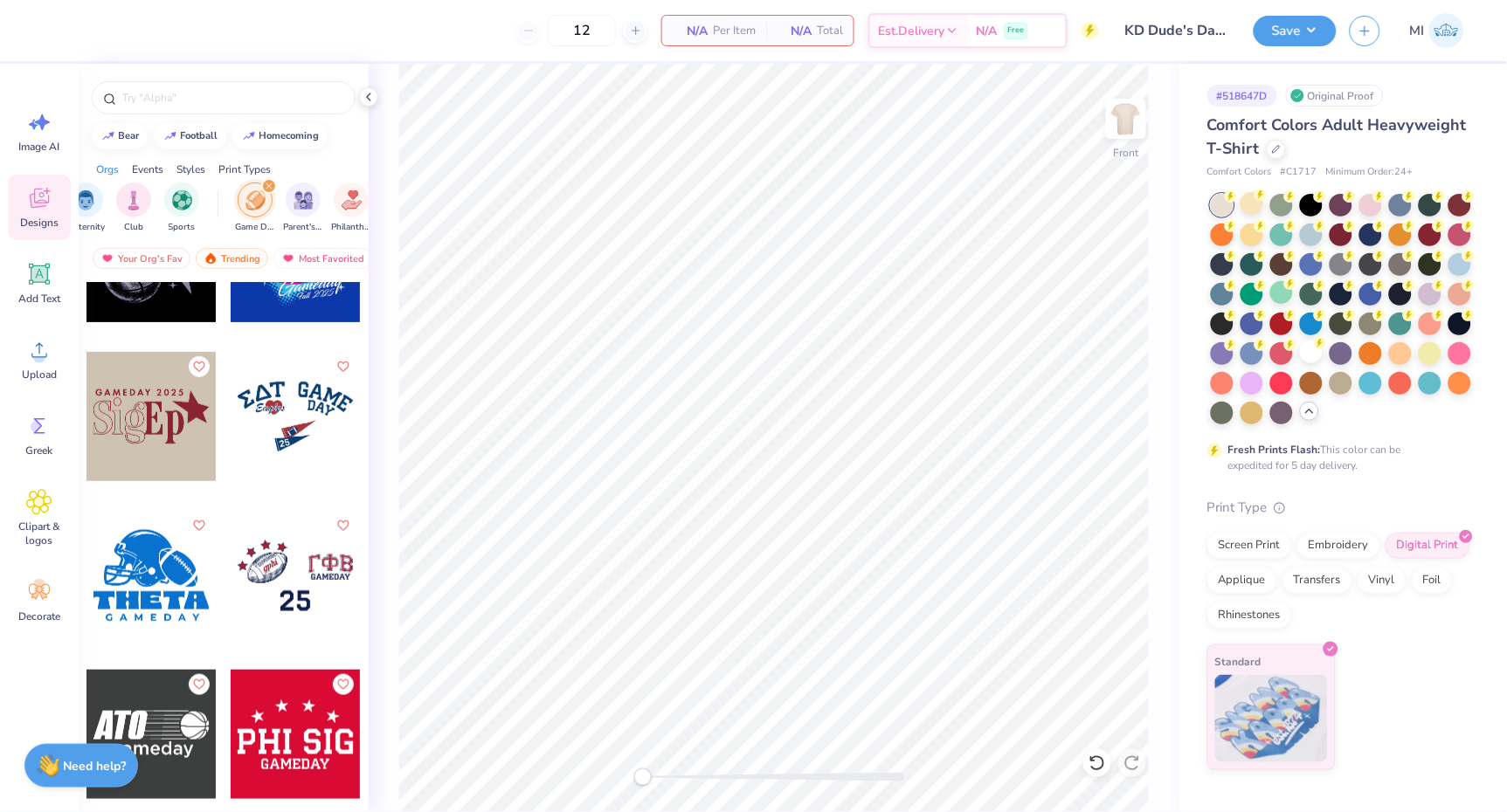
click at [283, 497] on div at bounding box center [296, 430] width 131 height 158
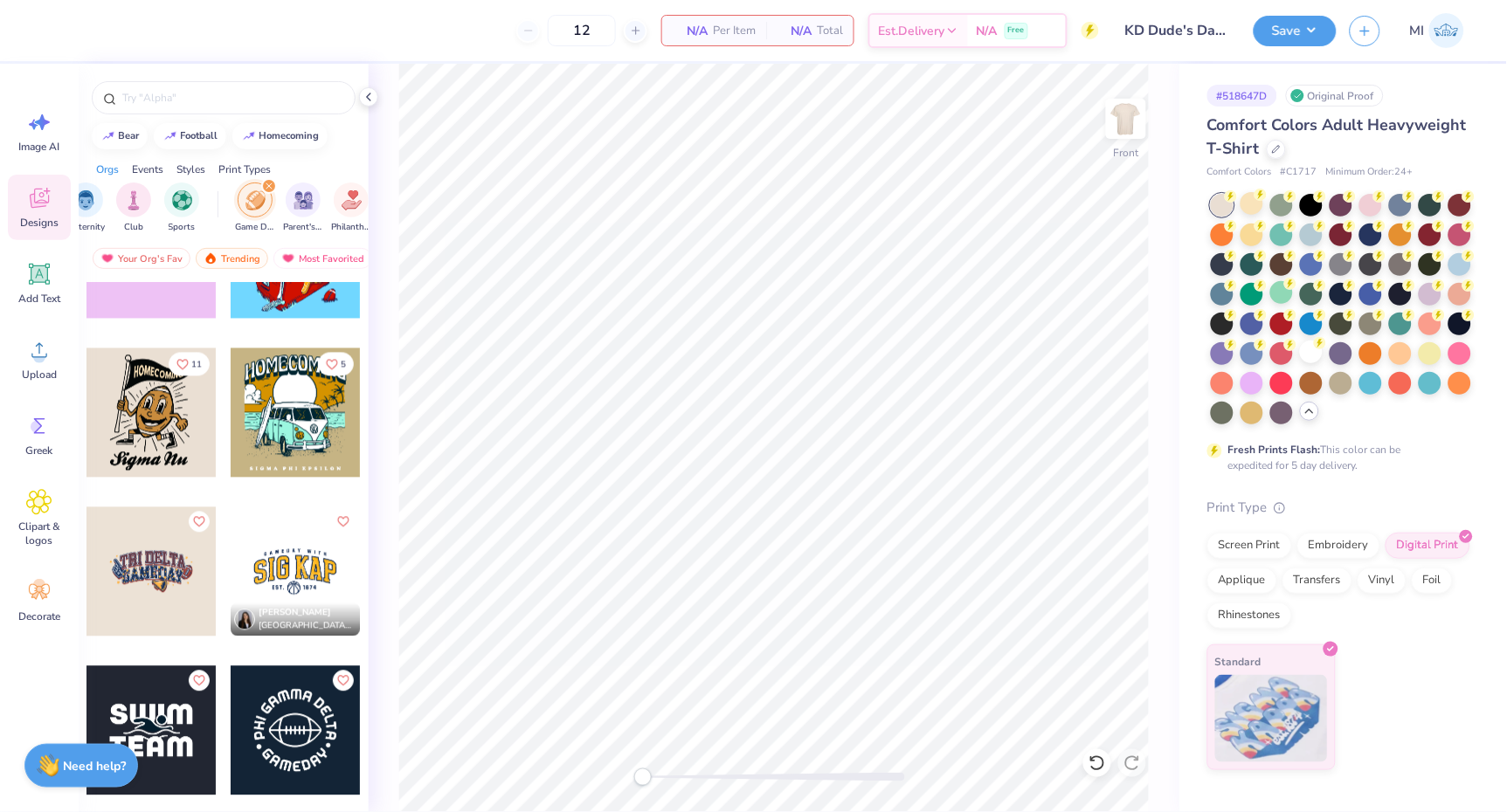
scroll to position [16350, 0]
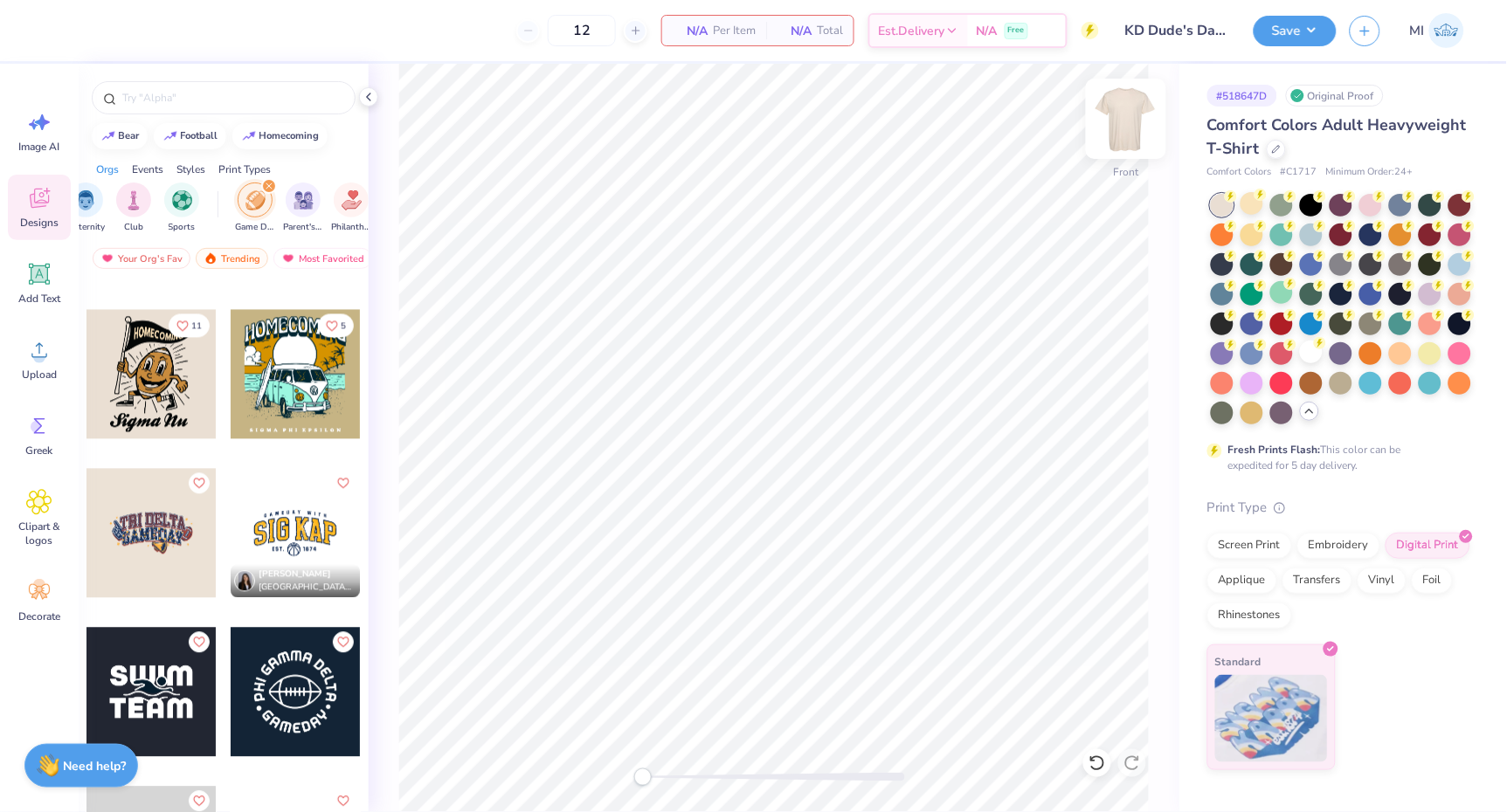
click at [1140, 119] on img at bounding box center [1126, 119] width 70 height 70
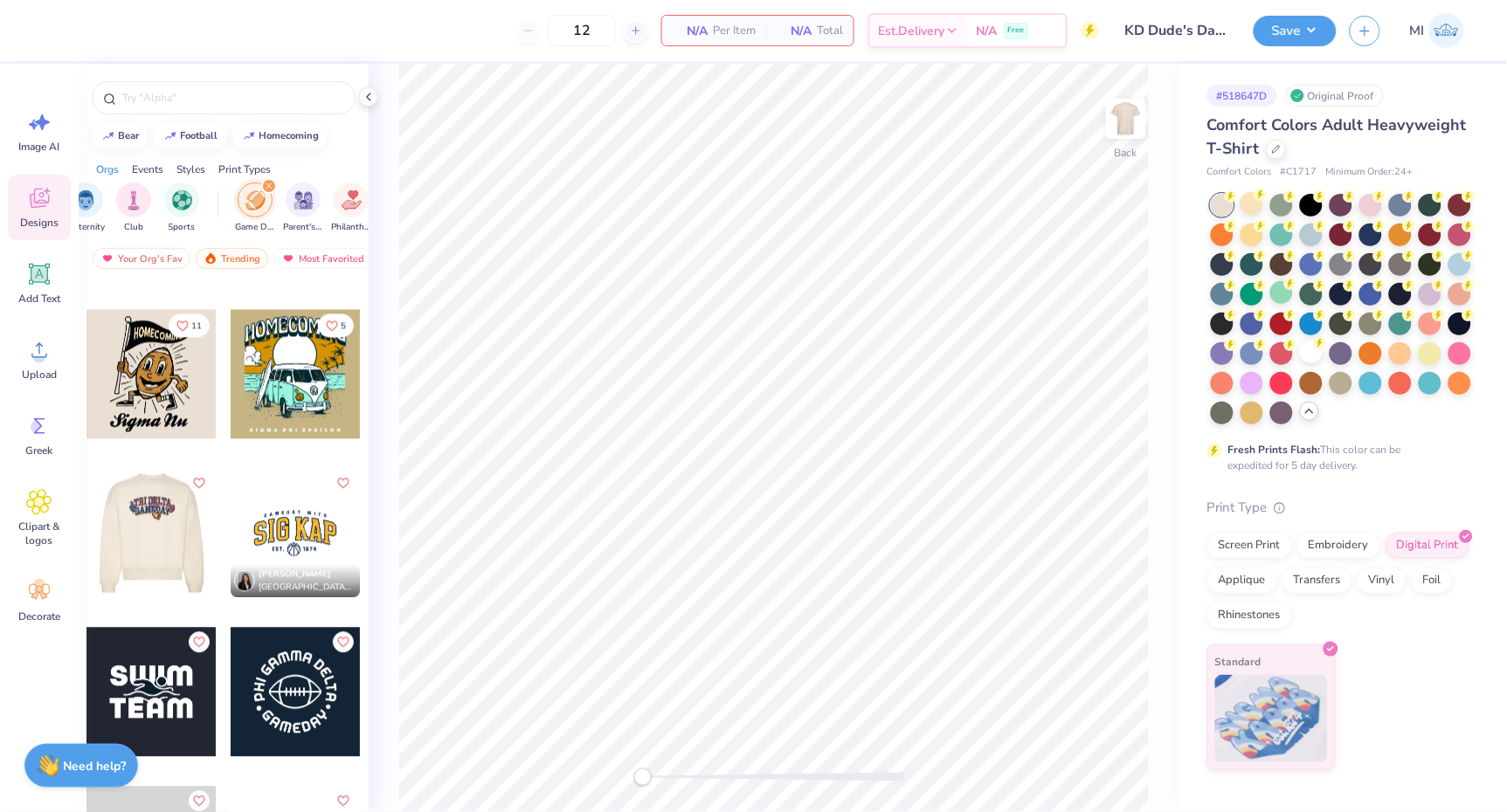
click at [150, 549] on div at bounding box center [151, 534] width 388 height 129
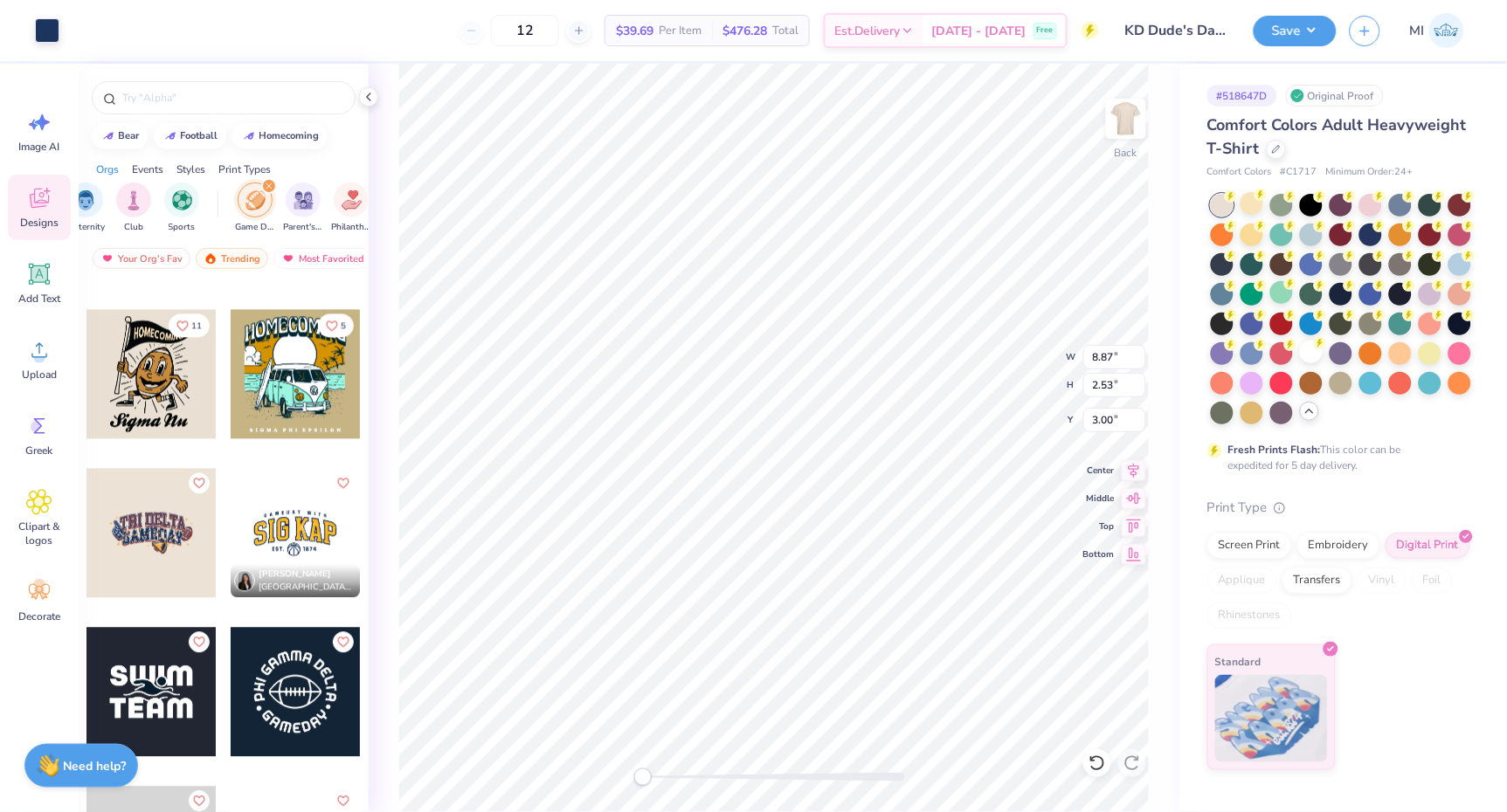
type input "8.70"
type input "2.35"
type input "3.08"
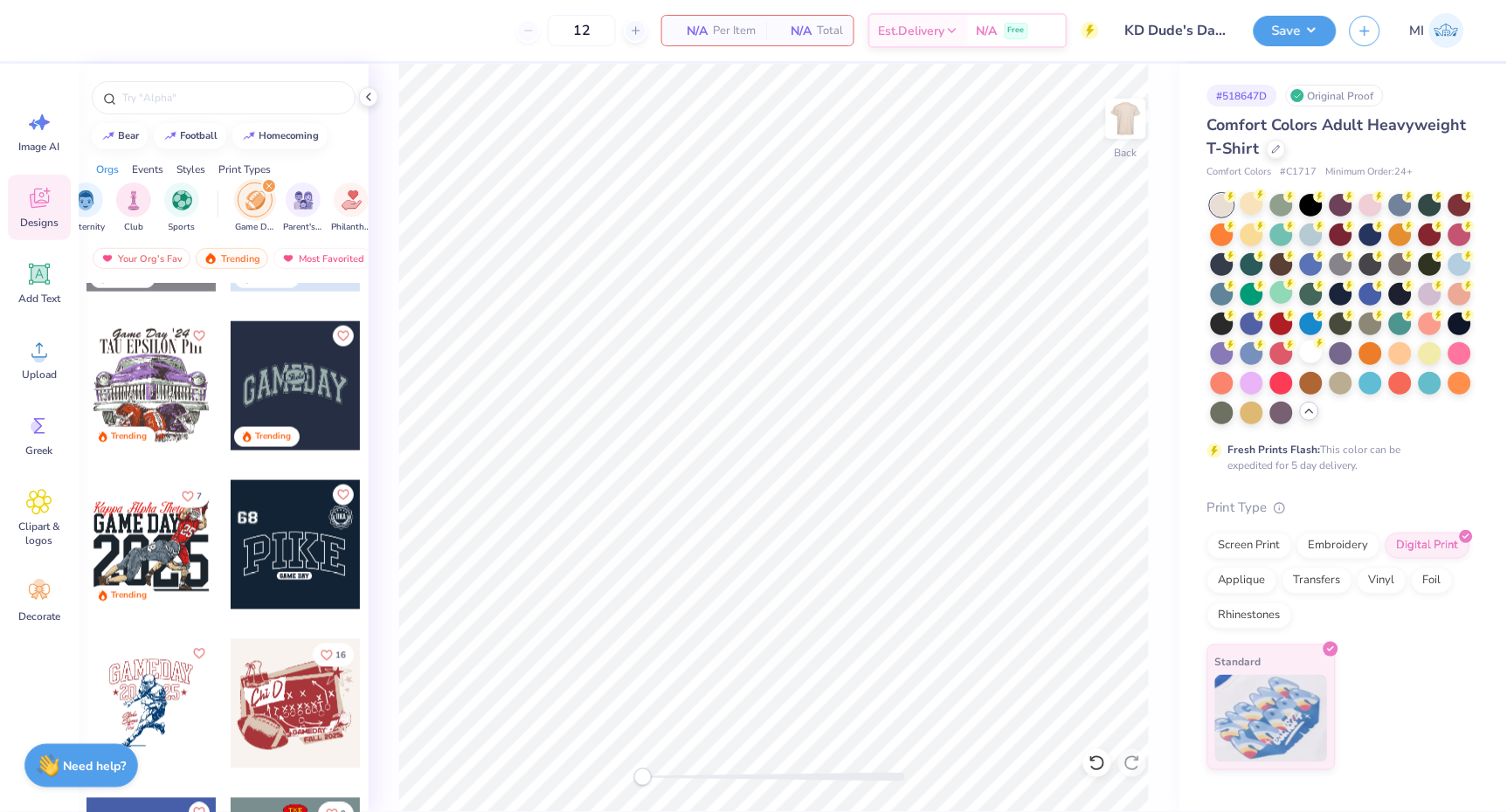
scroll to position [575, 0]
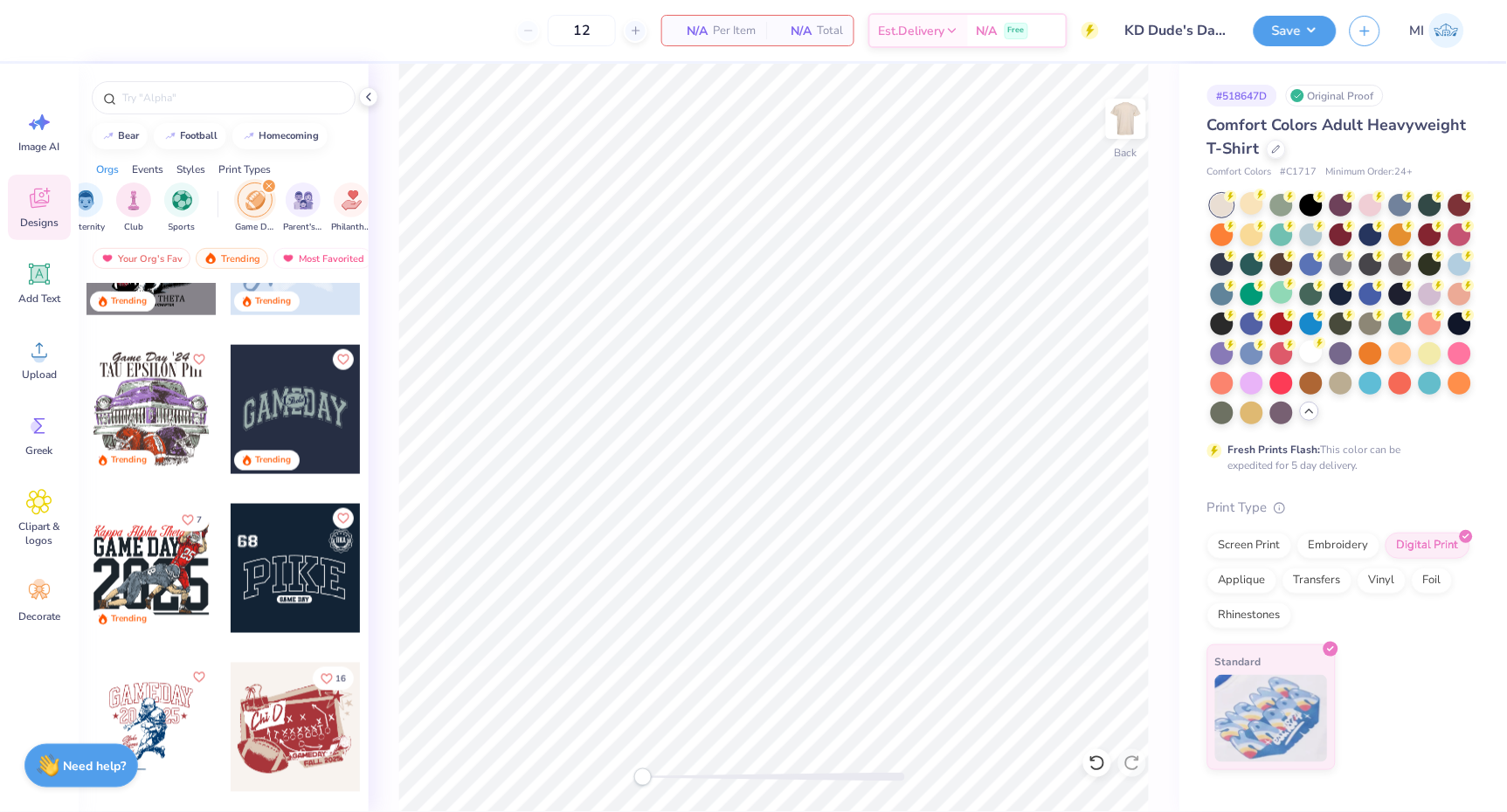
click at [300, 401] on div at bounding box center [166, 409] width 388 height 129
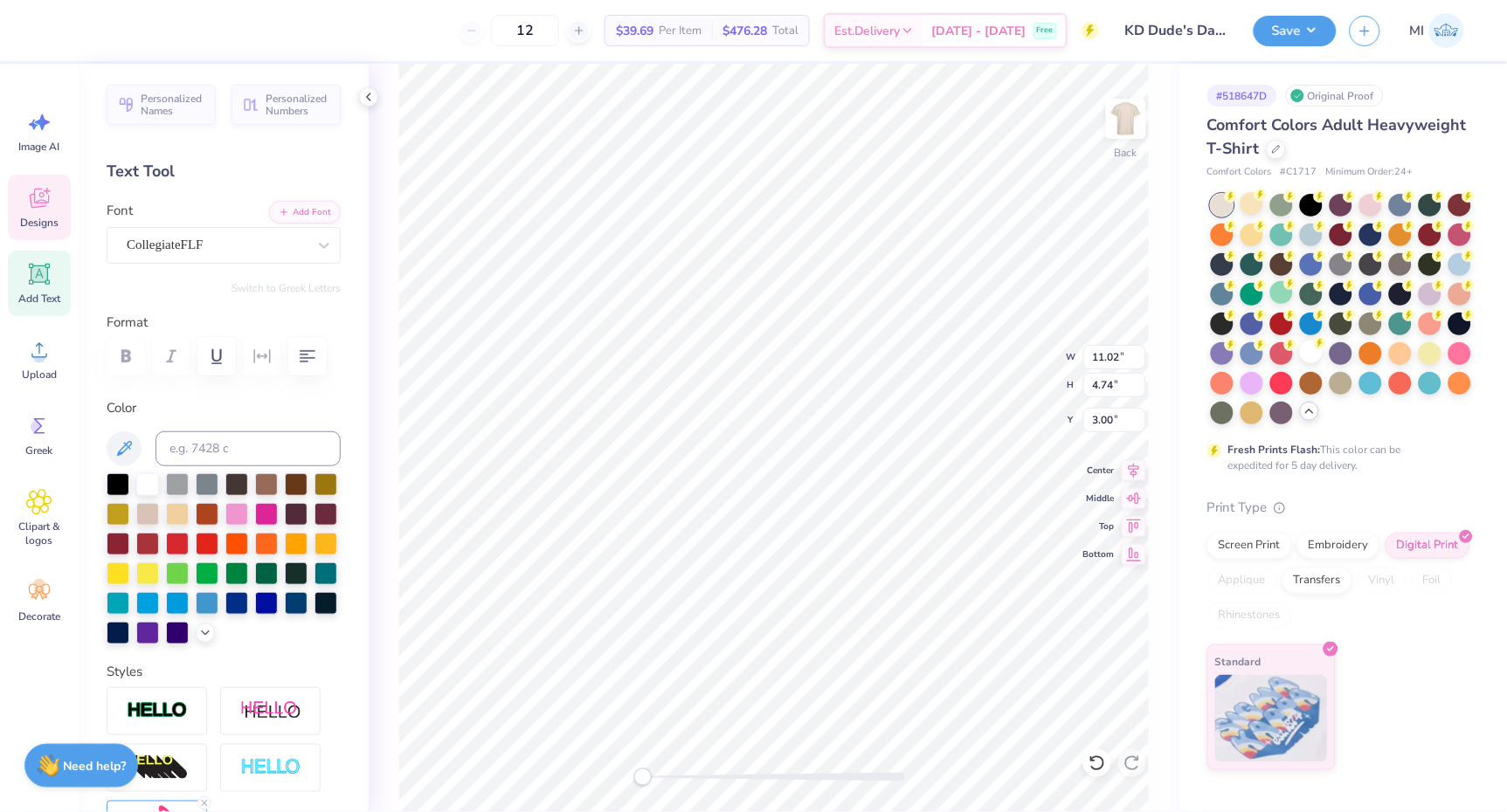
scroll to position [0, 4]
type textarea "KAPPA DELTA"
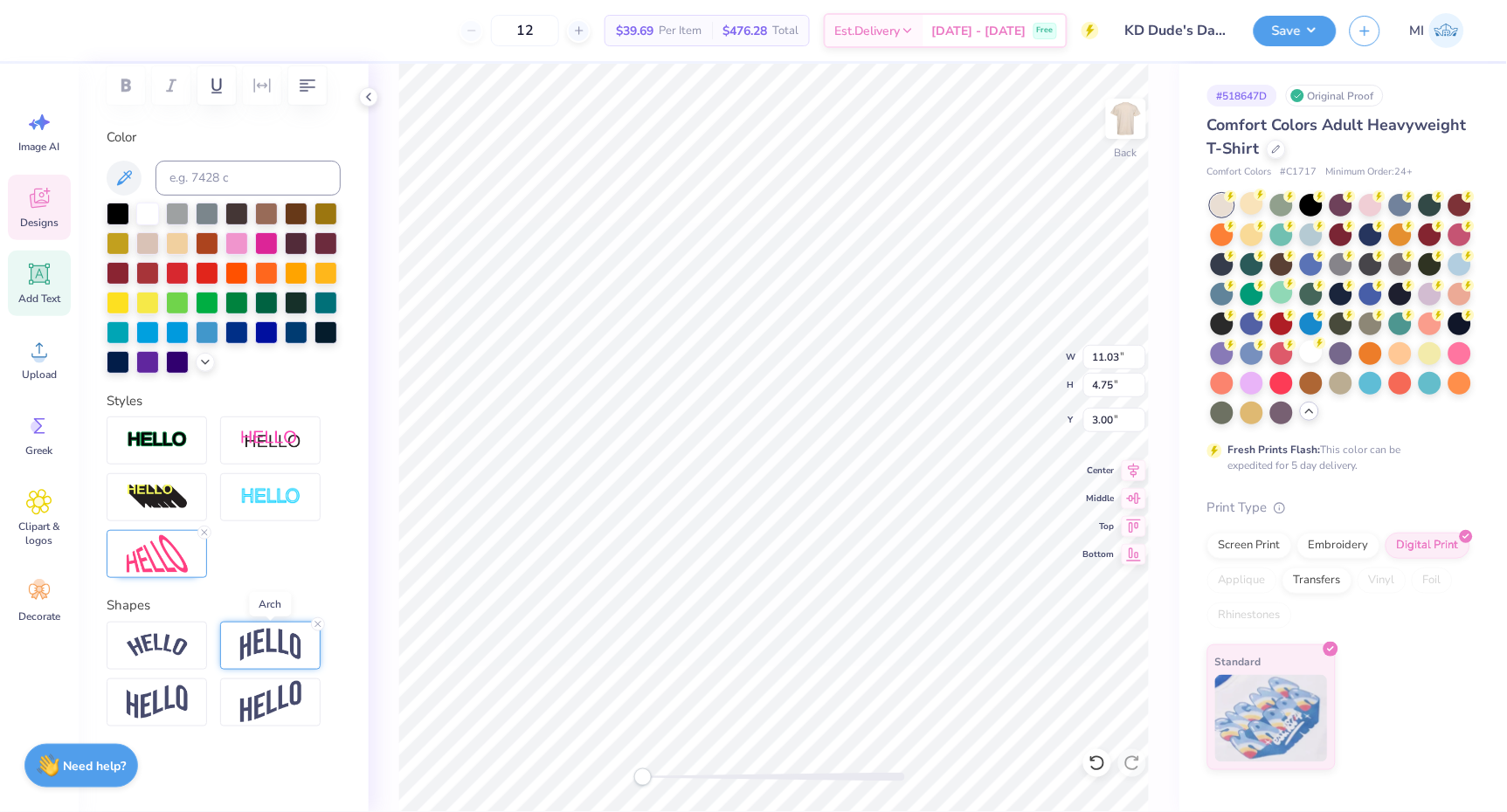
click at [263, 638] on img at bounding box center [270, 645] width 61 height 33
click at [322, 755] on input "0.19" at bounding box center [310, 753] width 61 height 36
click at [322, 755] on input "0.18" at bounding box center [310, 753] width 61 height 36
click at [322, 755] on input "0.17" at bounding box center [310, 753] width 61 height 36
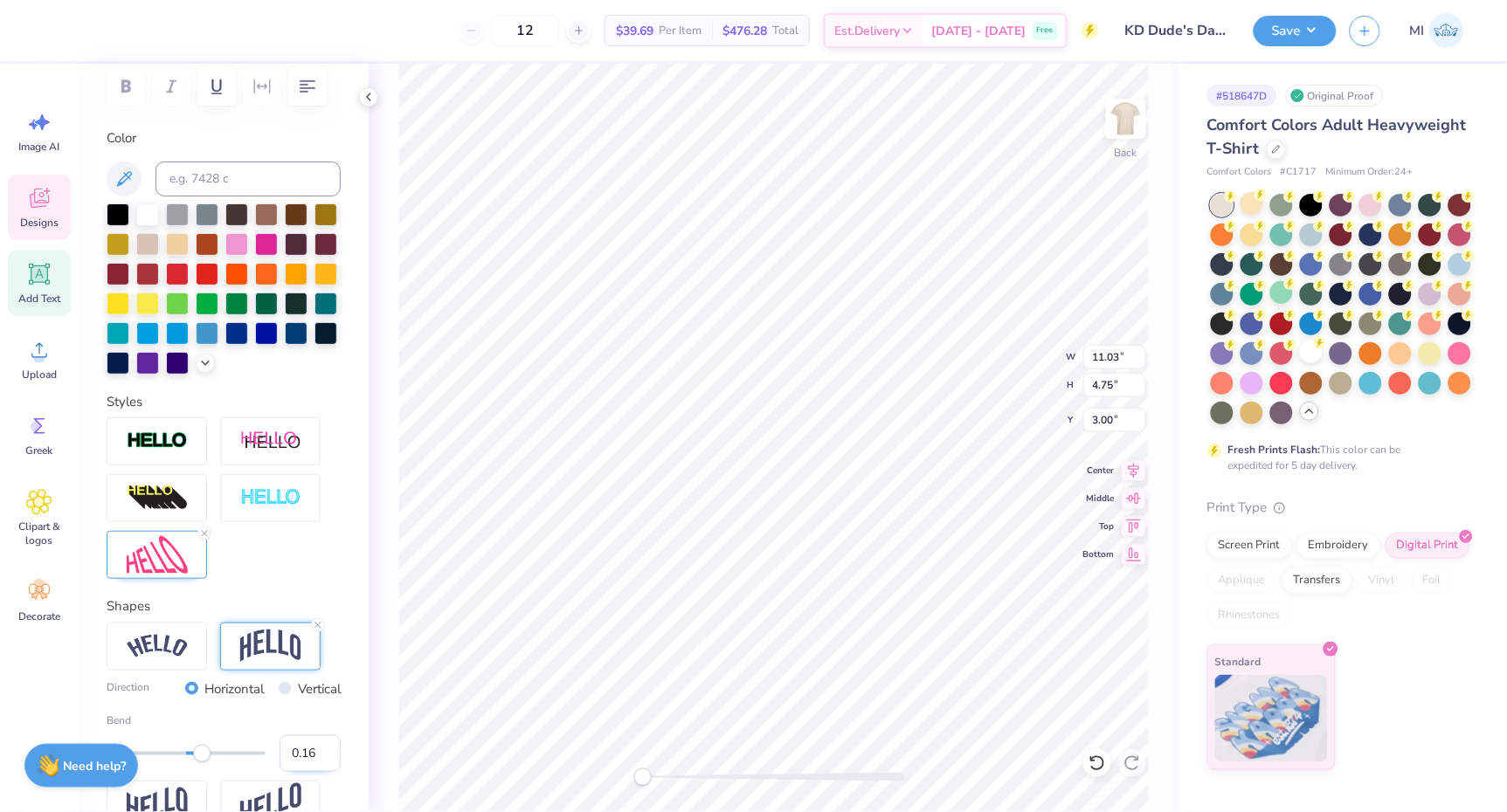
click at [322, 755] on input "0.16" at bounding box center [310, 753] width 61 height 36
click at [322, 755] on input "0.15" at bounding box center [310, 753] width 61 height 36
click at [324, 755] on input "0.14" at bounding box center [310, 753] width 61 height 36
click at [324, 755] on input "0.13" at bounding box center [310, 753] width 61 height 36
type input "0.12"
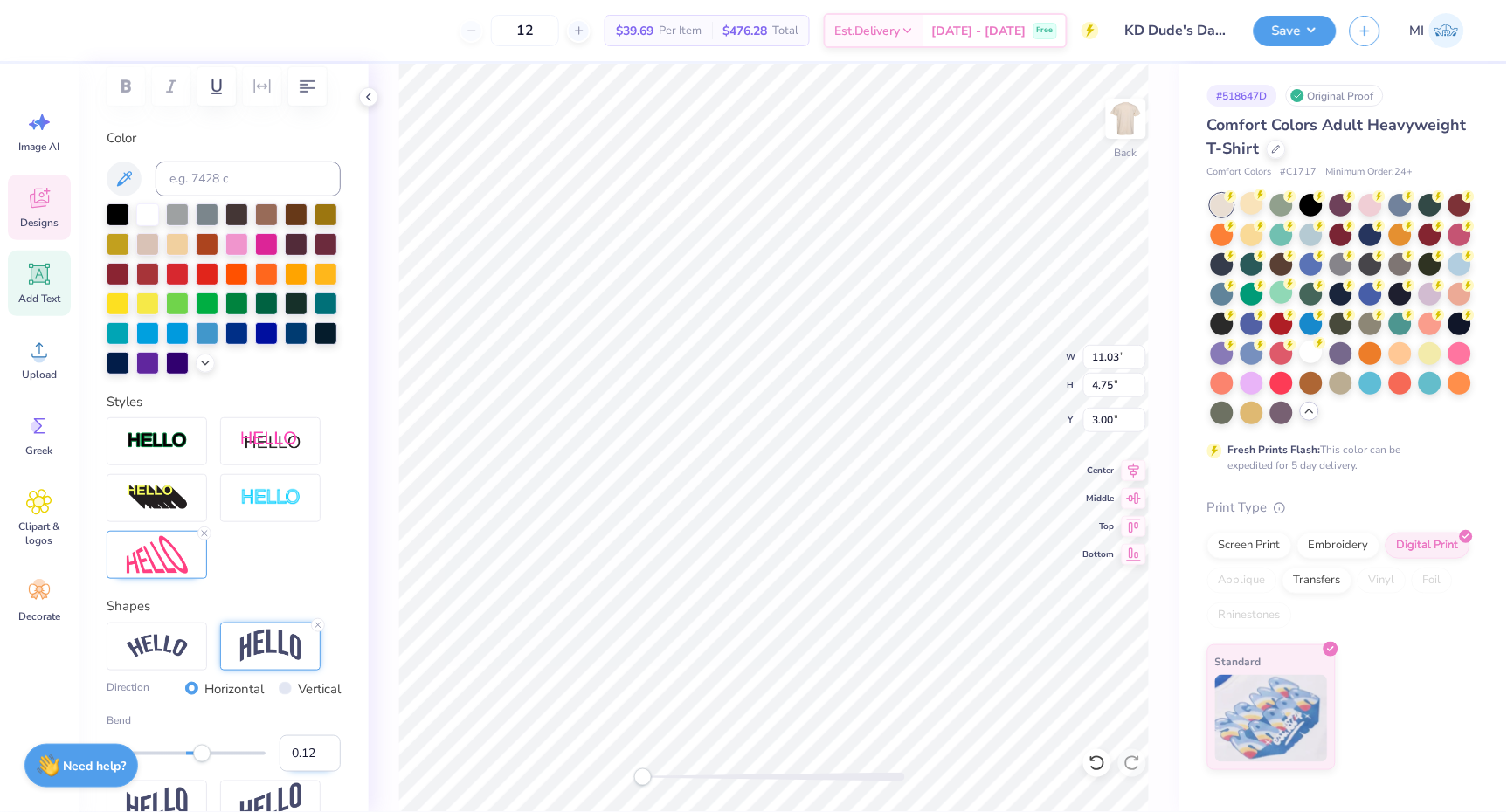
click at [324, 755] on input "0.12" at bounding box center [310, 753] width 61 height 36
click at [388, 736] on div "Back W 11.03 11.03 " H 4.75 4.75 " Y 3.00 3.00 " Center Middle Top Bottom" at bounding box center [774, 438] width 811 height 748
click at [324, 753] on input "0.11" at bounding box center [310, 753] width 61 height 36
click at [324, 753] on input "0.1" at bounding box center [310, 753] width 61 height 36
click at [324, 753] on input "0.09" at bounding box center [310, 753] width 61 height 36
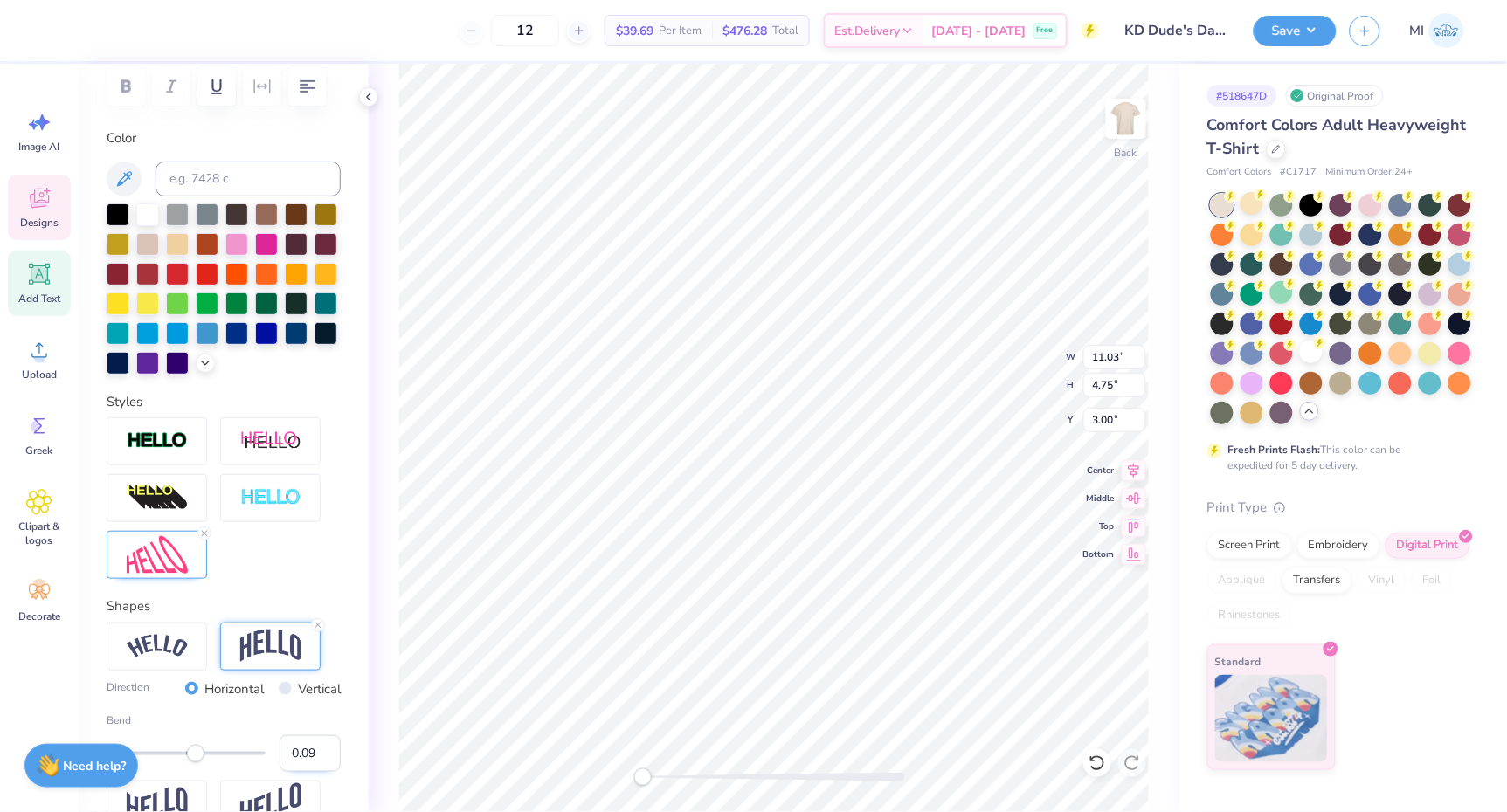
type input "0.08"
click at [324, 753] on input "0.08" at bounding box center [310, 753] width 61 height 36
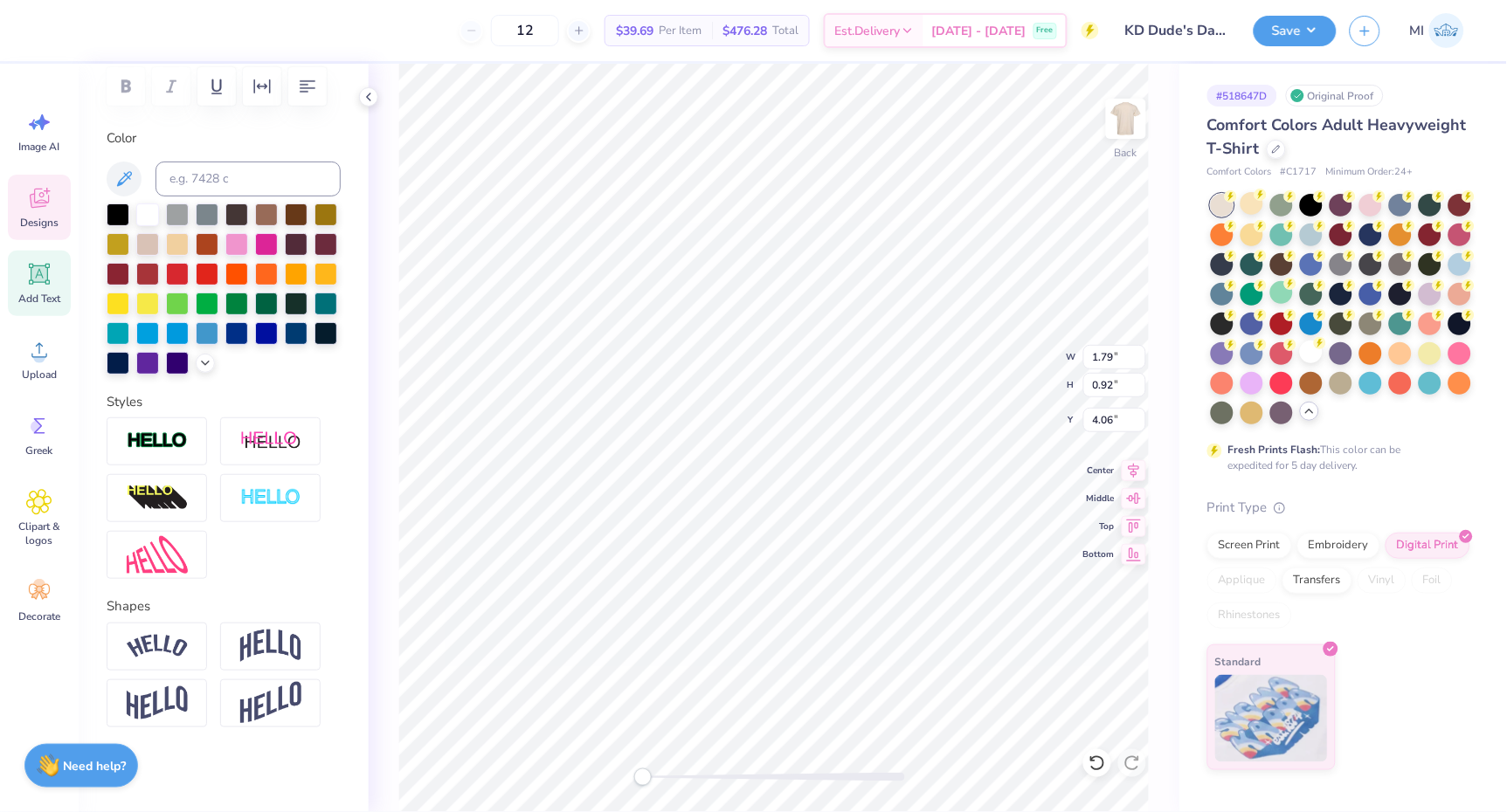
type textarea "2"
click at [48, 208] on icon at bounding box center [39, 198] width 26 height 26
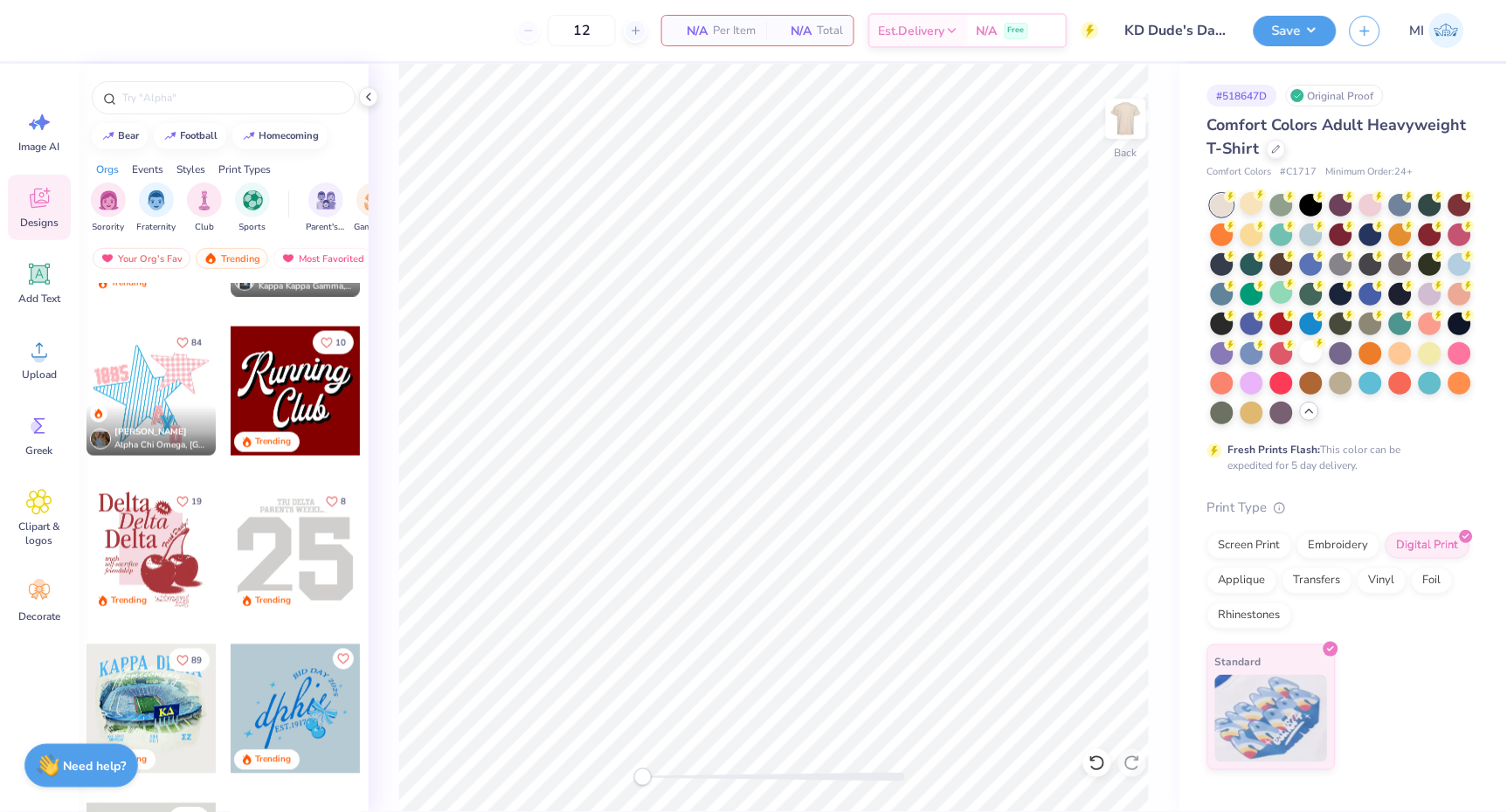
scroll to position [0, 87]
click at [230, 200] on img "filter for Parent's Weekend" at bounding box center [239, 199] width 21 height 21
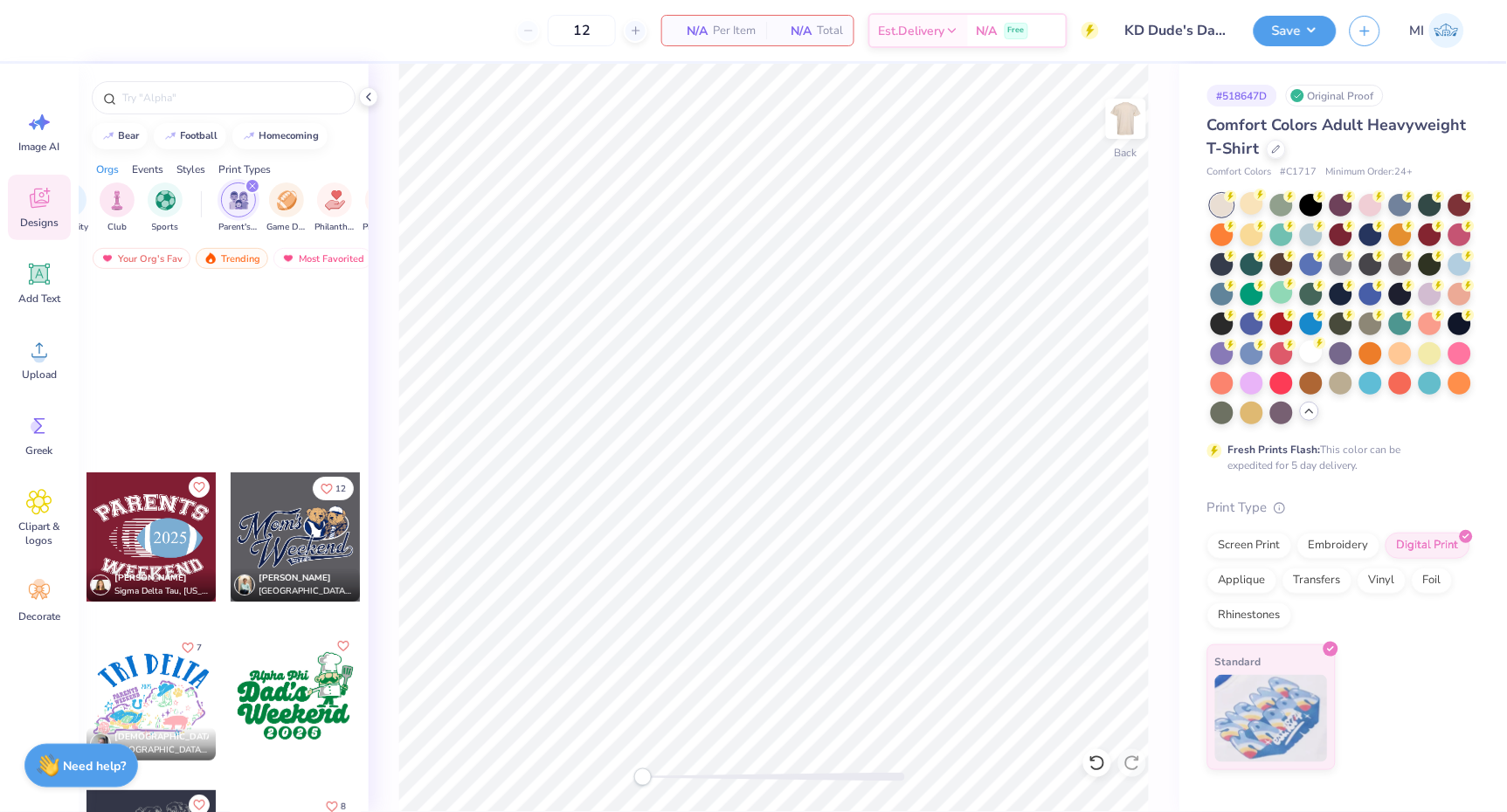
scroll to position [17725, 0]
